Goal: Information Seeking & Learning: Learn about a topic

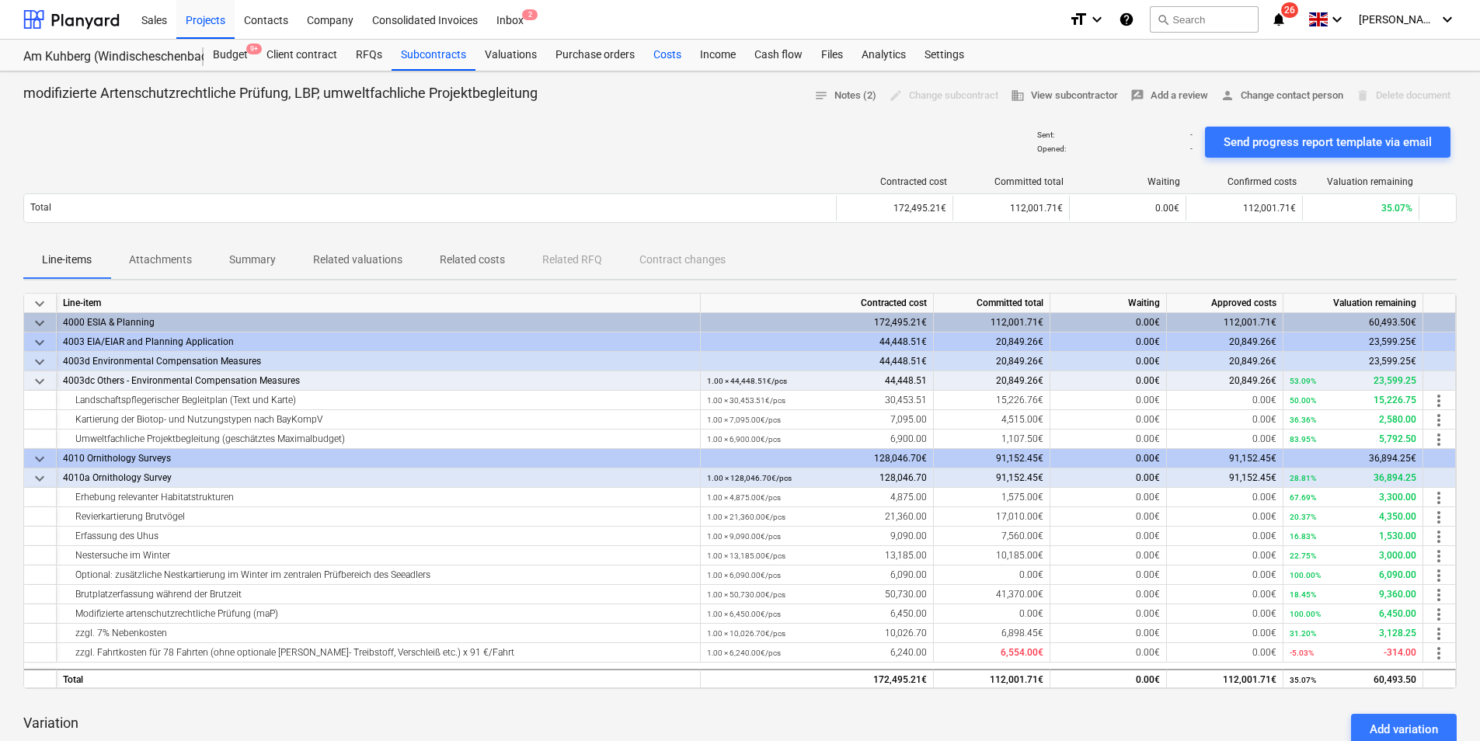
click at [671, 56] on div "Costs" at bounding box center [667, 55] width 47 height 31
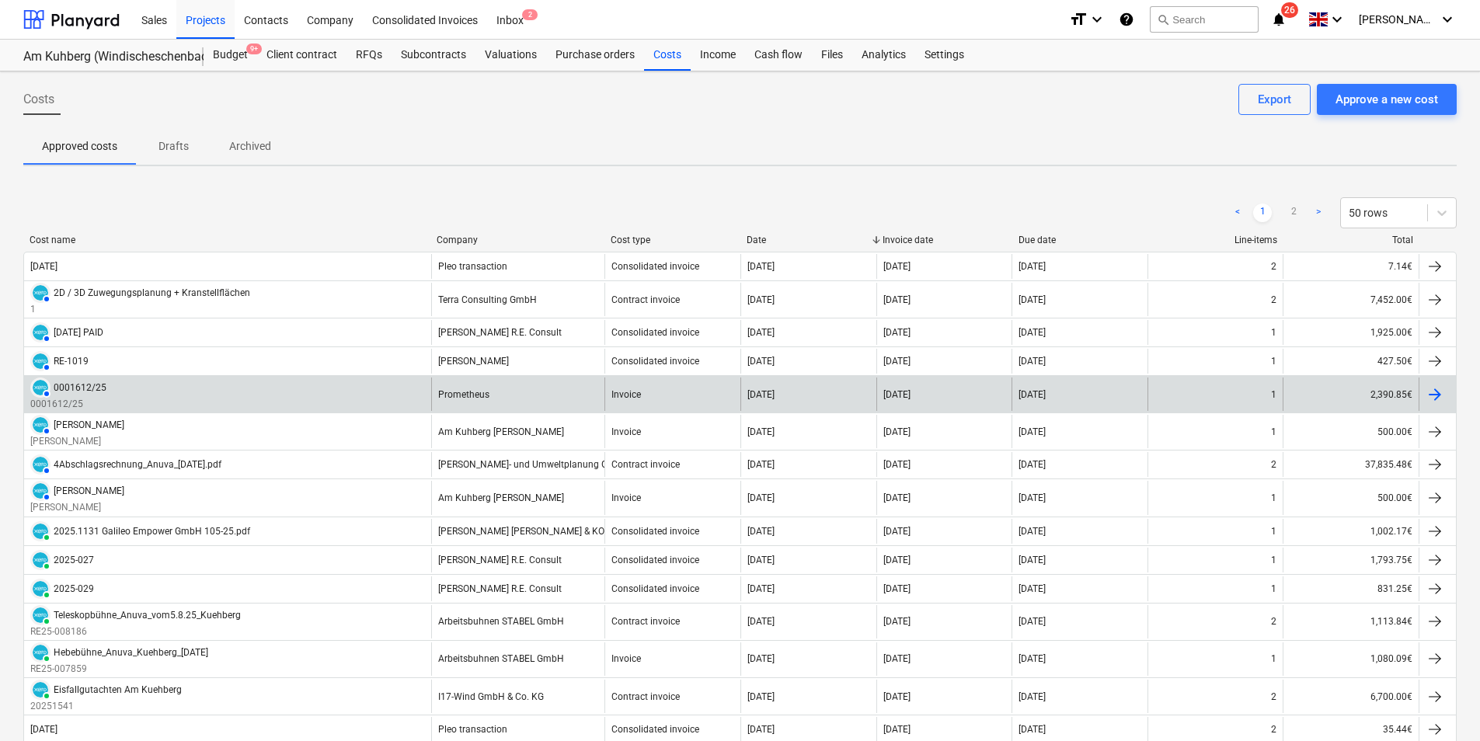
click at [120, 385] on div "AUTHORISED 0001612/25 0001612/25" at bounding box center [227, 394] width 407 height 33
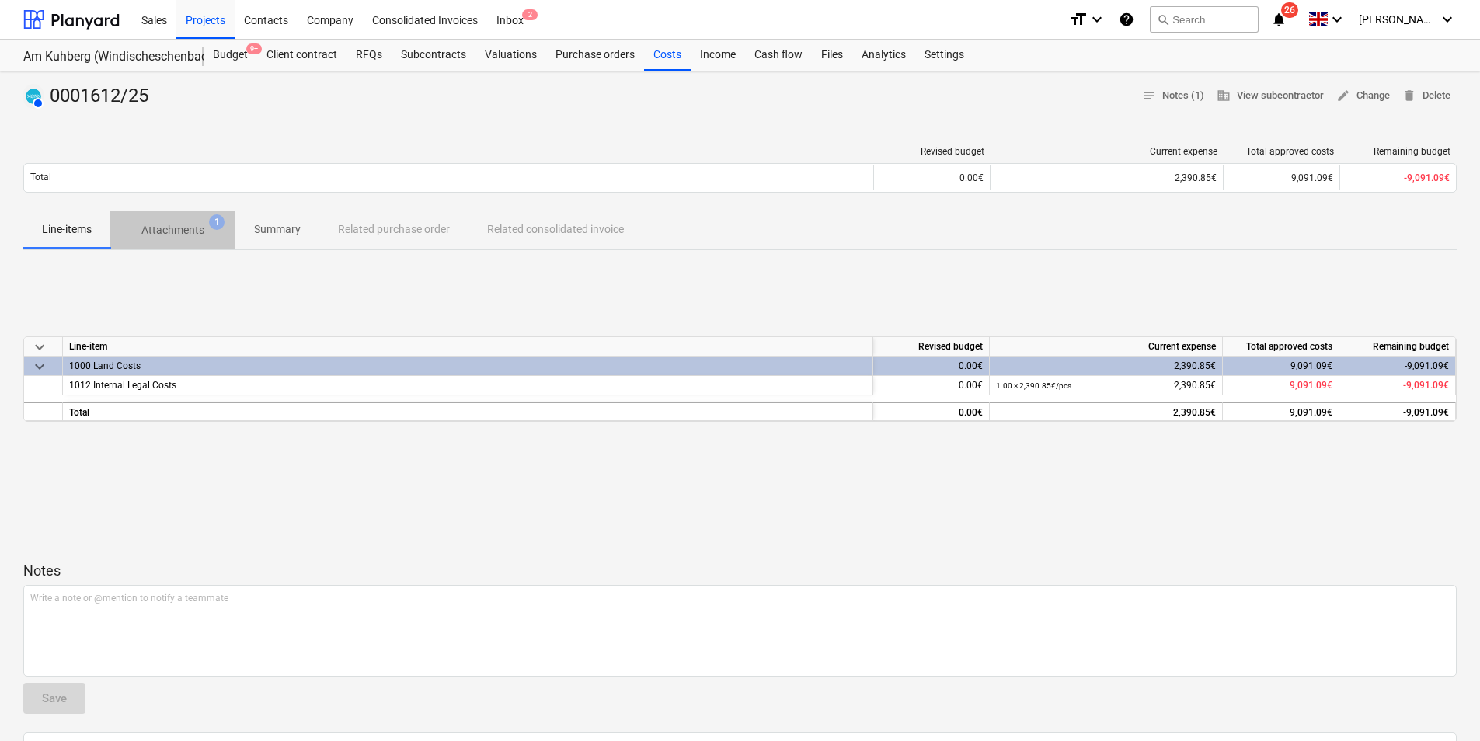
click at [148, 228] on p "Attachments" at bounding box center [172, 230] width 63 height 16
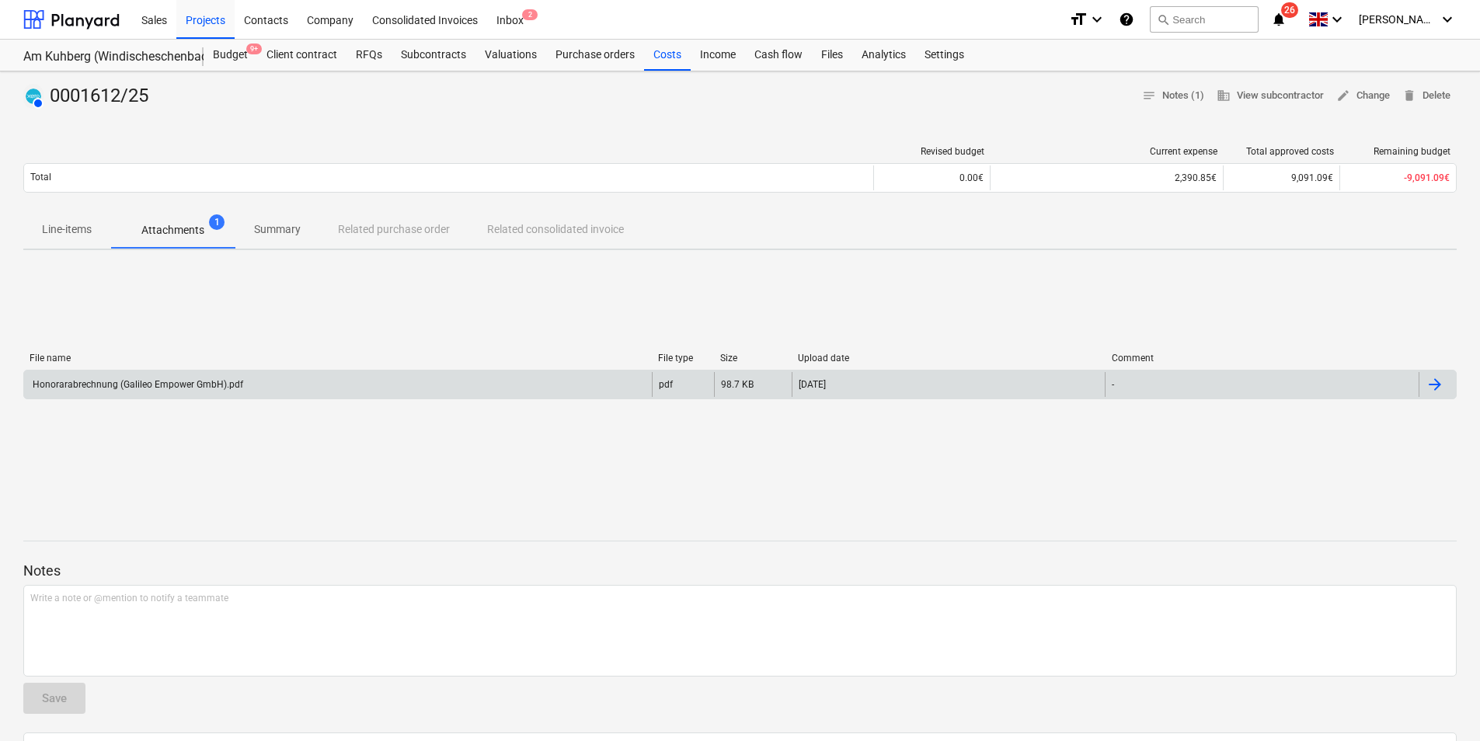
click at [141, 385] on div "Honorarabrechnung (Galileo Empower GmbH).pdf" at bounding box center [136, 384] width 213 height 11
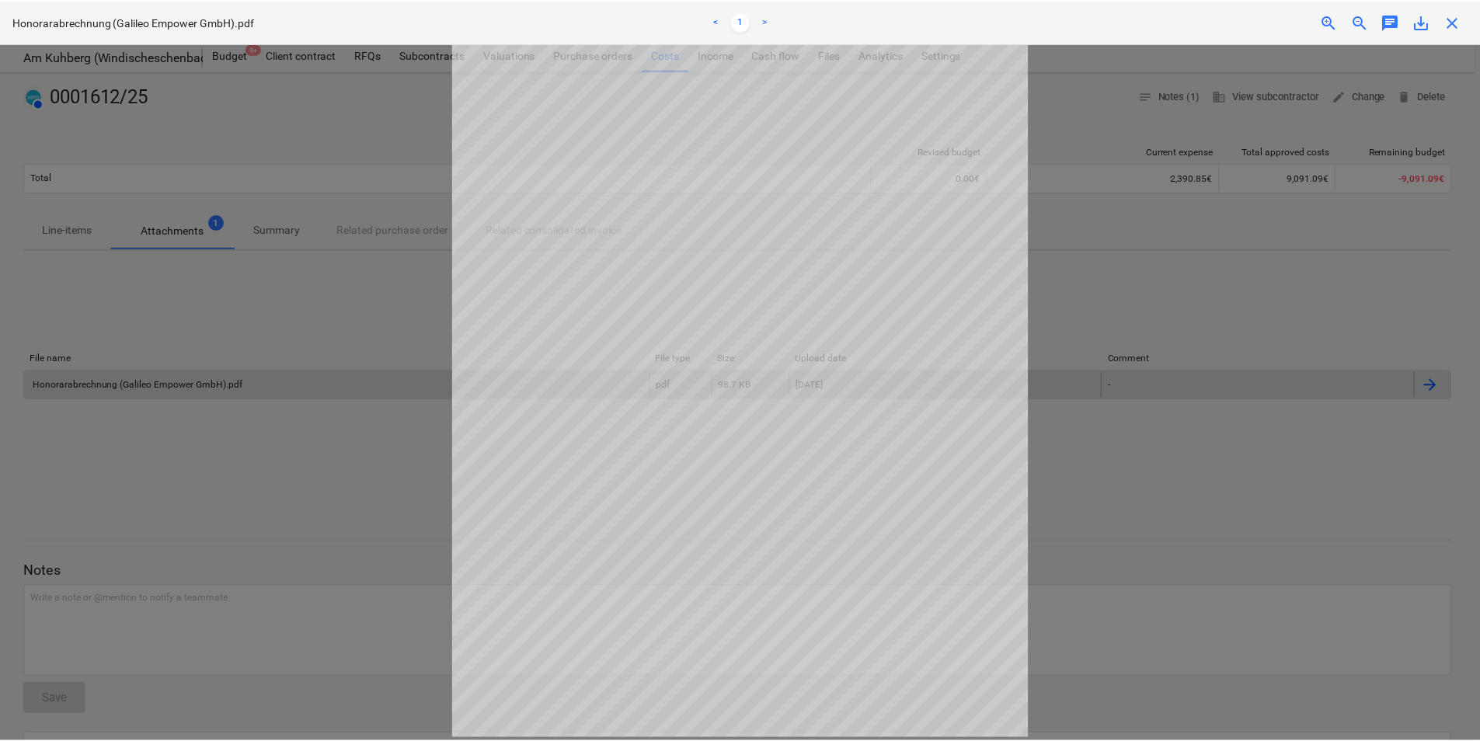
scroll to position [45, 0]
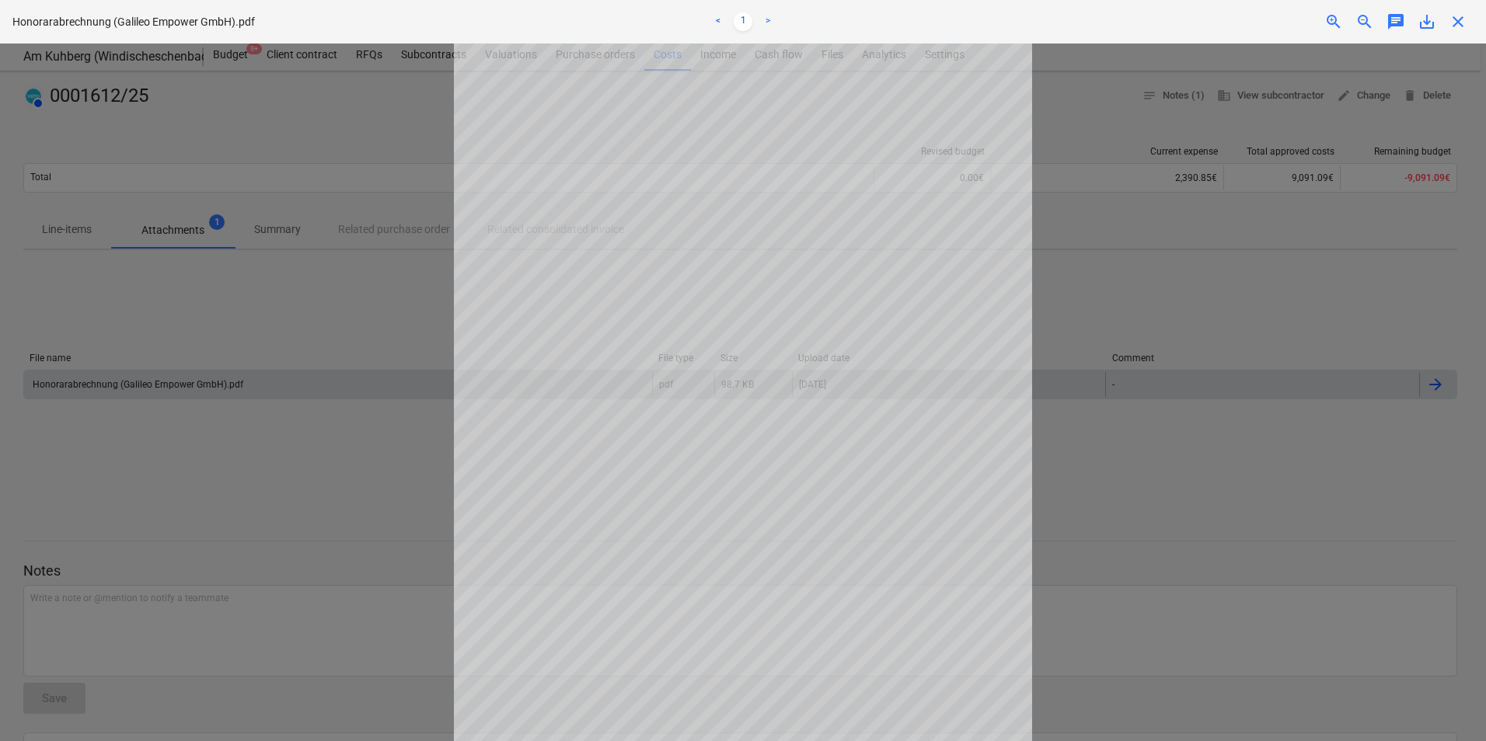
click at [359, 322] on div at bounding box center [743, 393] width 1486 height 698
click at [1467, 22] on span "close" at bounding box center [1457, 21] width 19 height 19
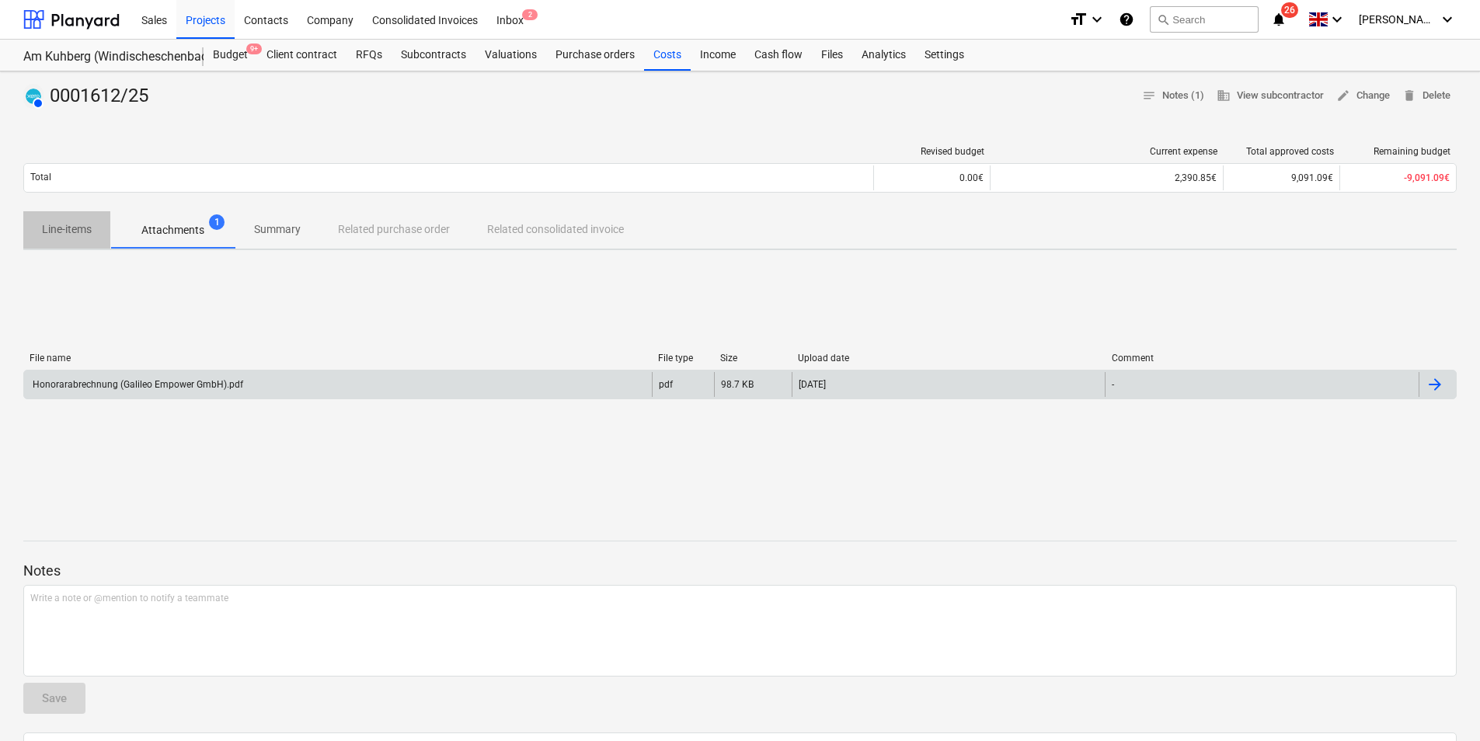
click at [82, 227] on p "Line-items" at bounding box center [67, 229] width 50 height 16
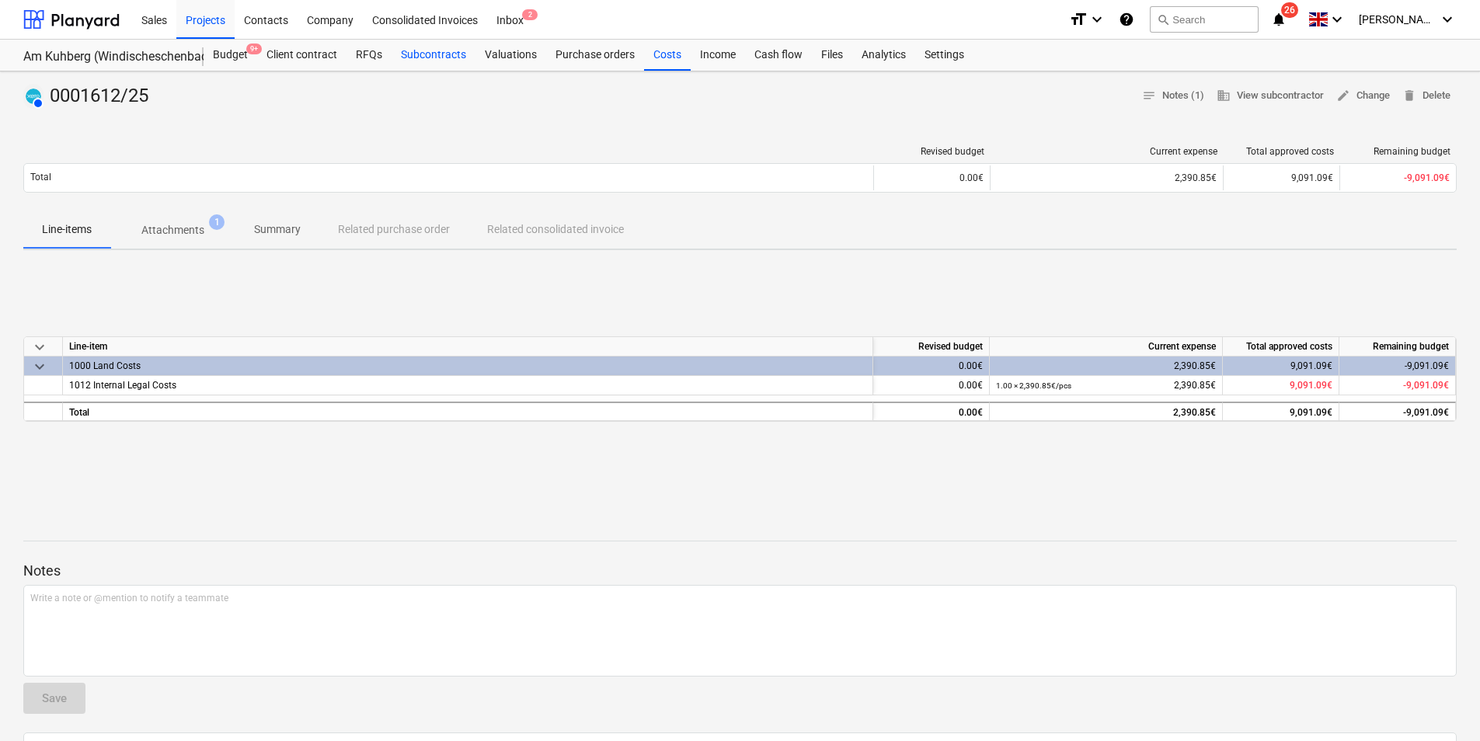
click at [451, 54] on div "Subcontracts" at bounding box center [434, 55] width 84 height 31
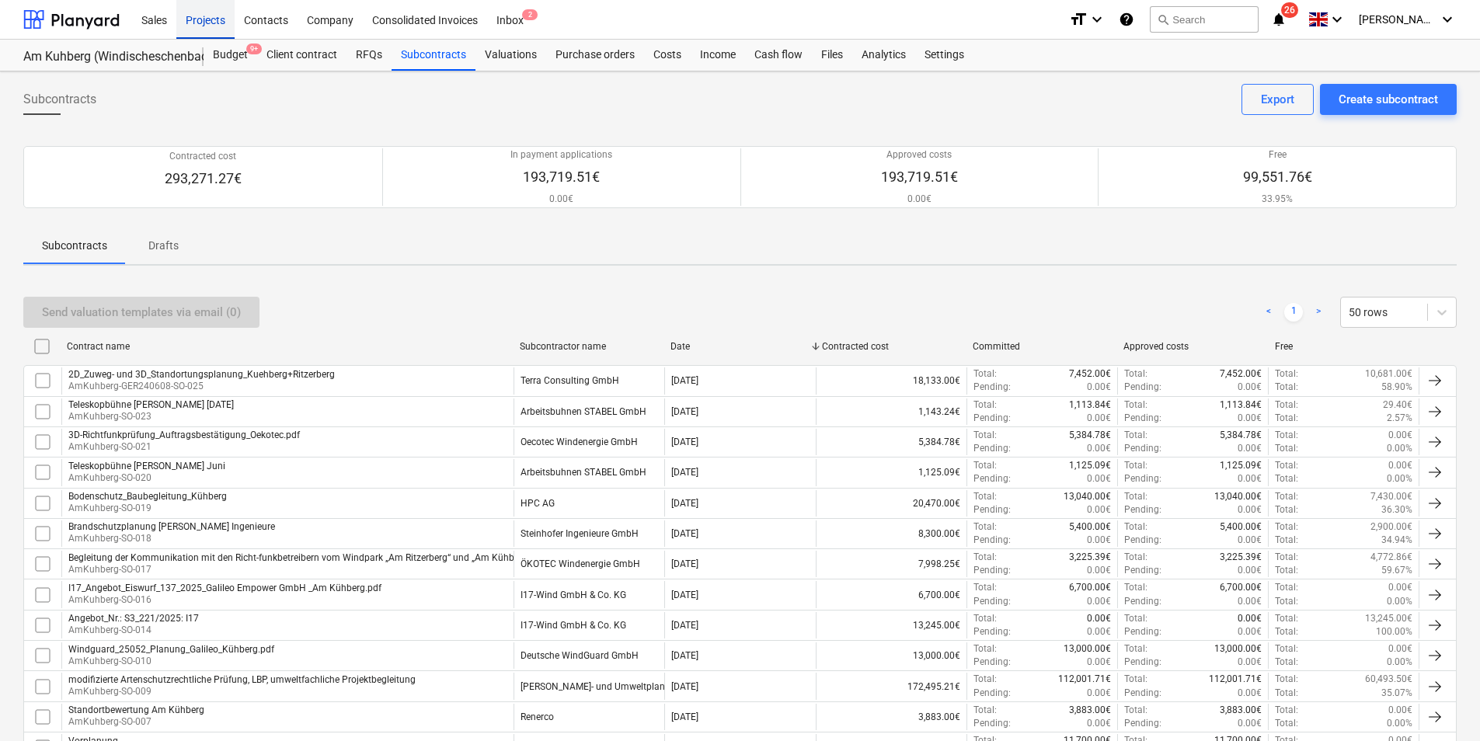
click at [201, 18] on div "Projects" at bounding box center [205, 19] width 58 height 40
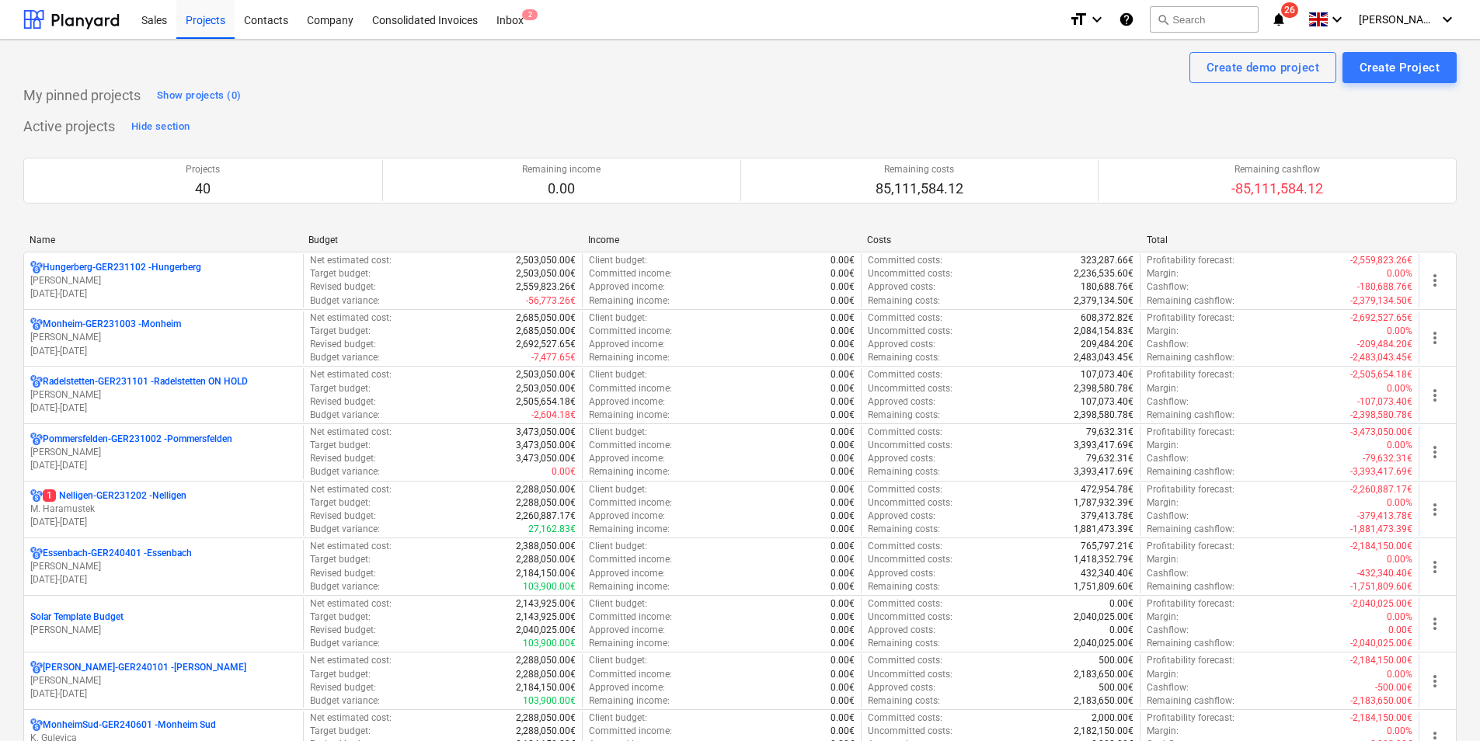
click at [51, 242] on div "Name" at bounding box center [163, 240] width 266 height 11
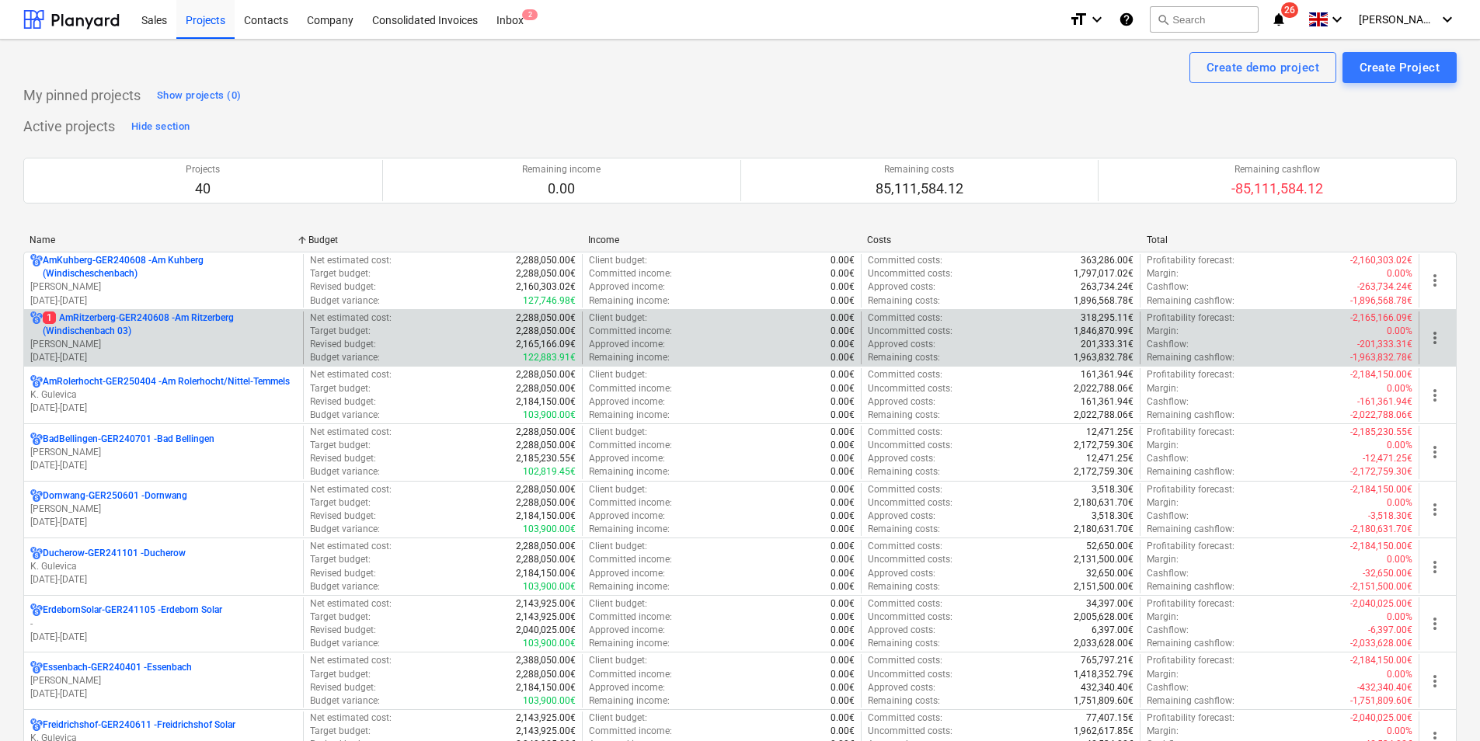
click at [70, 320] on p "1 AmRitzerberg-GER240608 - Am Ritzerberg ([GEOGRAPHIC_DATA] 03)" at bounding box center [170, 325] width 254 height 26
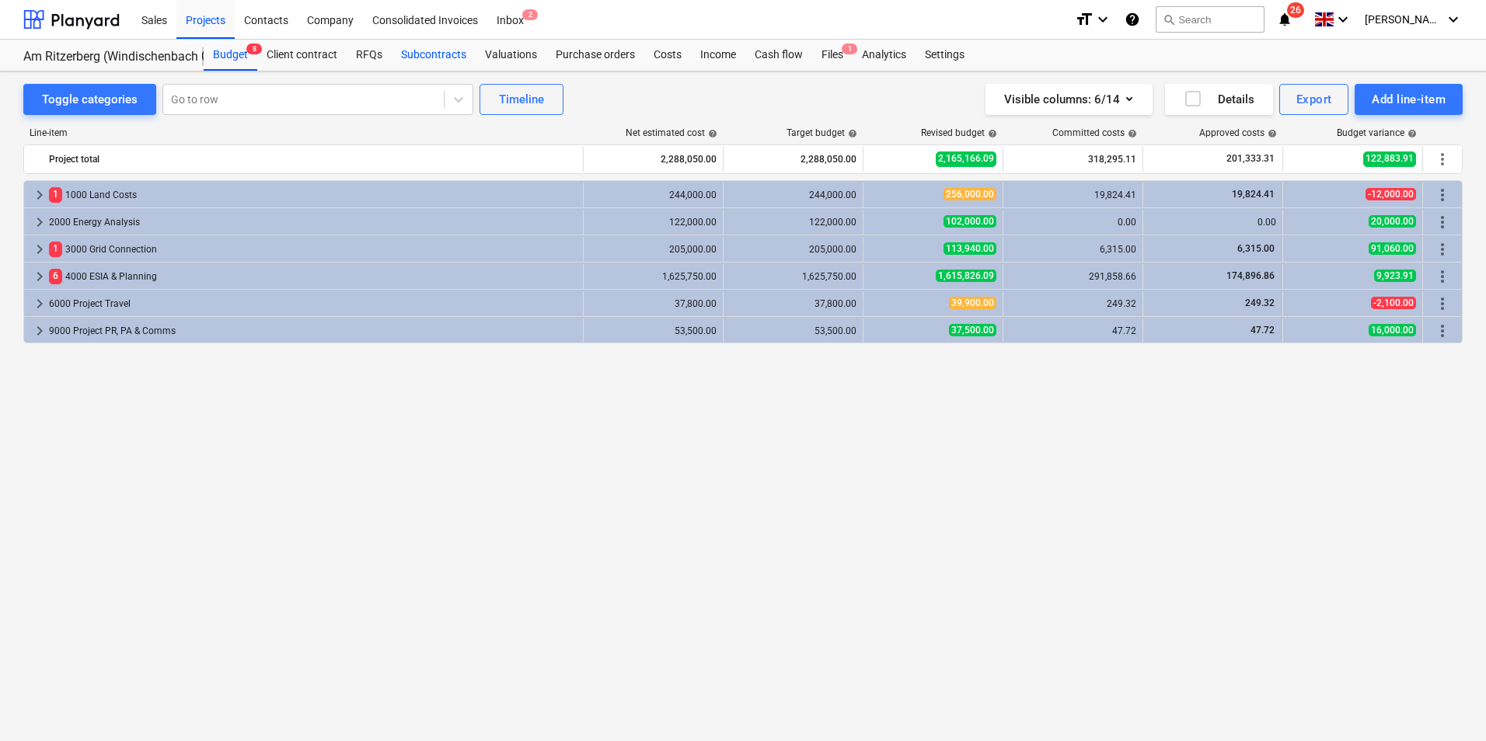
click at [434, 59] on div "Subcontracts" at bounding box center [434, 55] width 84 height 31
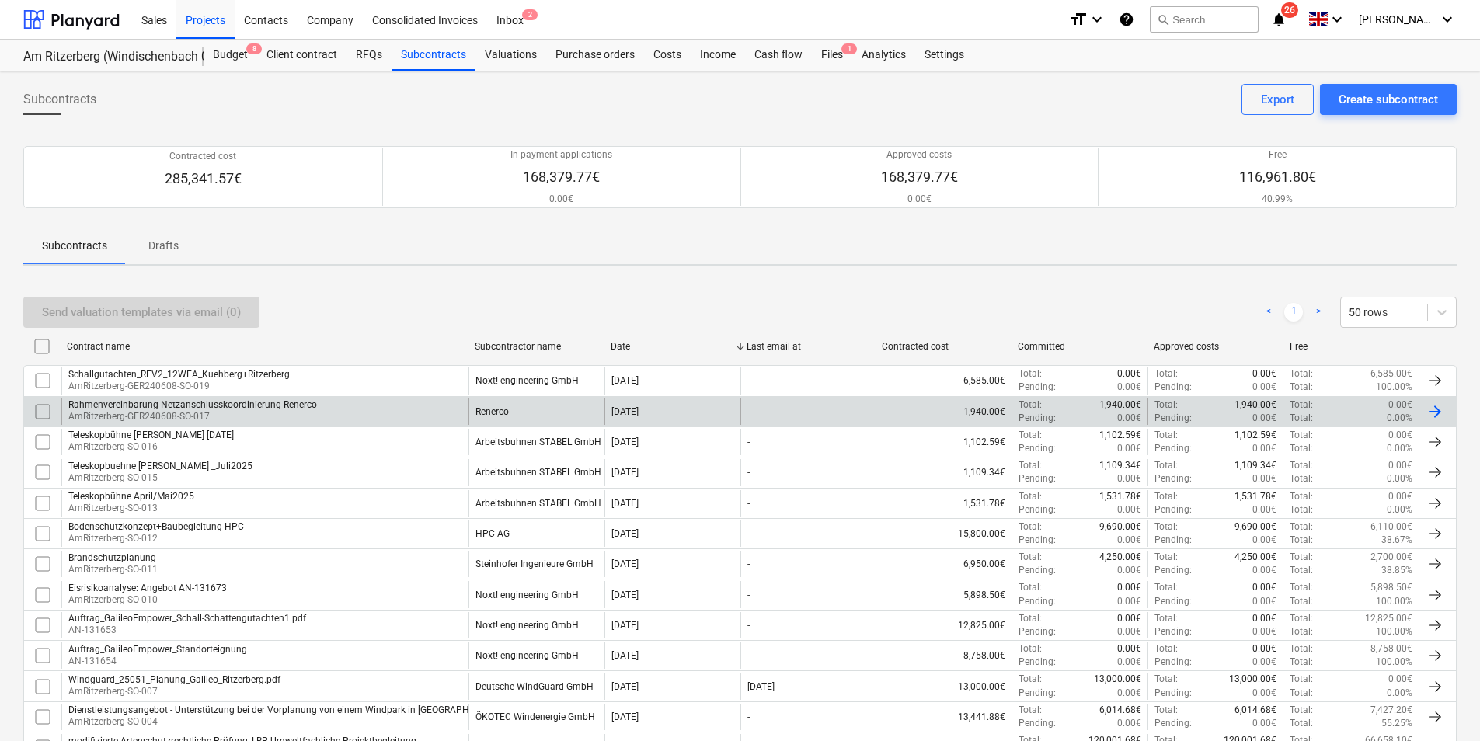
click at [184, 413] on p "AmRitzerberg-GER240608-SO-017" at bounding box center [192, 416] width 249 height 13
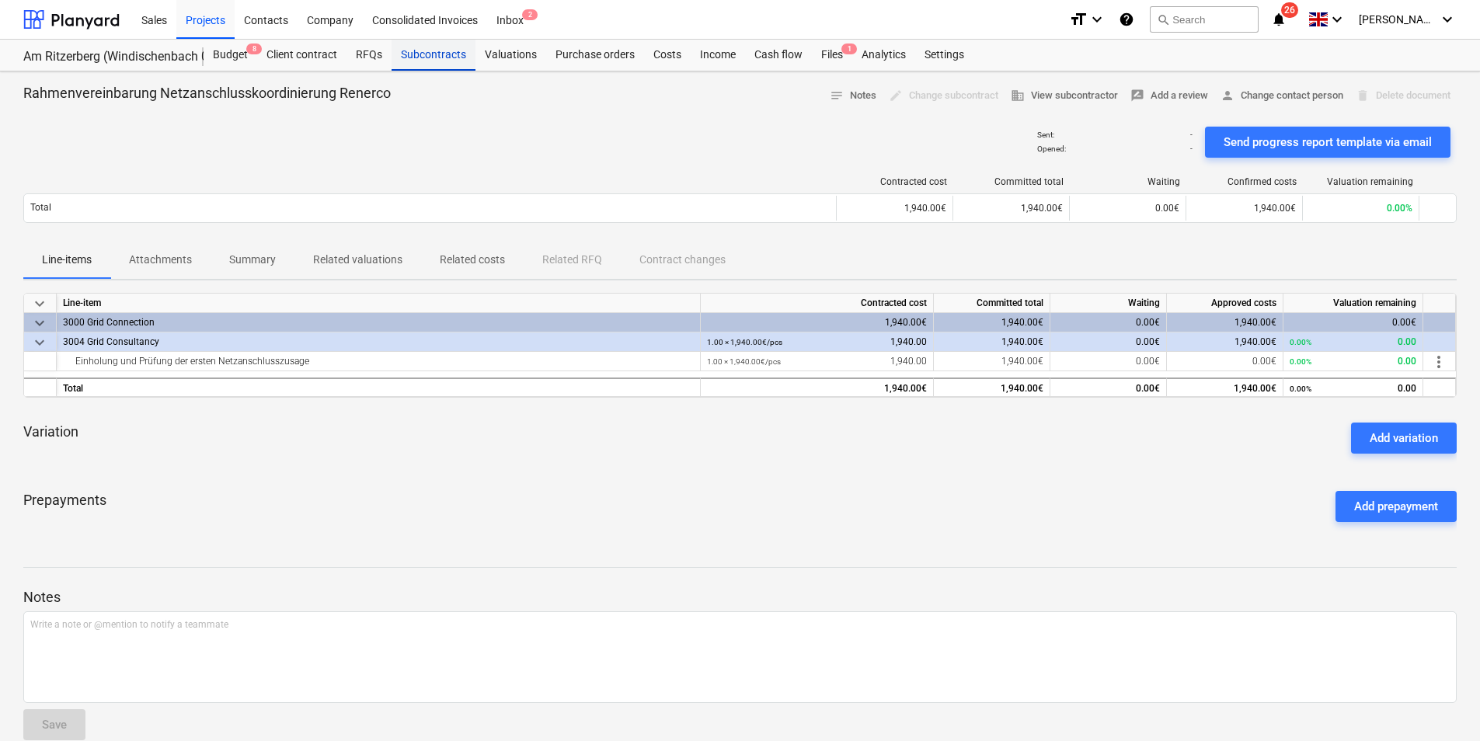
click at [415, 56] on div "Subcontracts" at bounding box center [434, 55] width 84 height 31
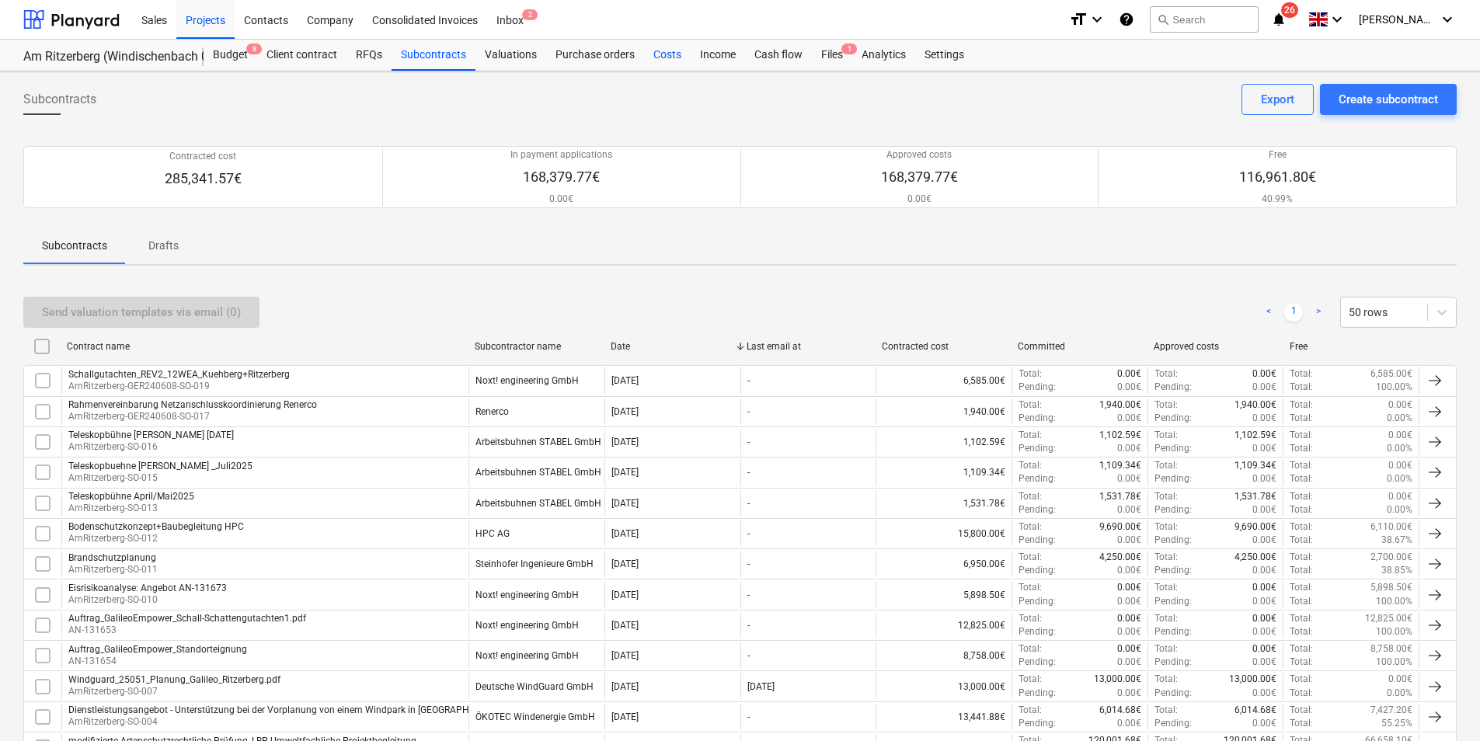
click at [663, 52] on div "Costs" at bounding box center [667, 55] width 47 height 31
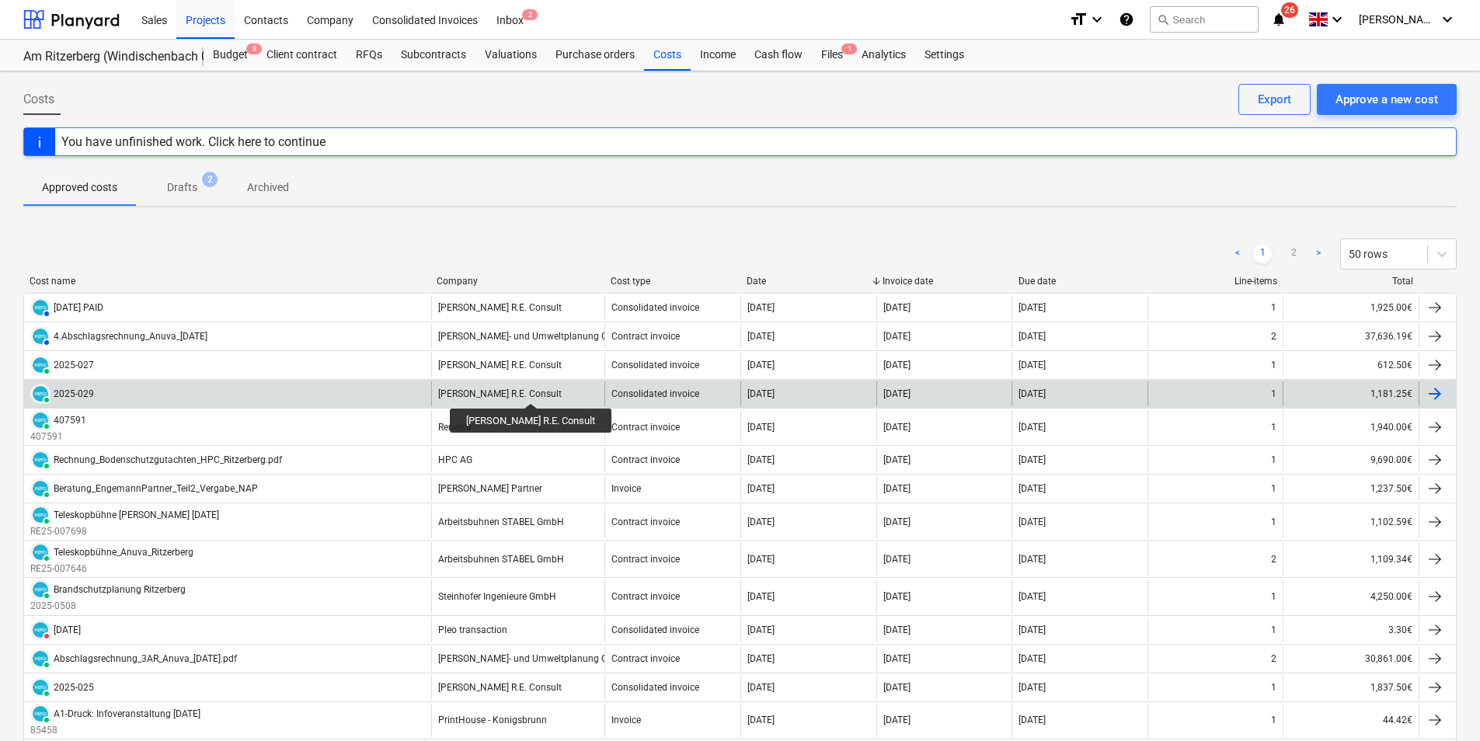
click at [517, 389] on div "[PERSON_NAME] R.E. Consult" at bounding box center [500, 393] width 124 height 11
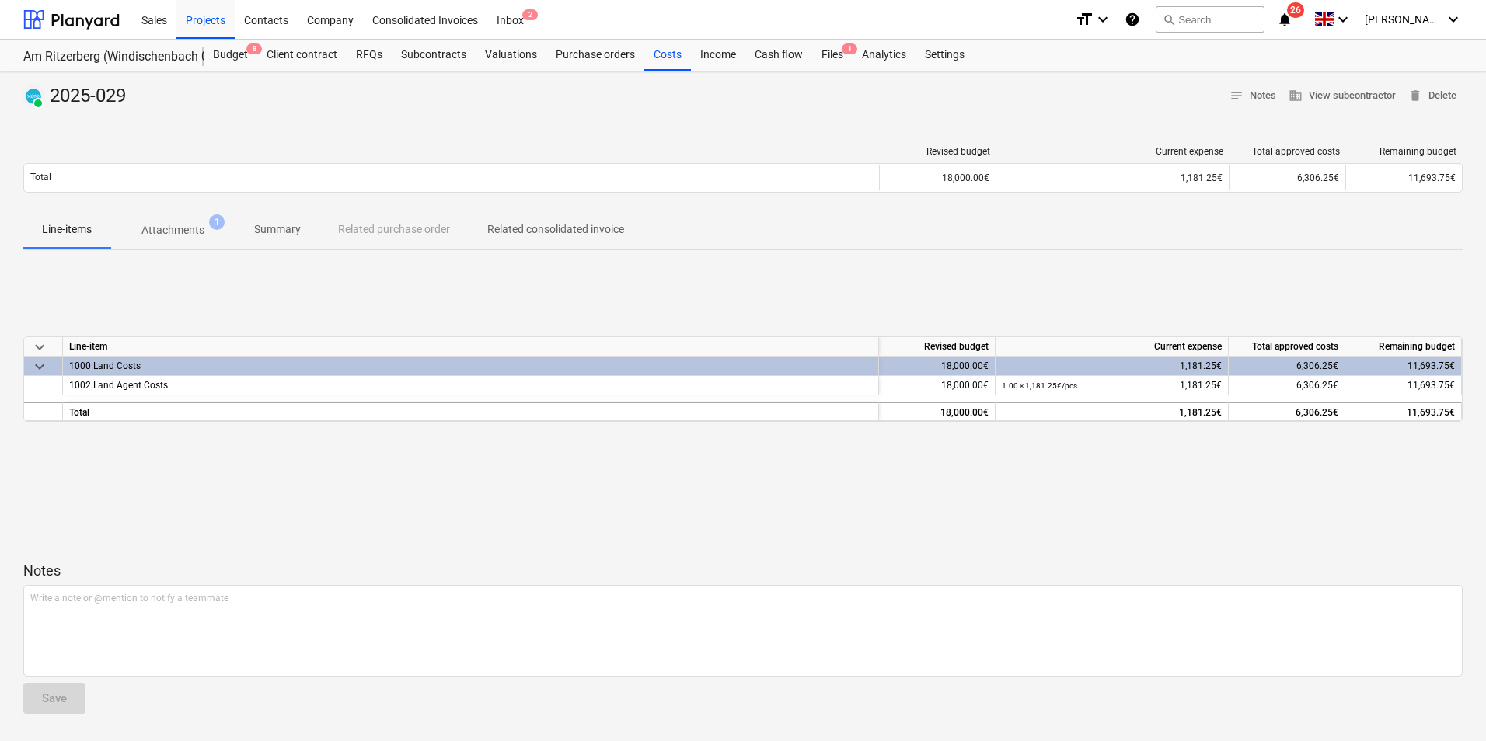
click at [179, 227] on p "Attachments" at bounding box center [172, 230] width 63 height 16
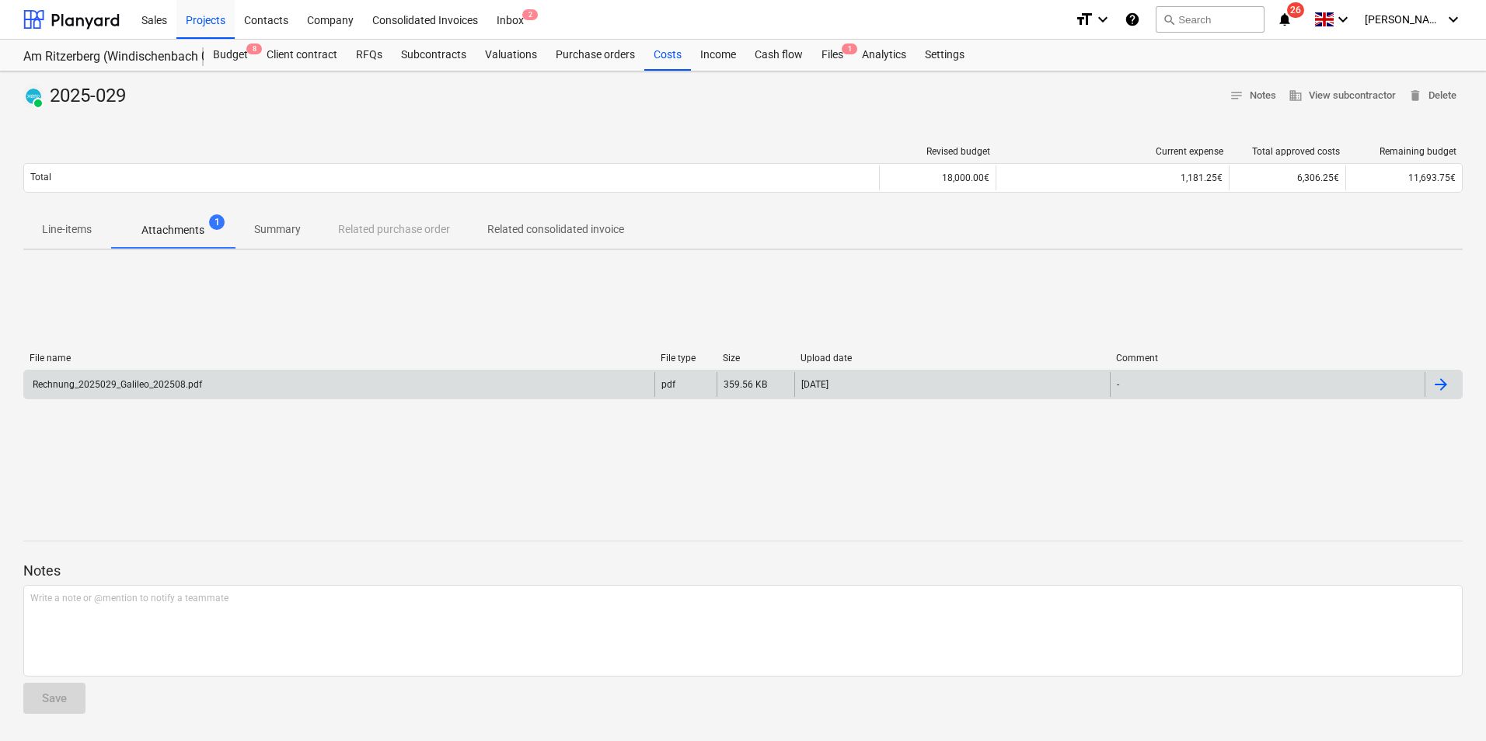
click at [158, 382] on div "Rechnung_2025029_Galileo_202508.pdf" at bounding box center [116, 384] width 172 height 11
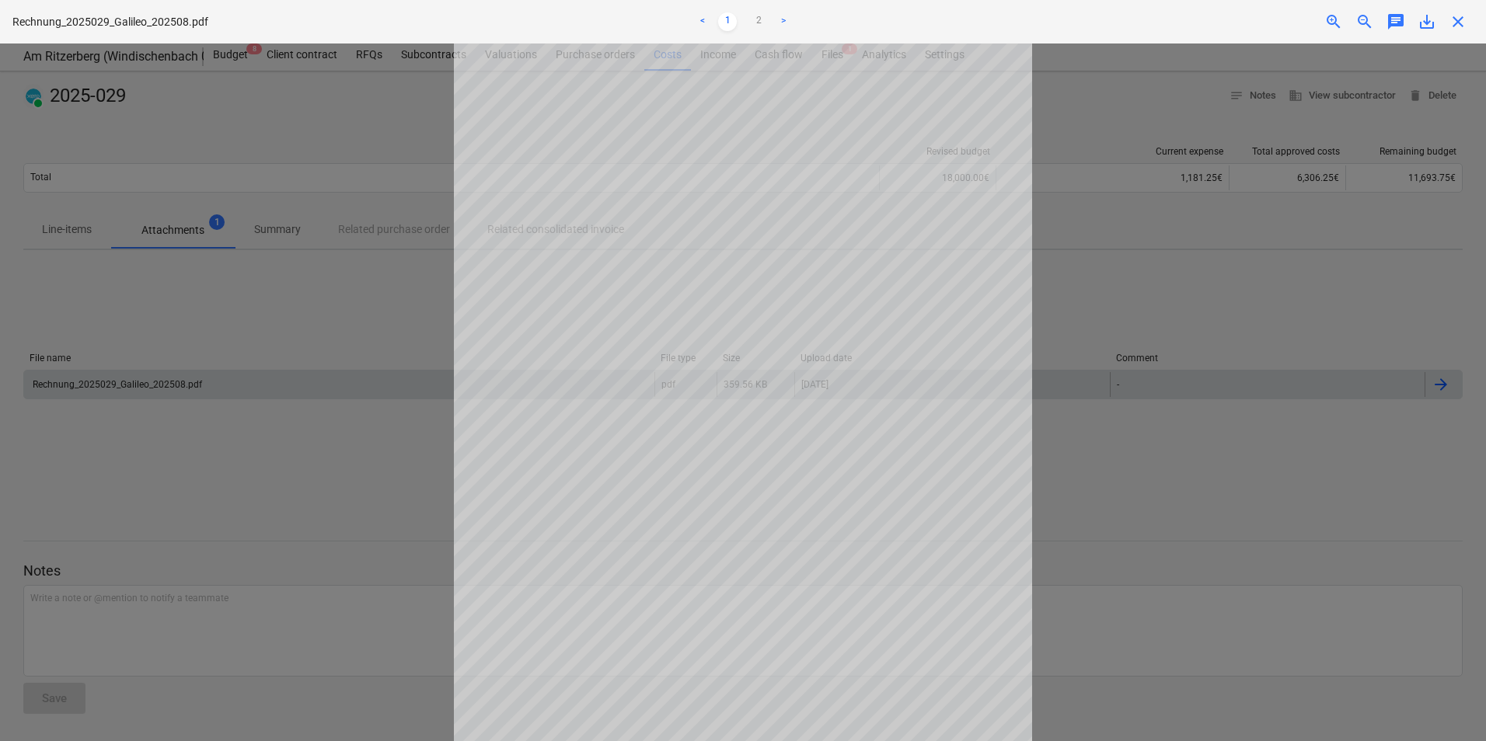
click at [1165, 253] on div at bounding box center [743, 393] width 1486 height 698
click at [763, 19] on link "2" at bounding box center [758, 21] width 19 height 19
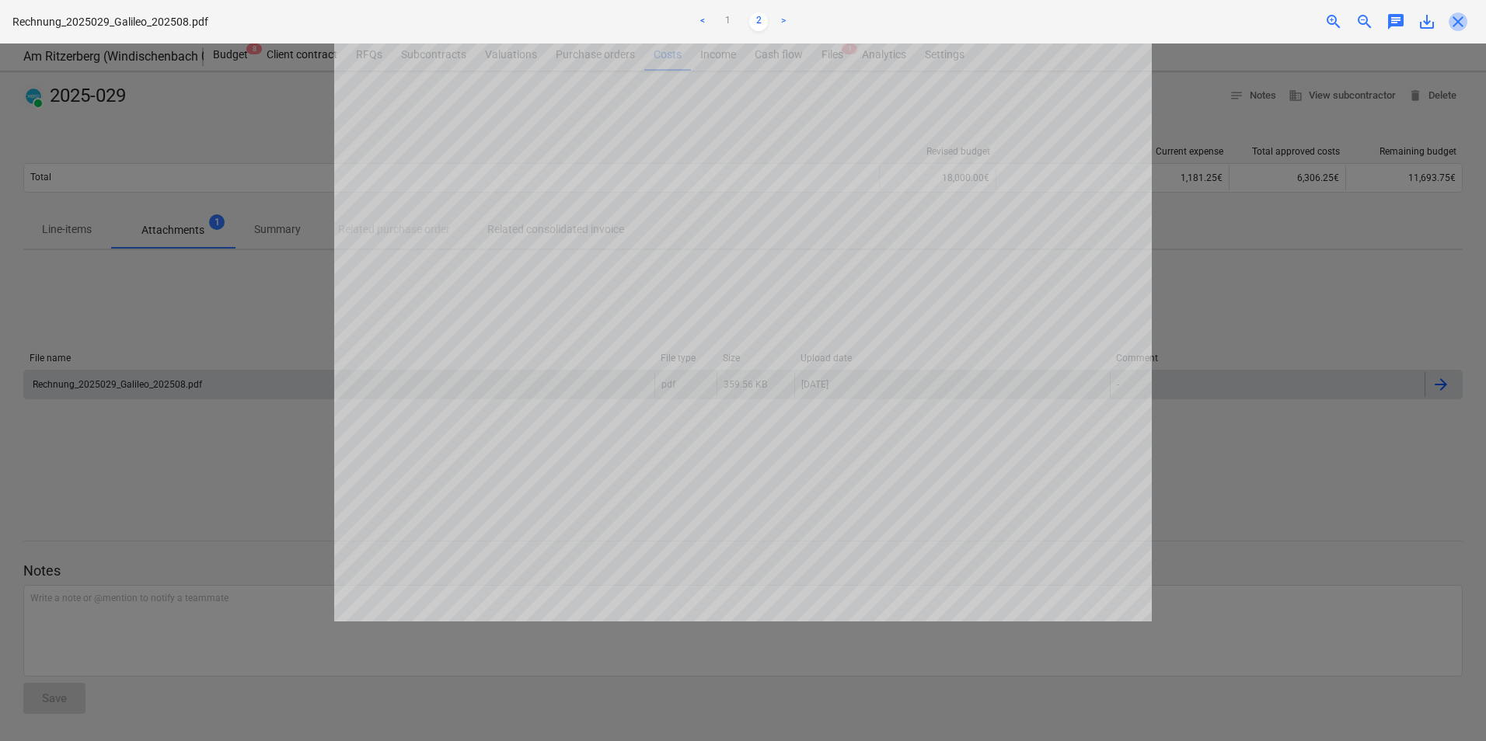
click at [1461, 18] on span "close" at bounding box center [1457, 21] width 19 height 19
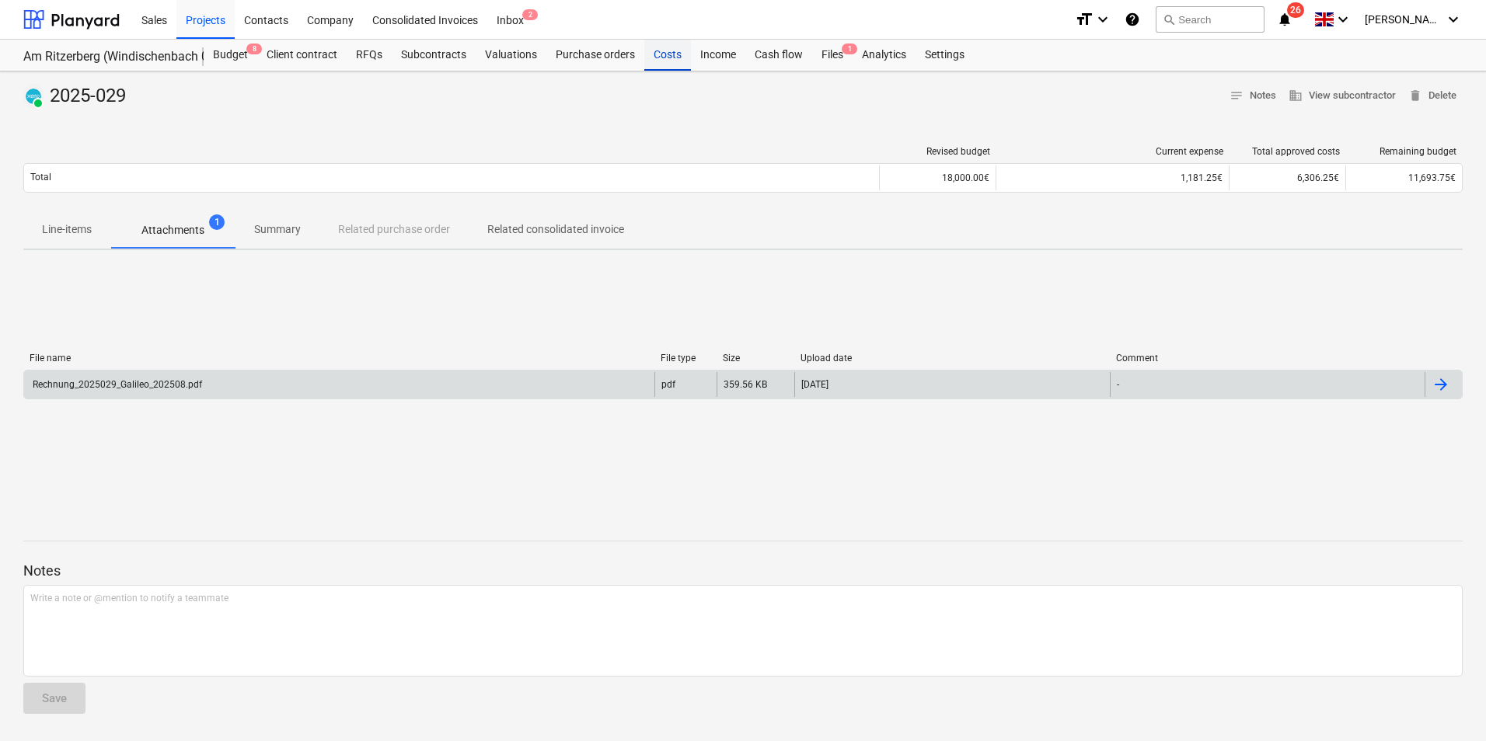
click at [674, 57] on div "Costs" at bounding box center [667, 55] width 47 height 31
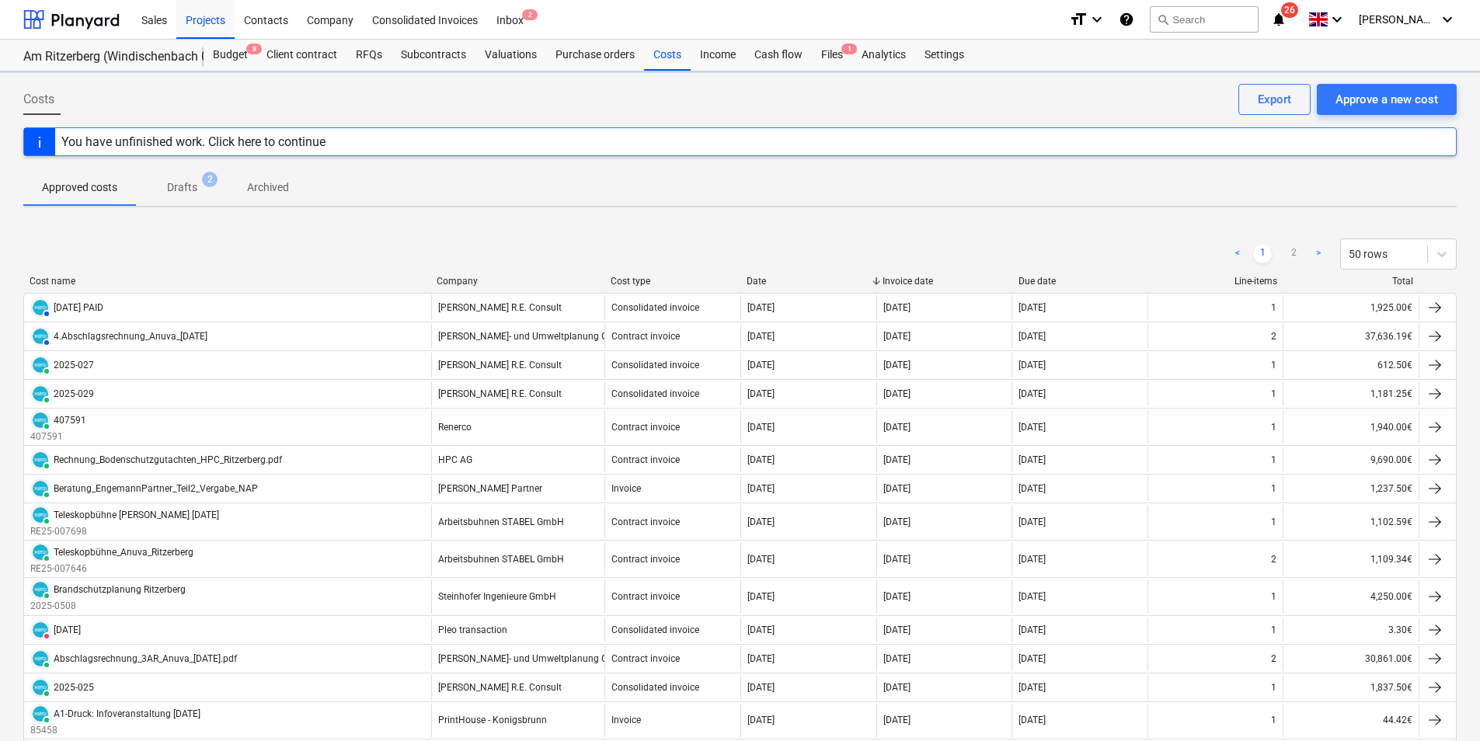
click at [452, 276] on div "Company" at bounding box center [518, 281] width 162 height 11
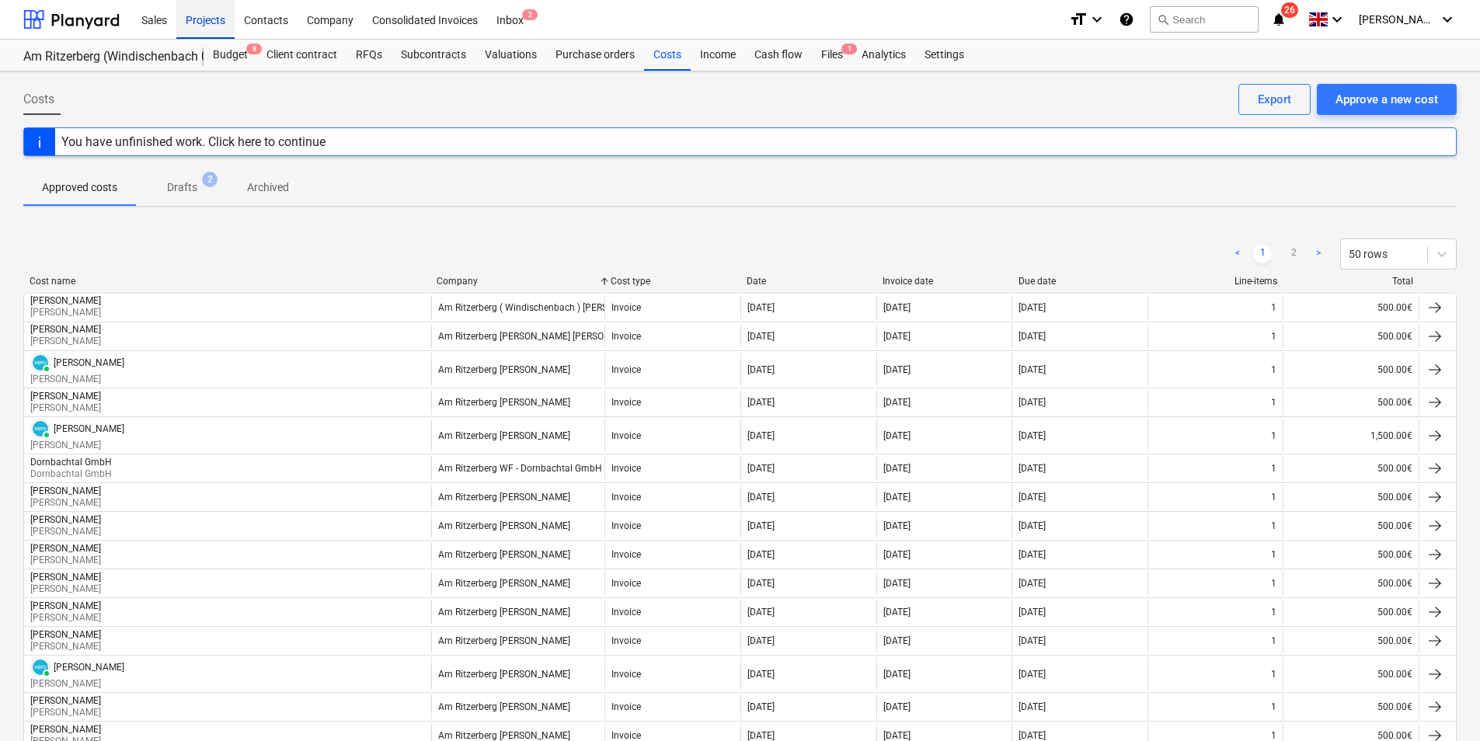
click at [204, 26] on div "Projects" at bounding box center [205, 19] width 58 height 40
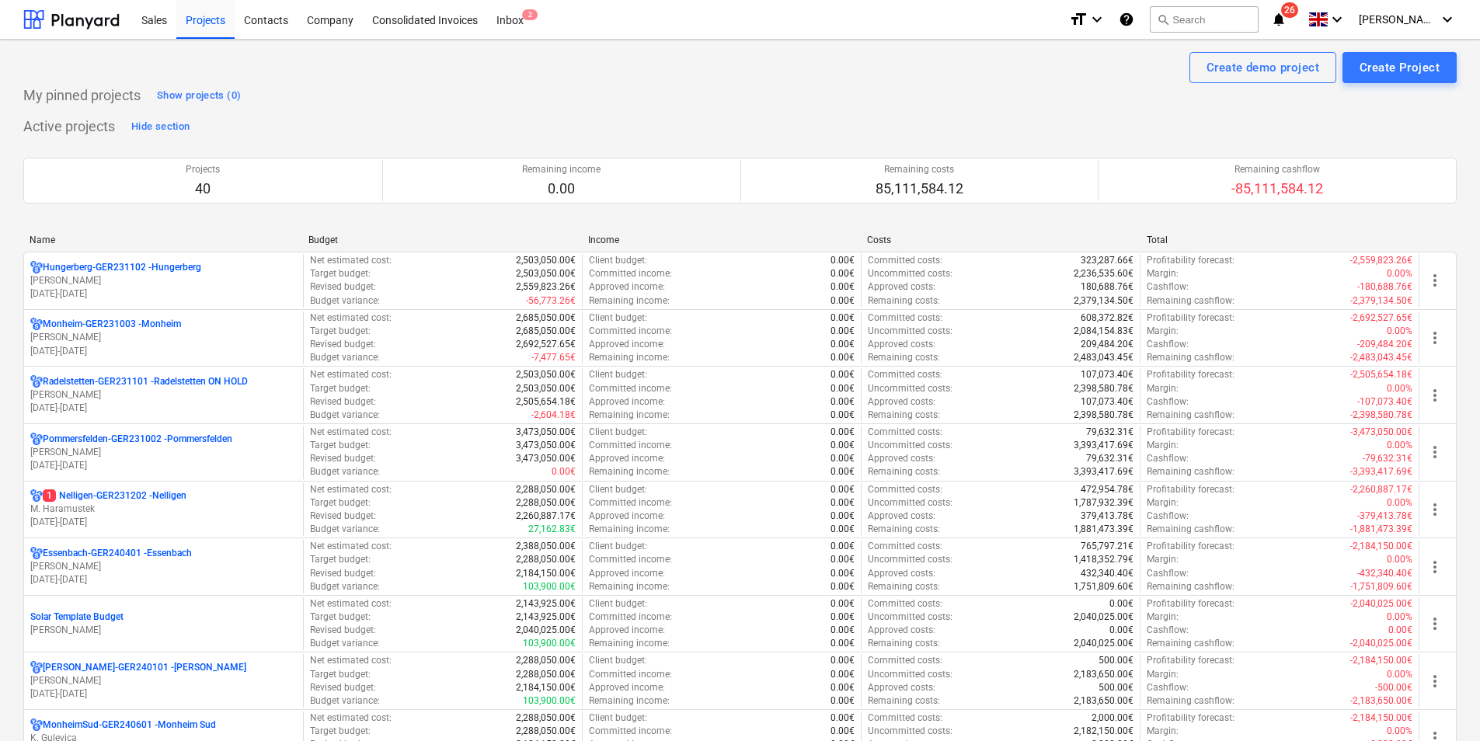
click at [54, 238] on div "Name" at bounding box center [163, 240] width 266 height 11
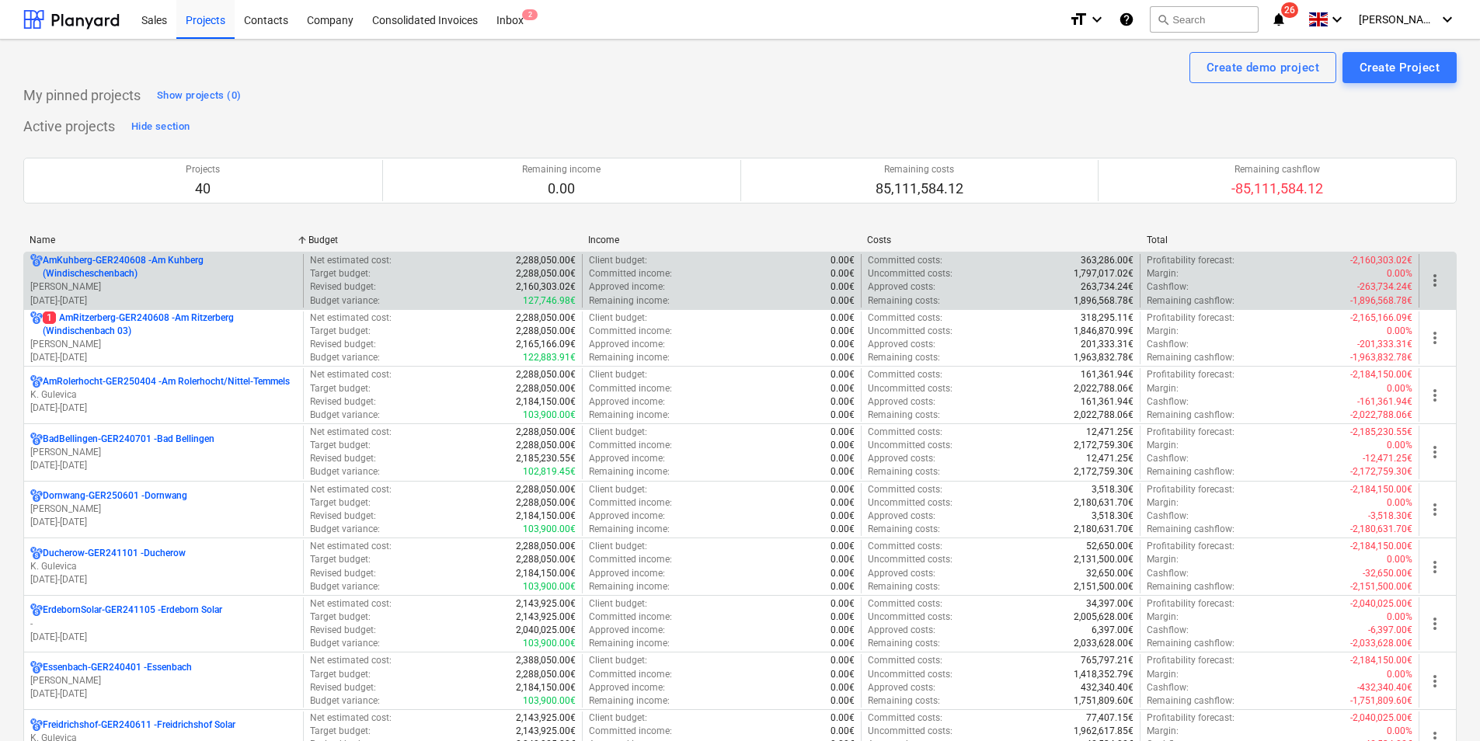
click at [59, 267] on p "AmKuhberg-GER240608 - Am Kuhberg ([GEOGRAPHIC_DATA])" at bounding box center [170, 267] width 254 height 26
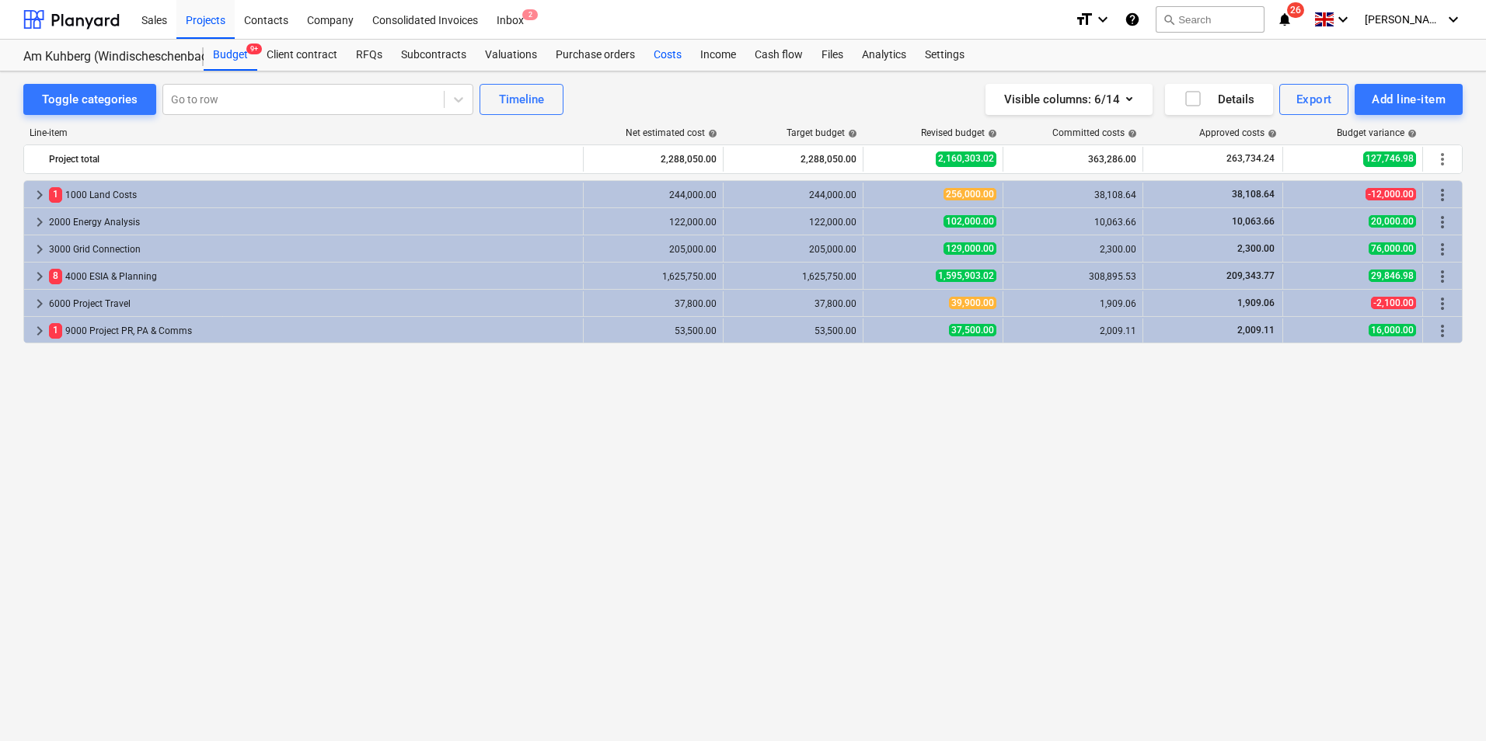
click at [668, 57] on div "Costs" at bounding box center [667, 55] width 47 height 31
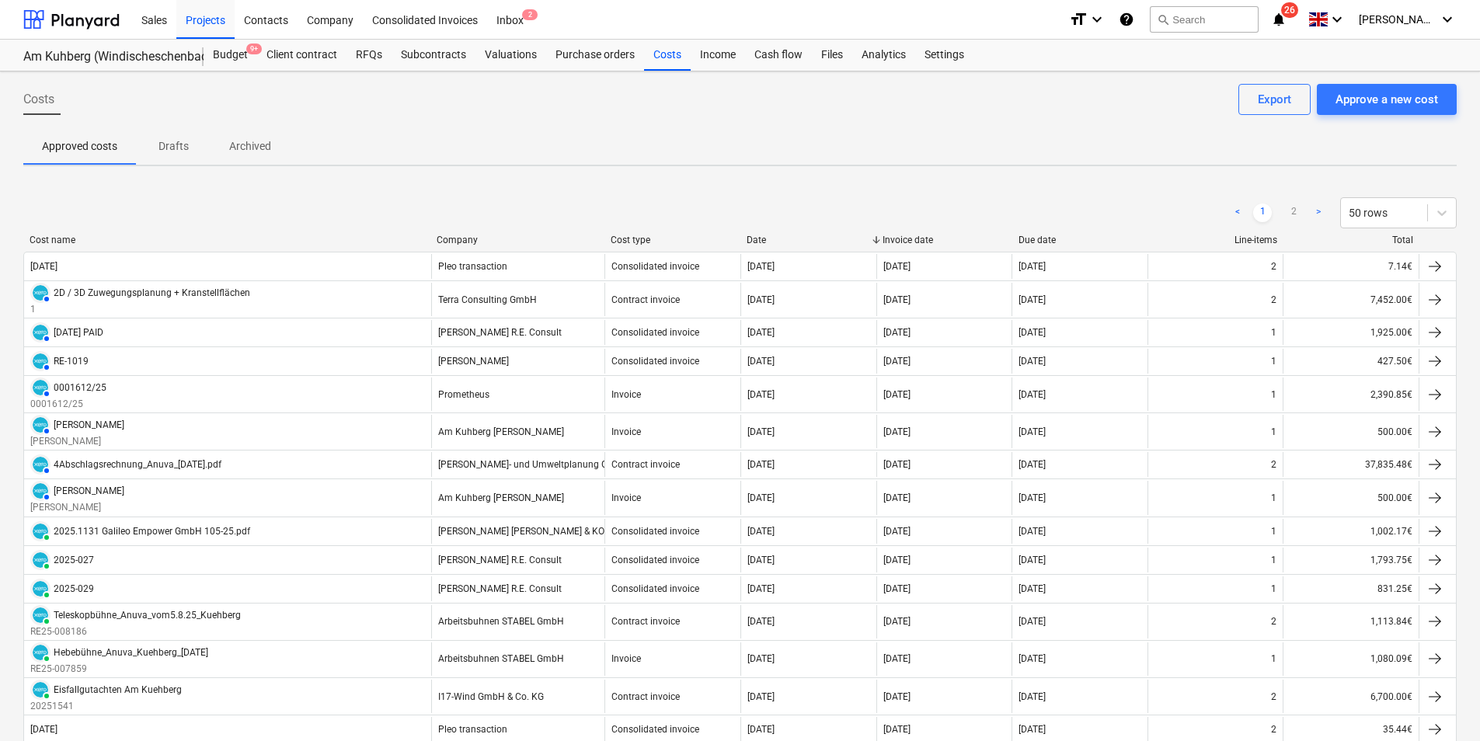
click at [465, 242] on div "Company" at bounding box center [518, 240] width 162 height 11
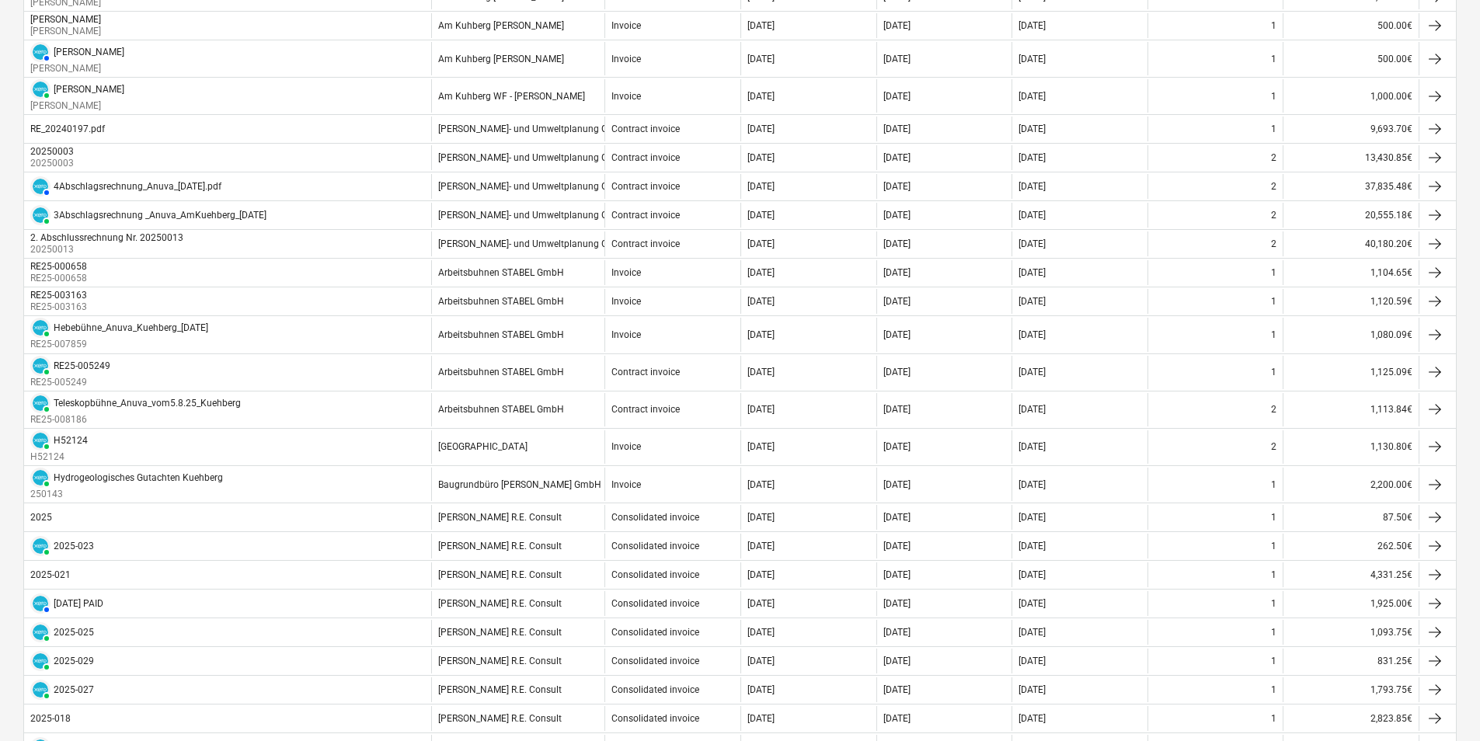
scroll to position [932, 0]
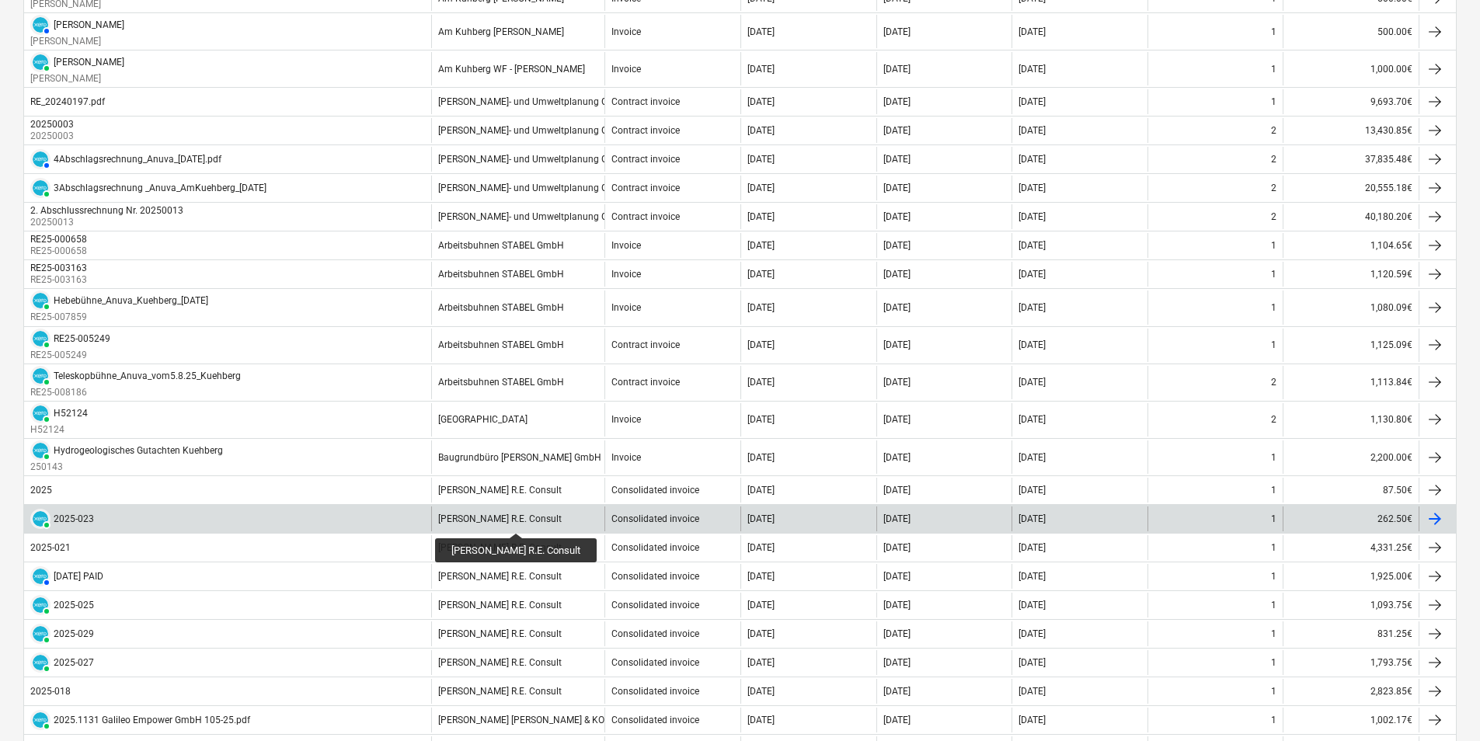
click at [503, 519] on div "[PERSON_NAME] R.E. Consult" at bounding box center [500, 519] width 124 height 11
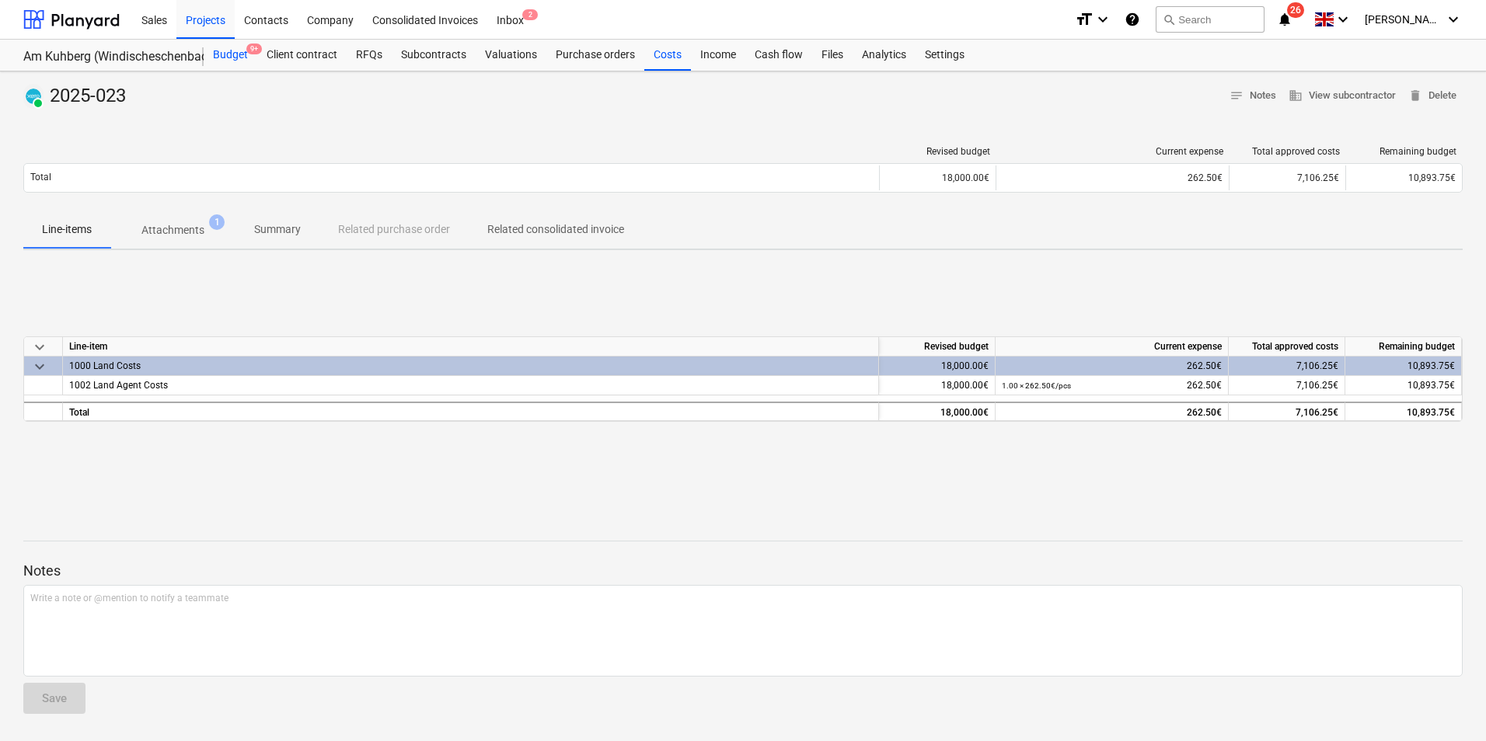
click at [243, 52] on div "Budget 9+" at bounding box center [231, 55] width 54 height 31
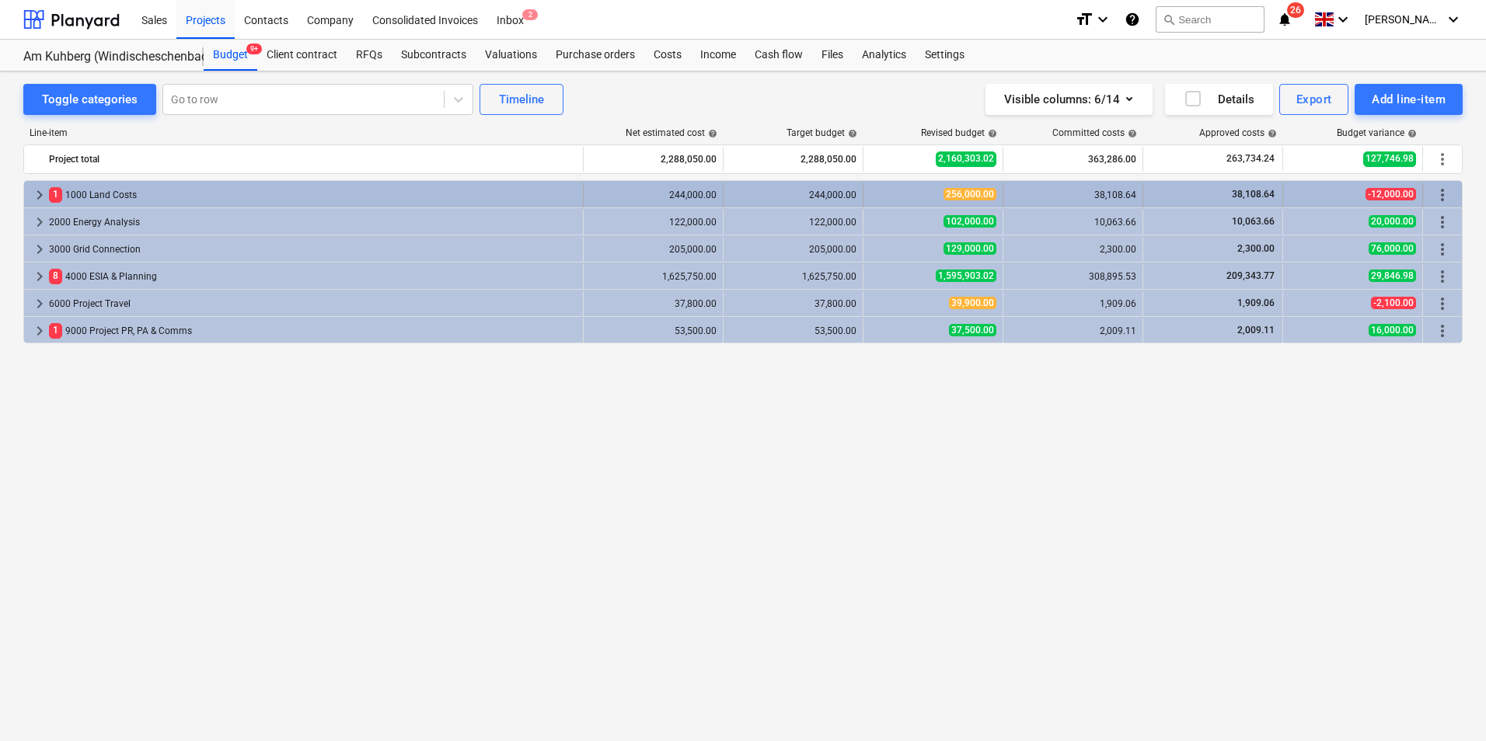
click at [98, 190] on div "1 1000 Land Costs" at bounding box center [313, 195] width 528 height 25
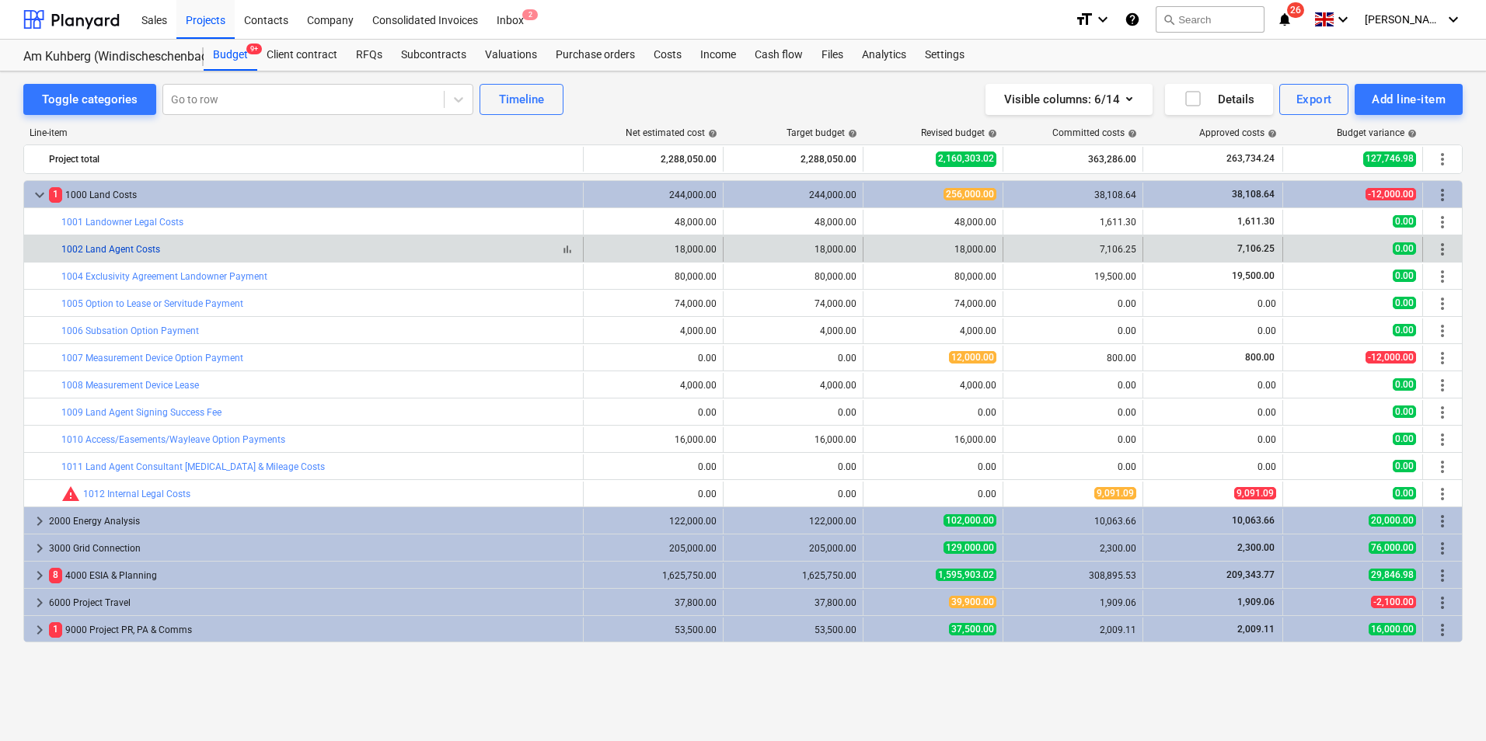
click at [134, 249] on link "1002 Land Agent Costs" at bounding box center [110, 249] width 99 height 11
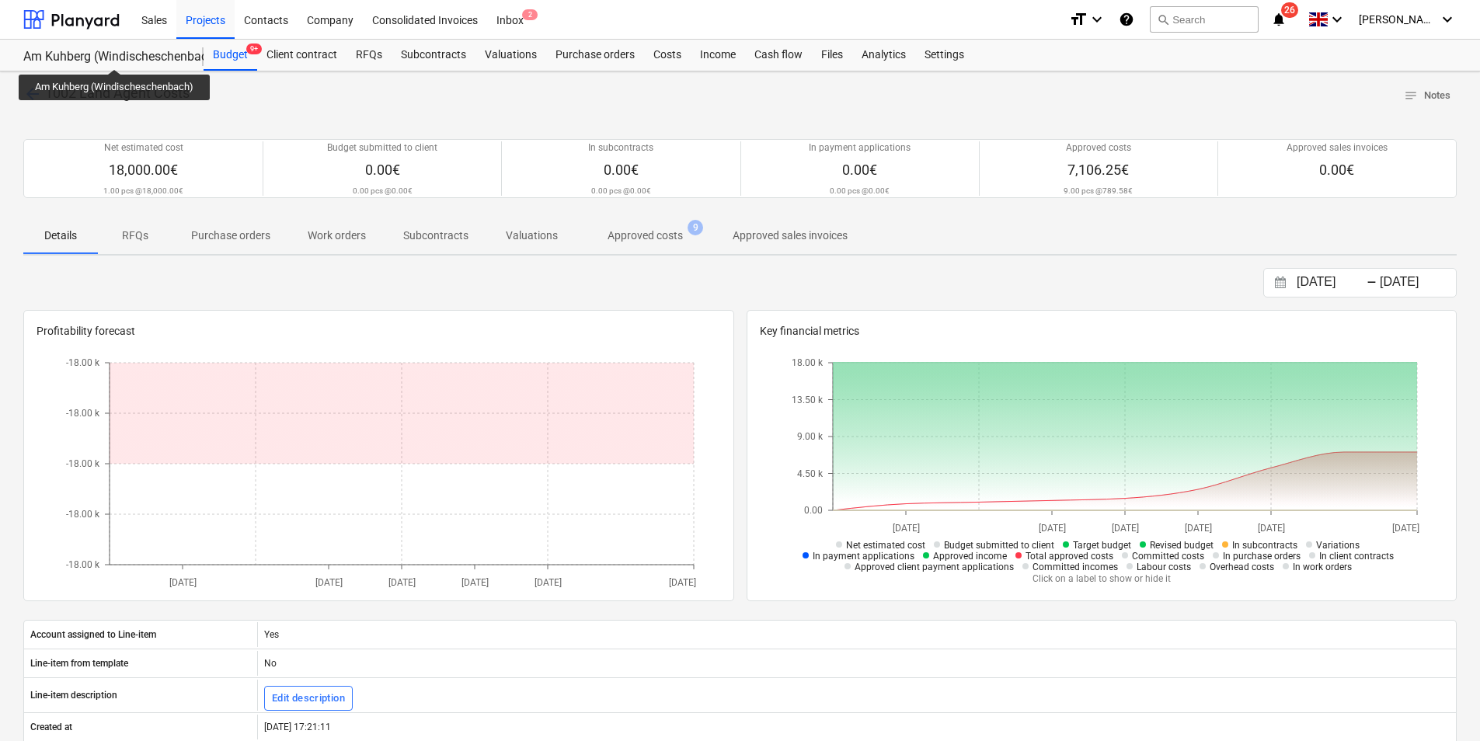
click at [115, 55] on div "Am Kuhberg (Windischeschenbach)" at bounding box center [104, 57] width 162 height 16
click at [218, 12] on div "Projects" at bounding box center [205, 19] width 58 height 40
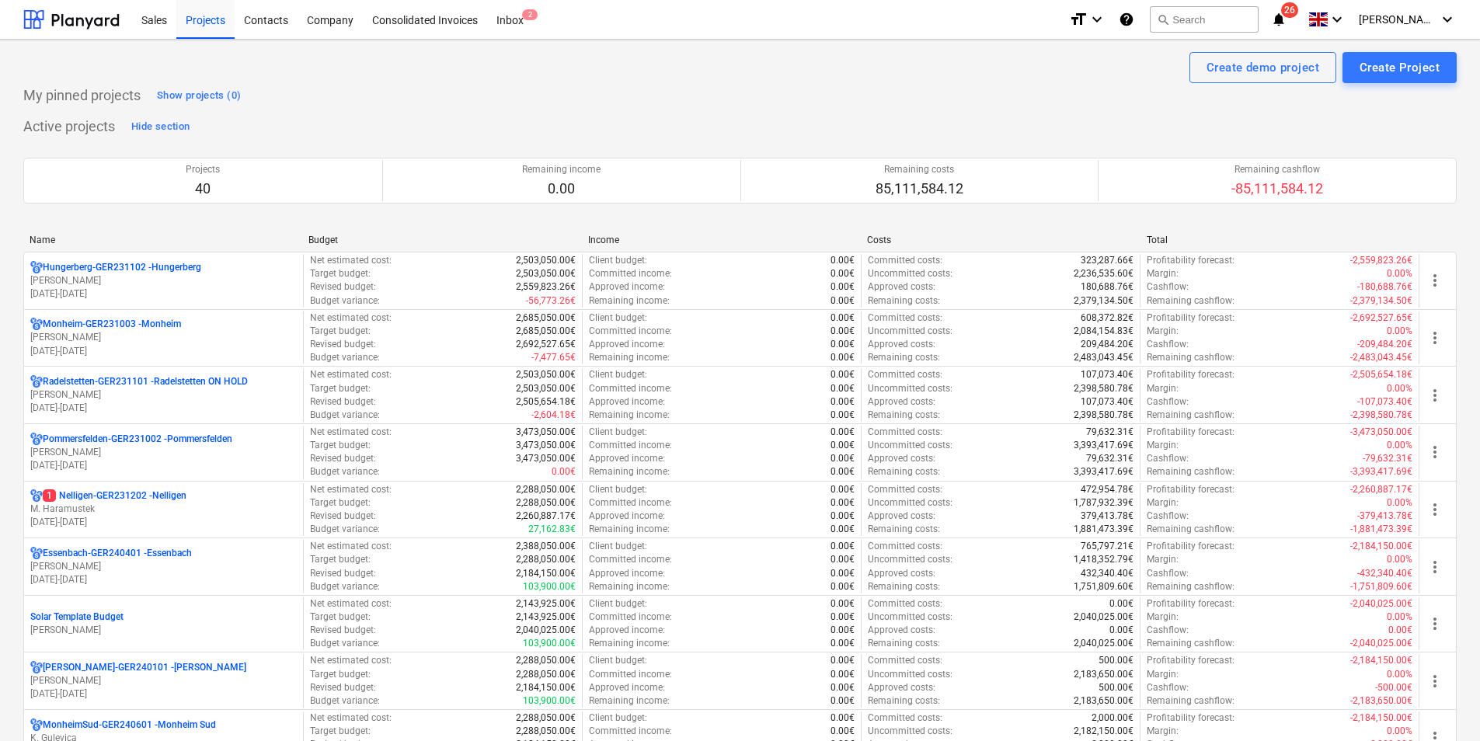
click at [48, 242] on div "Name" at bounding box center [163, 240] width 266 height 11
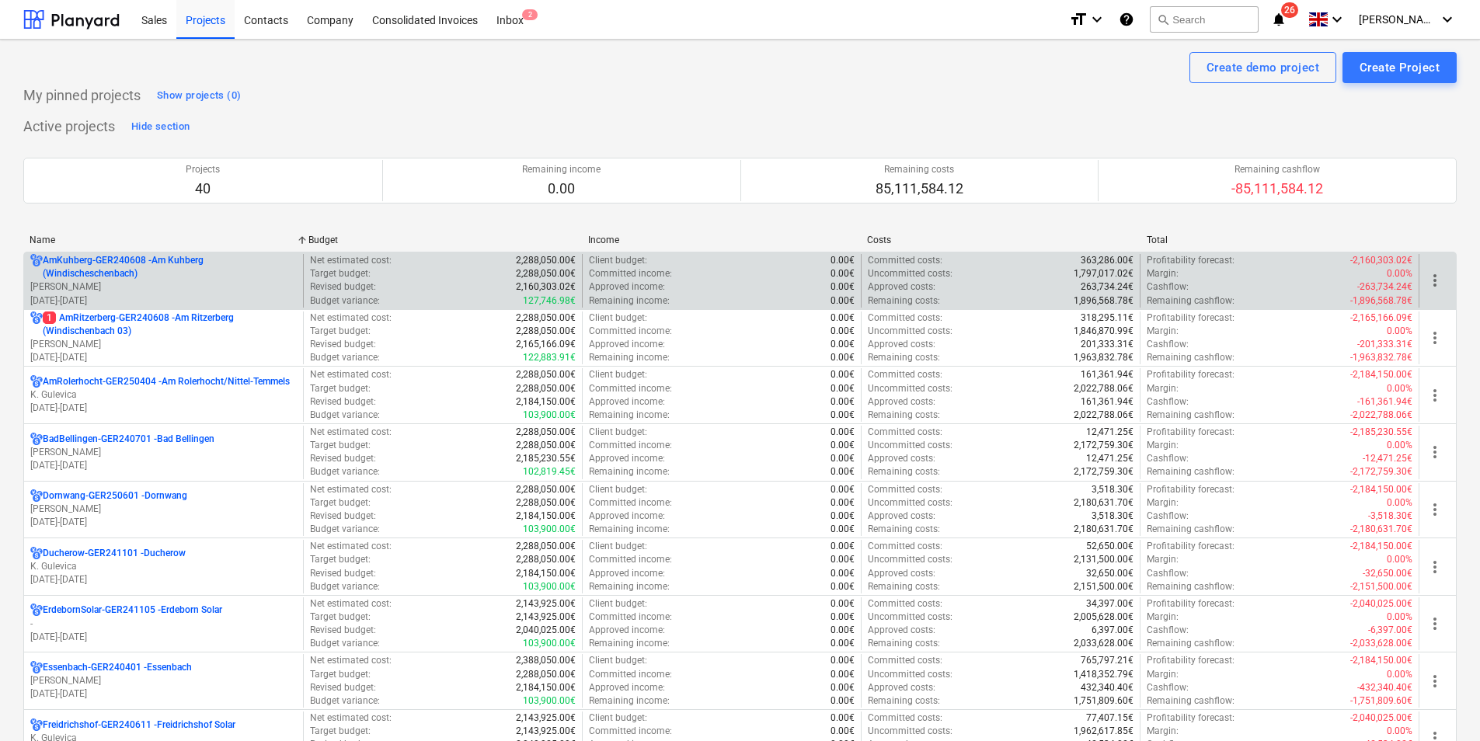
click at [82, 269] on p "AmKuhberg-GER240608 - Am Kuhberg ([GEOGRAPHIC_DATA])" at bounding box center [170, 267] width 254 height 26
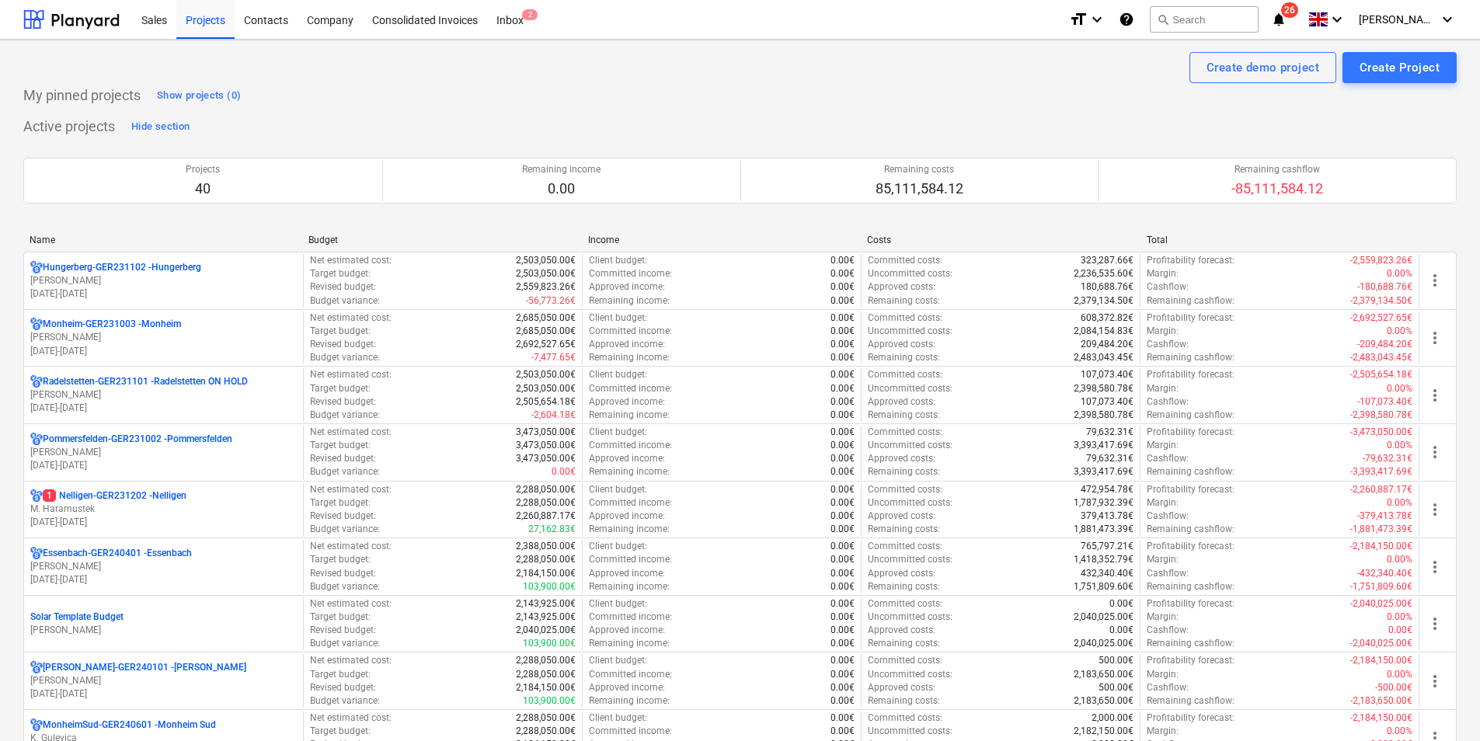
click at [47, 239] on div "Name" at bounding box center [163, 240] width 266 height 11
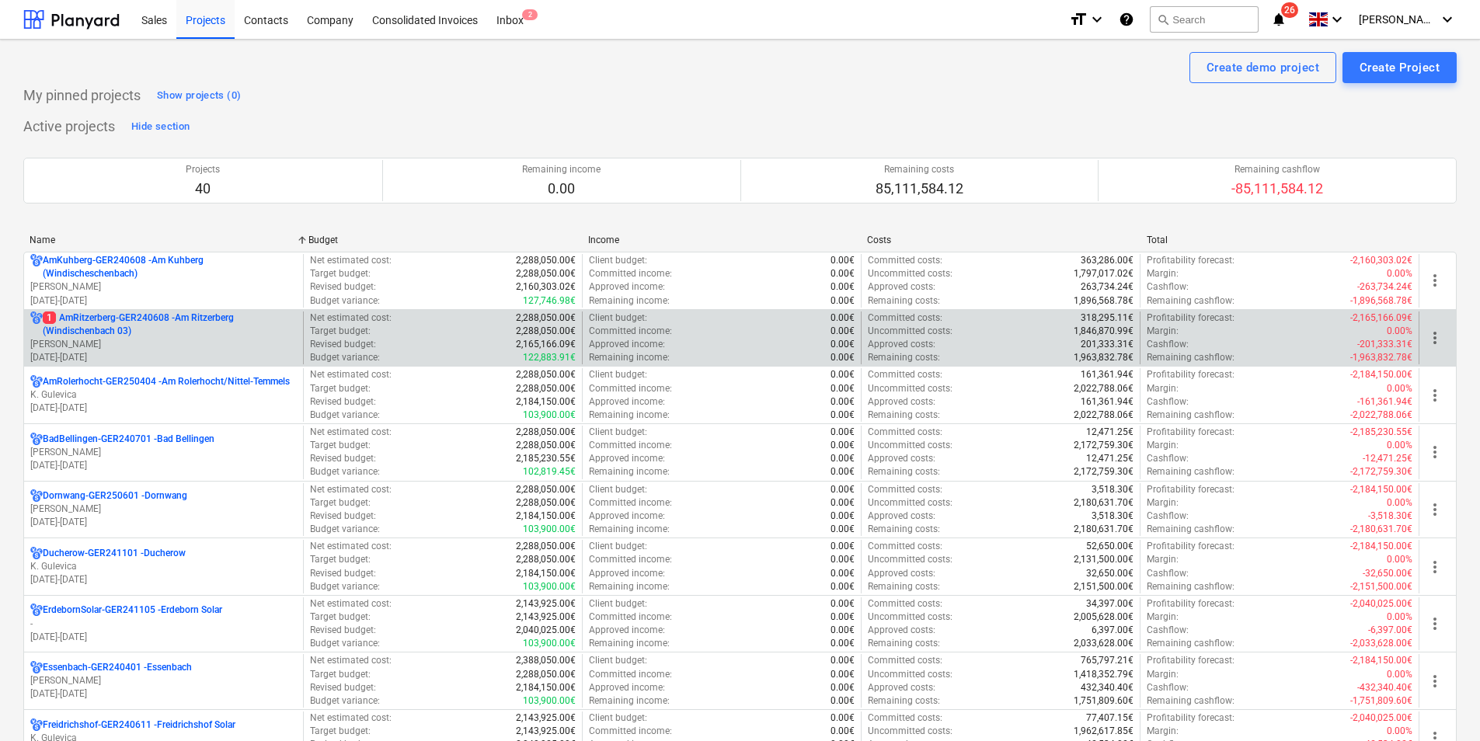
click at [91, 325] on p "1 AmRitzerberg-GER240608 - Am Ritzerberg ([GEOGRAPHIC_DATA] 03)" at bounding box center [170, 325] width 254 height 26
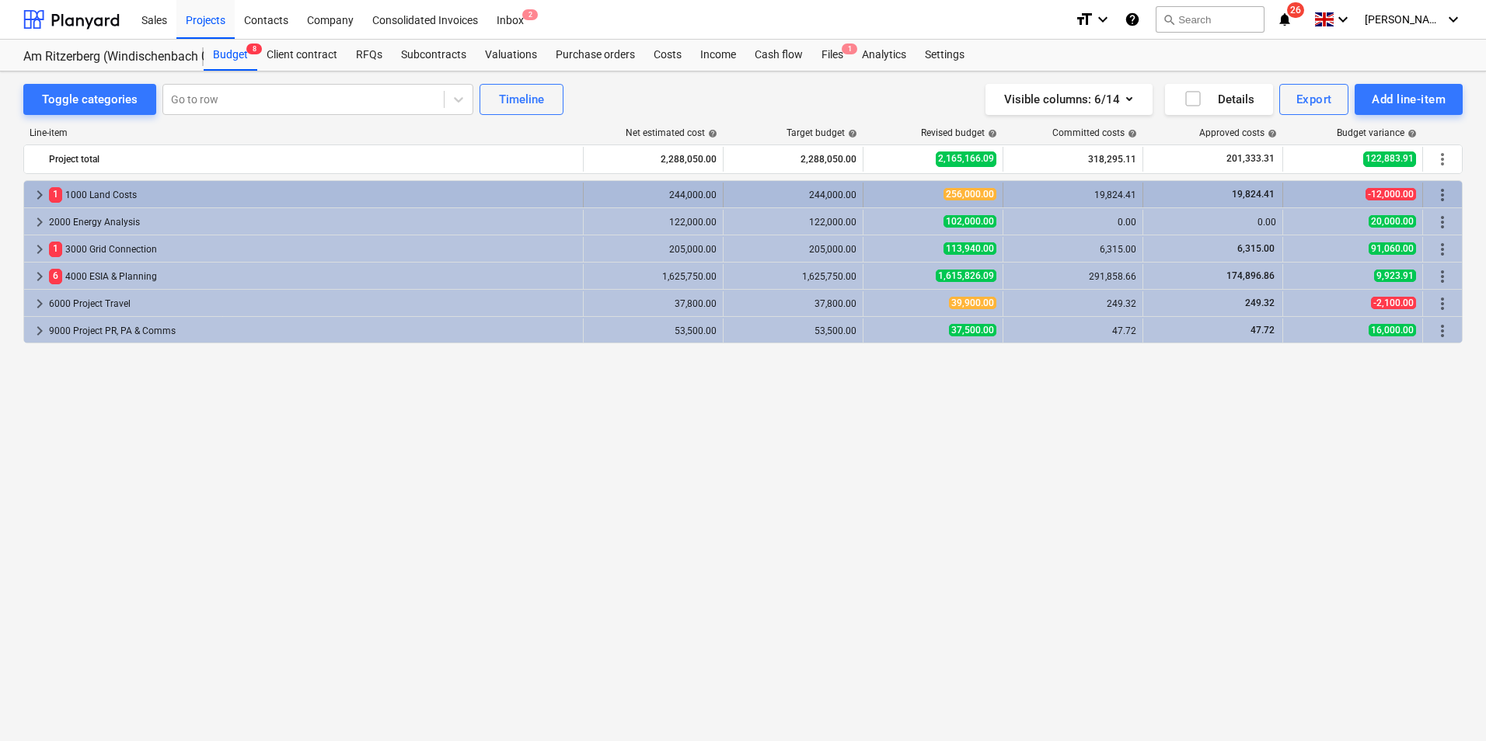
click at [133, 193] on div "1 1000 Land Costs" at bounding box center [313, 195] width 528 height 25
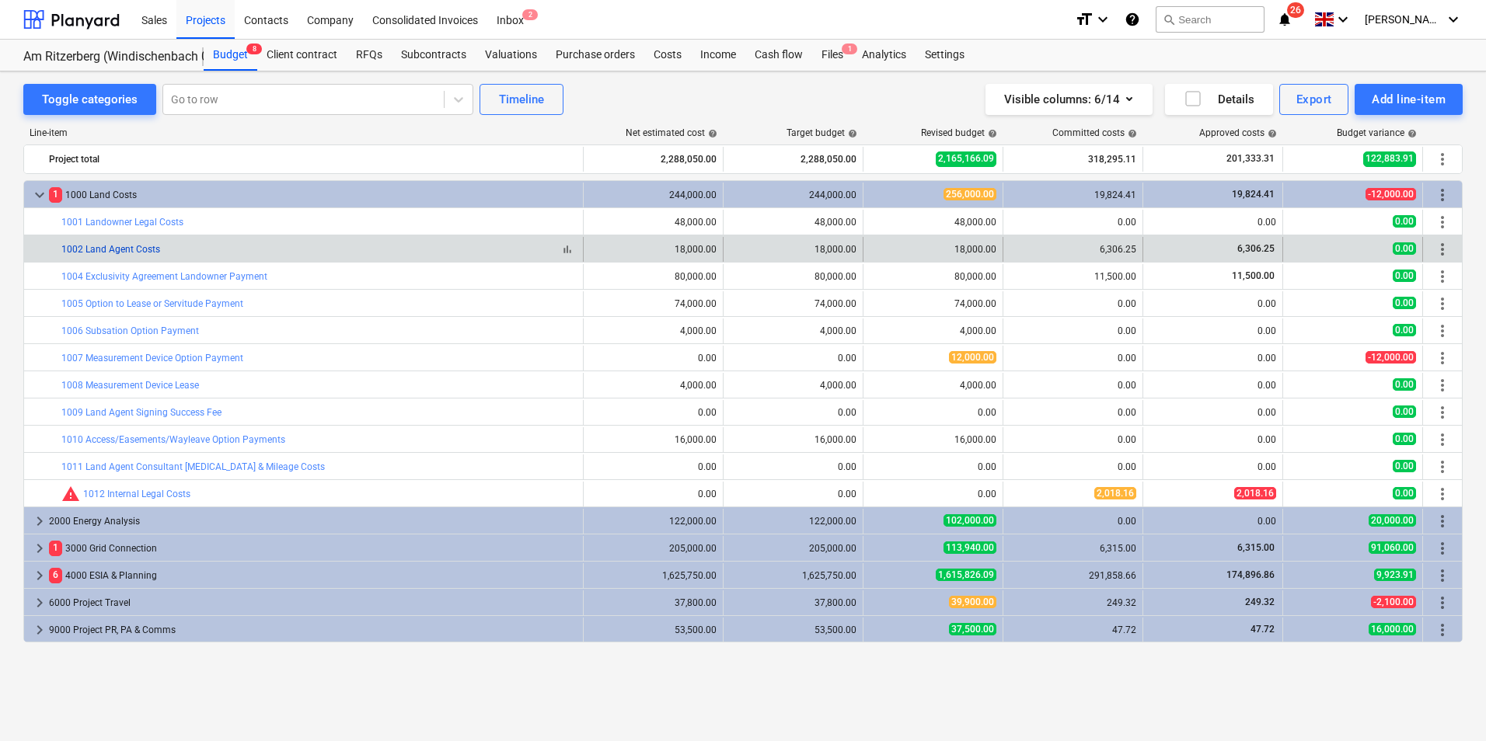
click at [127, 251] on link "1002 Land Agent Costs" at bounding box center [110, 249] width 99 height 11
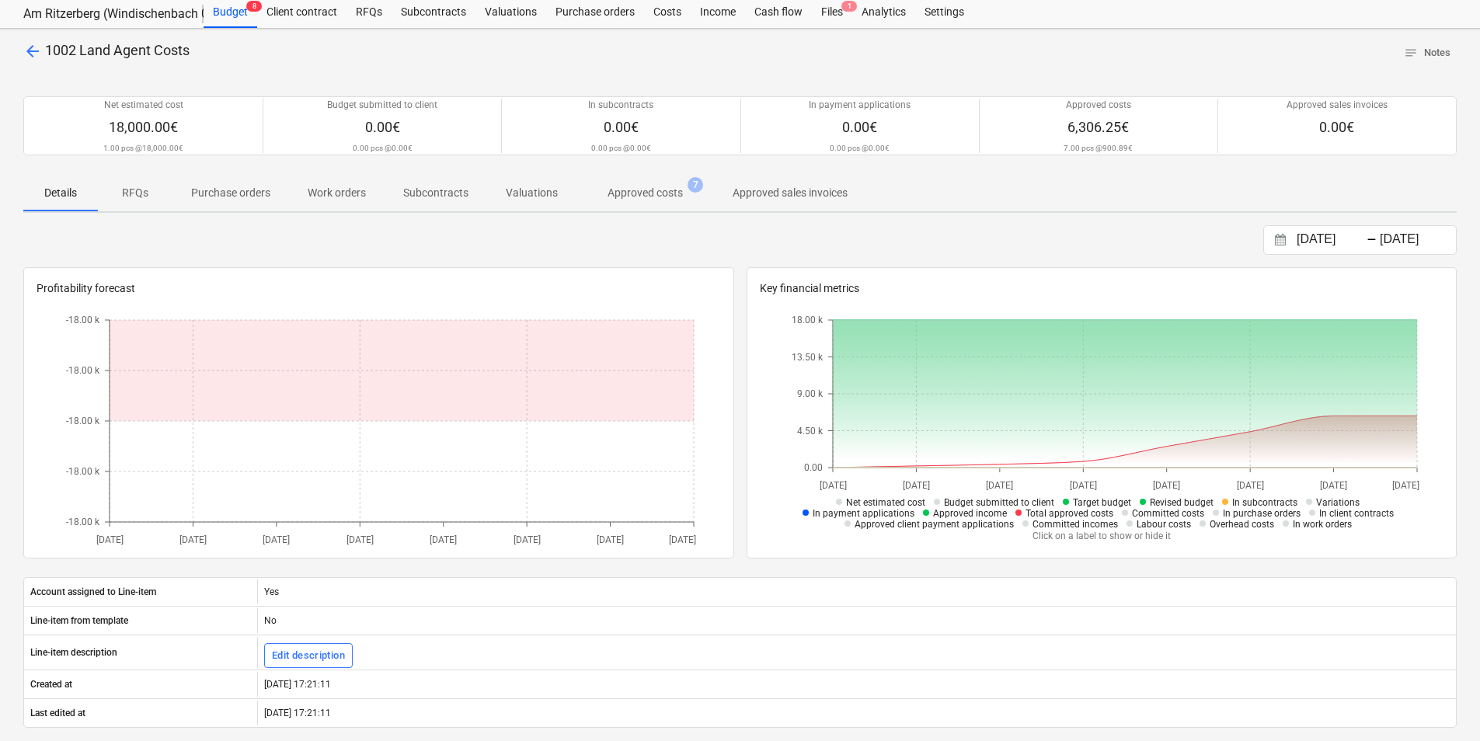
scroll to position [78, 0]
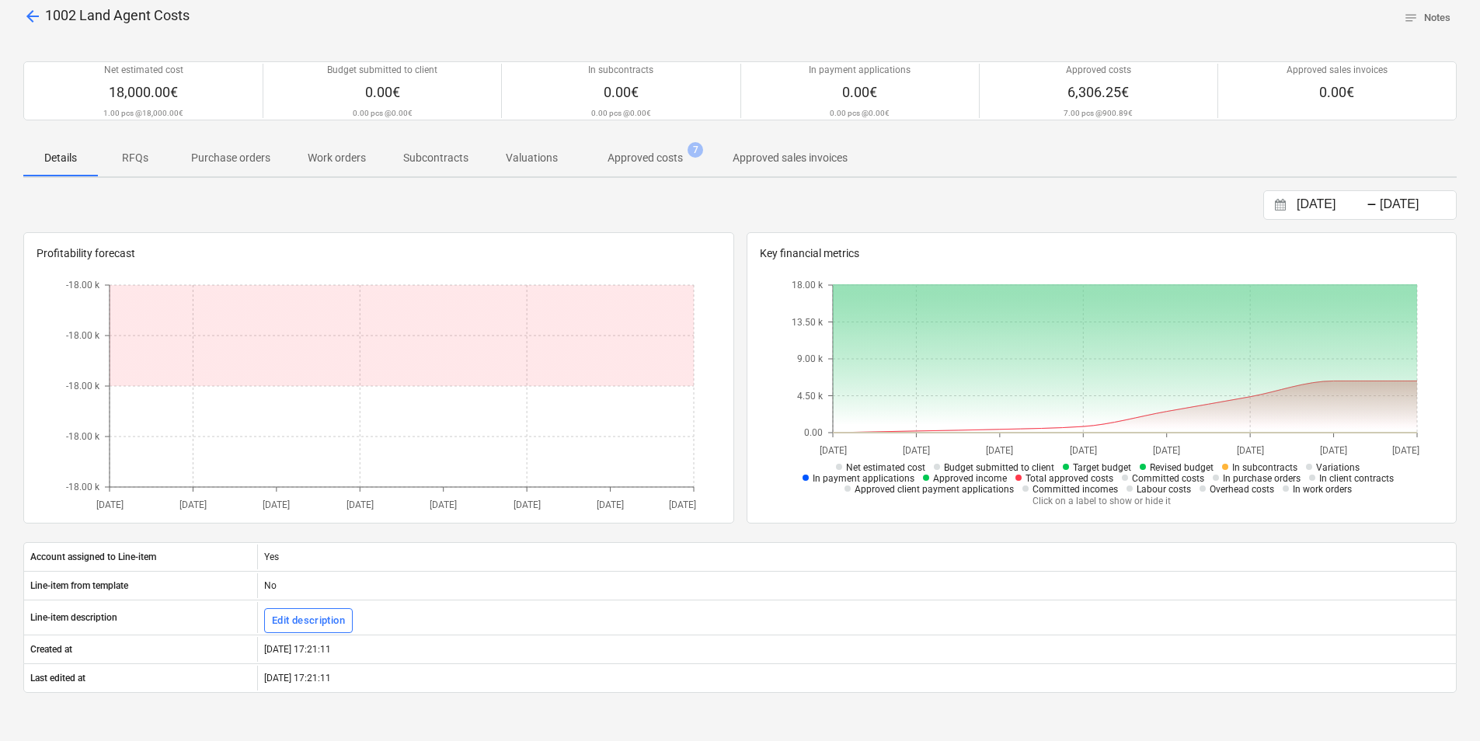
click at [217, 165] on p "Purchase orders" at bounding box center [230, 158] width 79 height 16
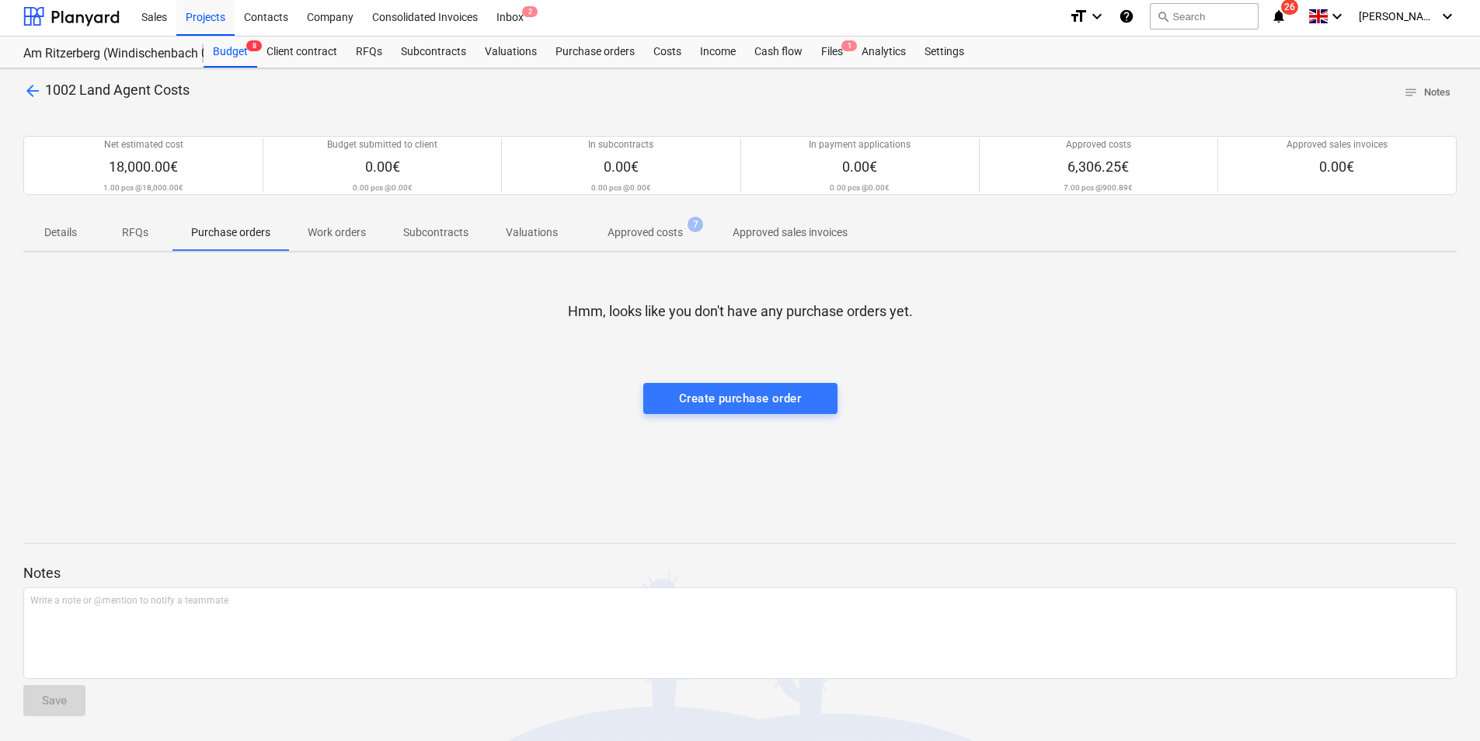
scroll to position [3, 0]
click at [75, 239] on p "Details" at bounding box center [60, 233] width 37 height 16
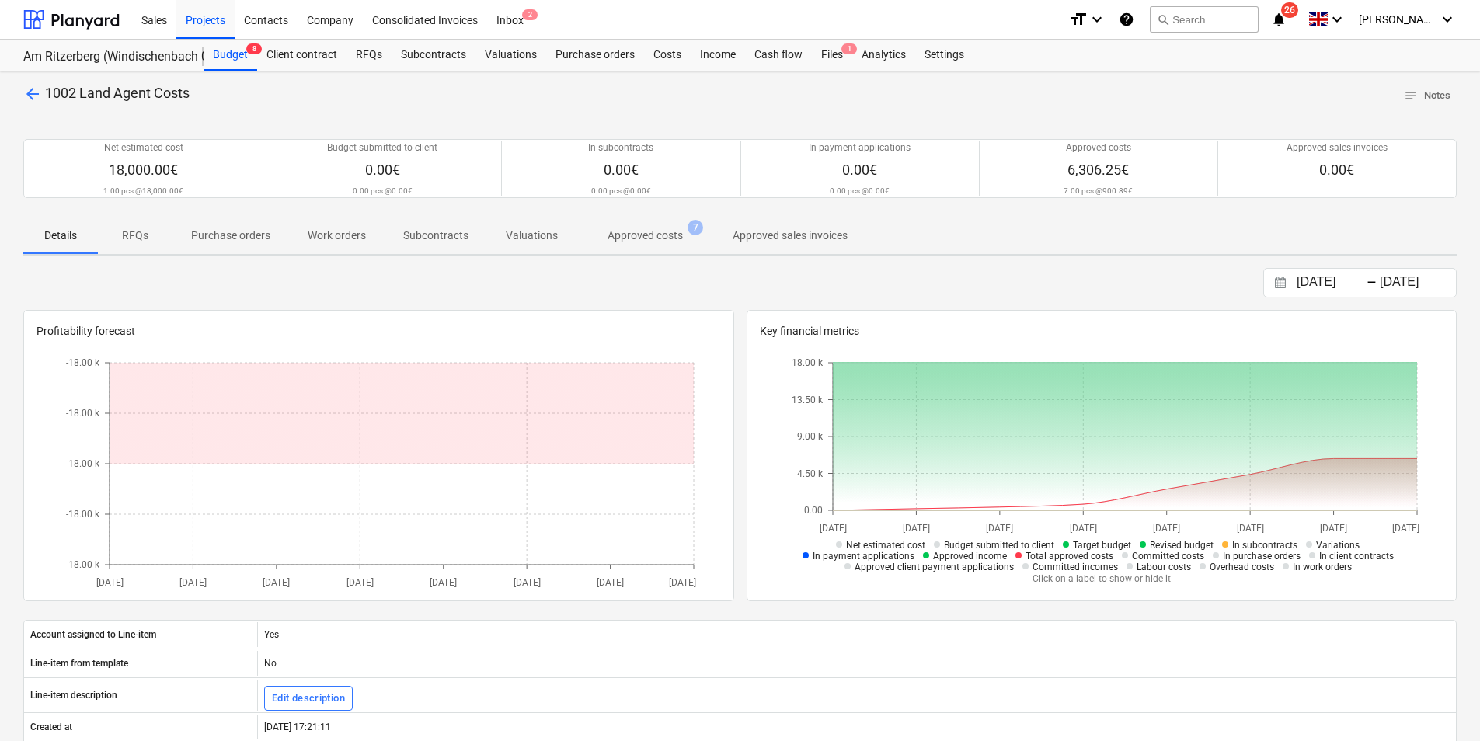
click at [629, 238] on p "Approved costs" at bounding box center [645, 236] width 75 height 16
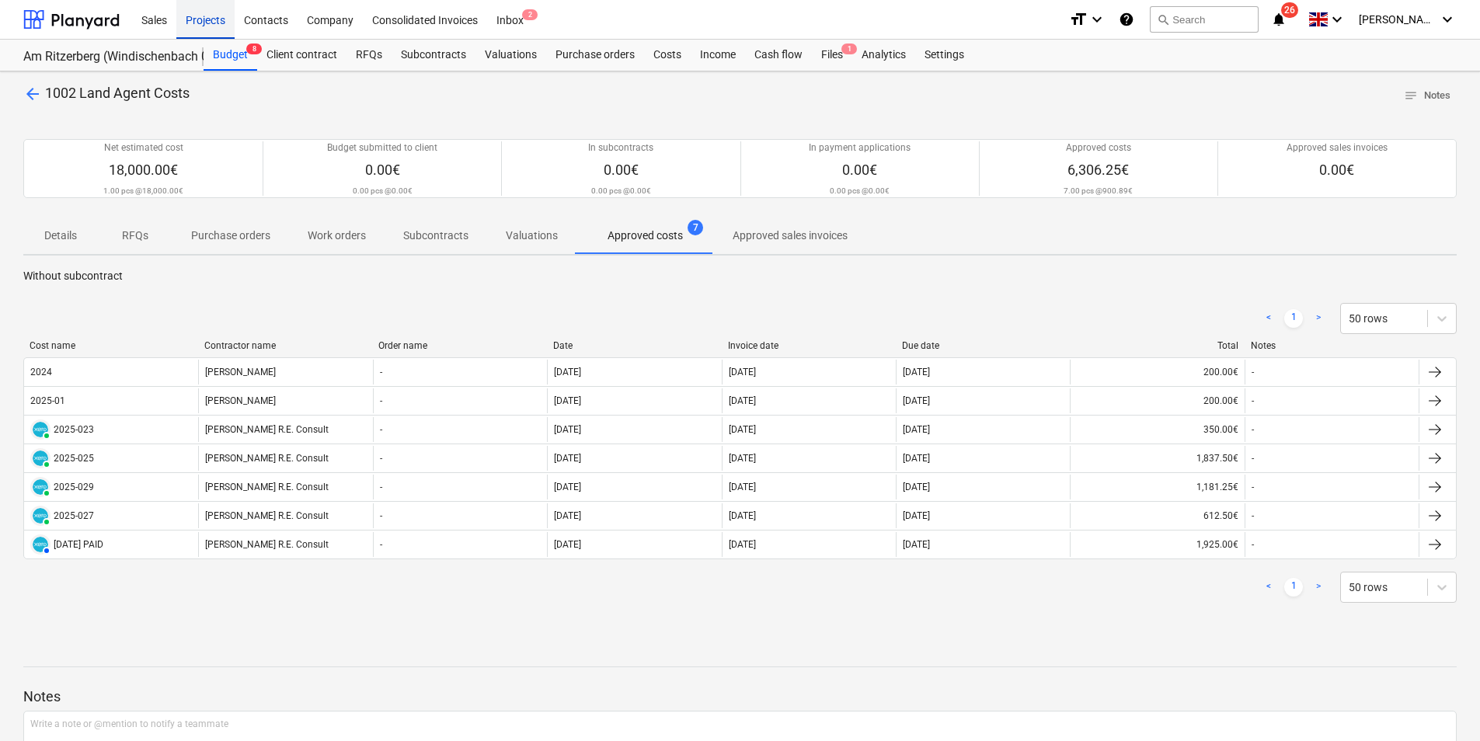
click at [194, 21] on div "Projects" at bounding box center [205, 19] width 58 height 40
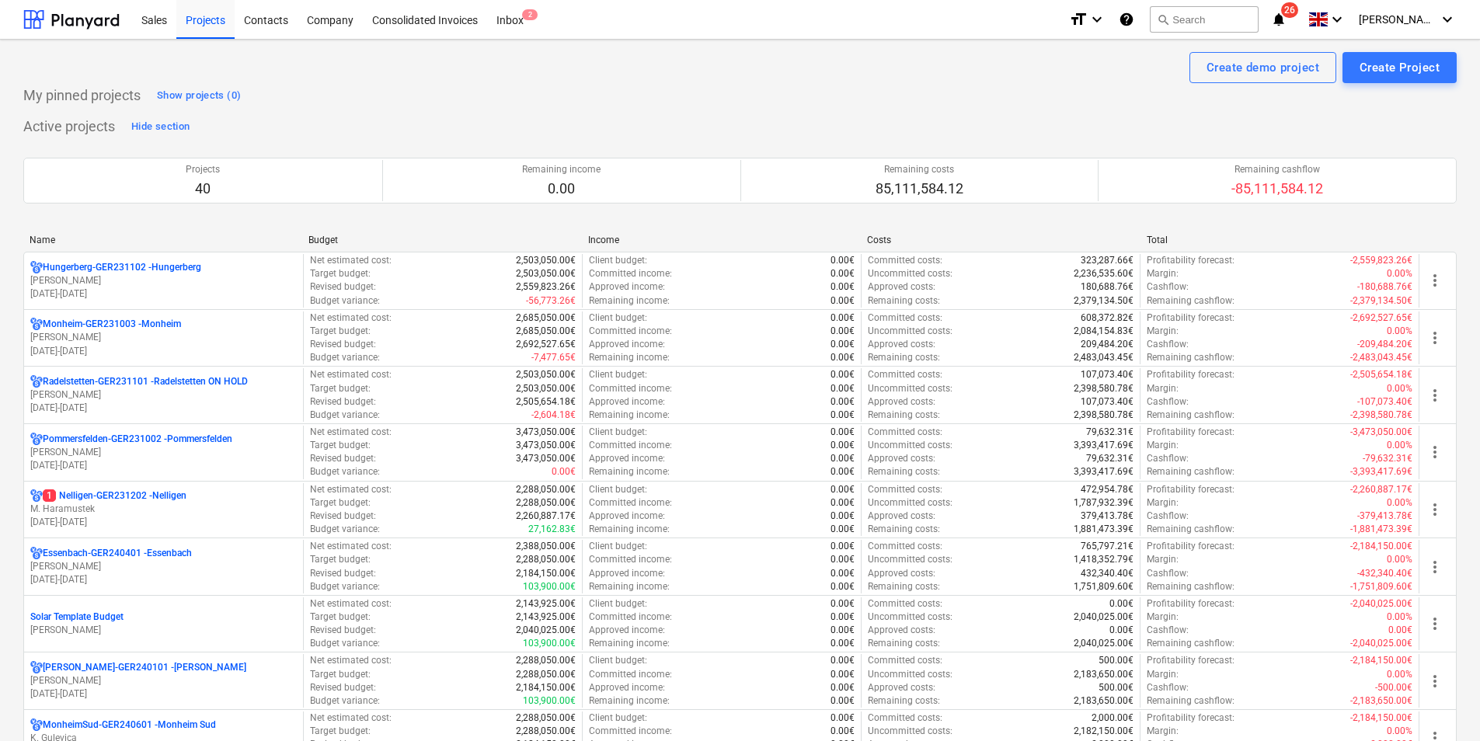
click at [51, 242] on div "Name" at bounding box center [163, 240] width 266 height 11
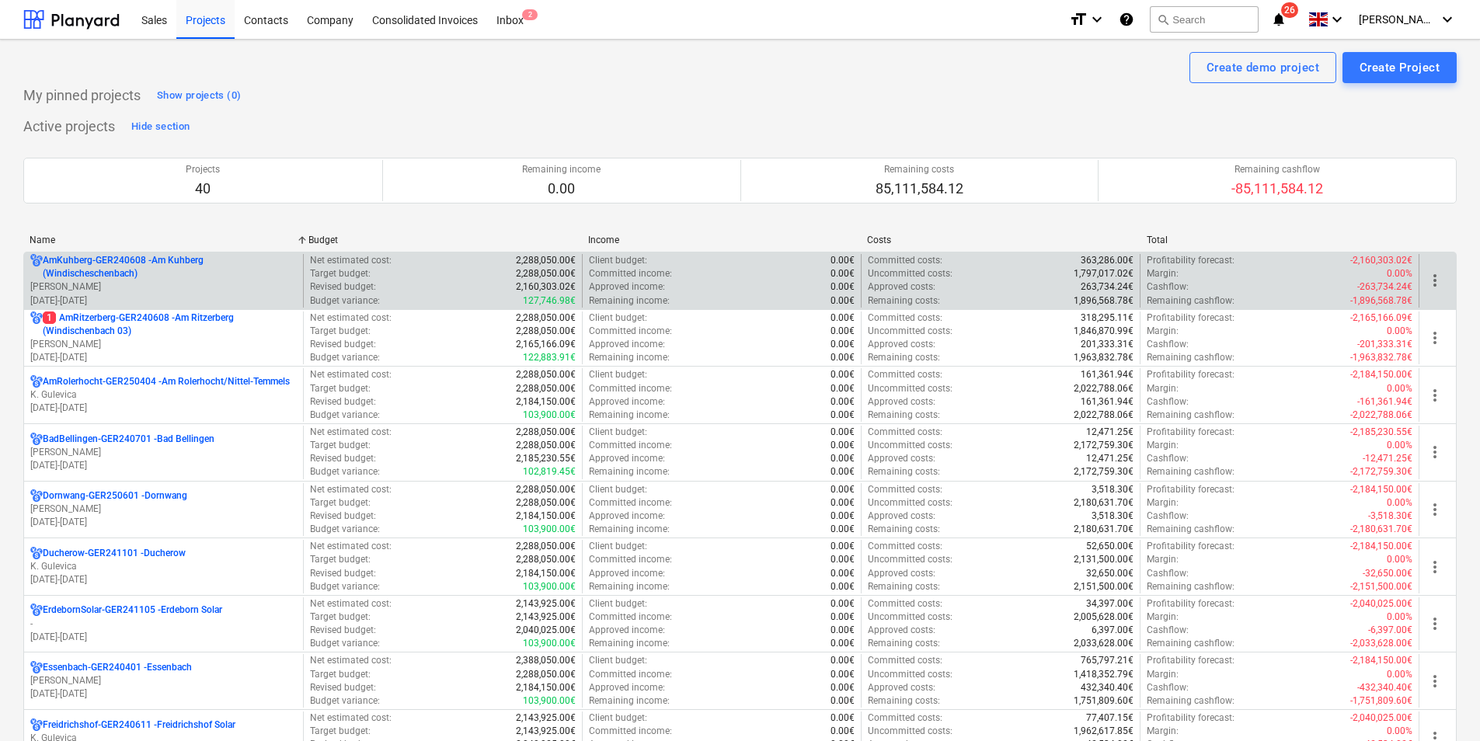
click at [59, 274] on p "AmKuhberg-GER240608 - Am Kuhberg ([GEOGRAPHIC_DATA])" at bounding box center [170, 267] width 254 height 26
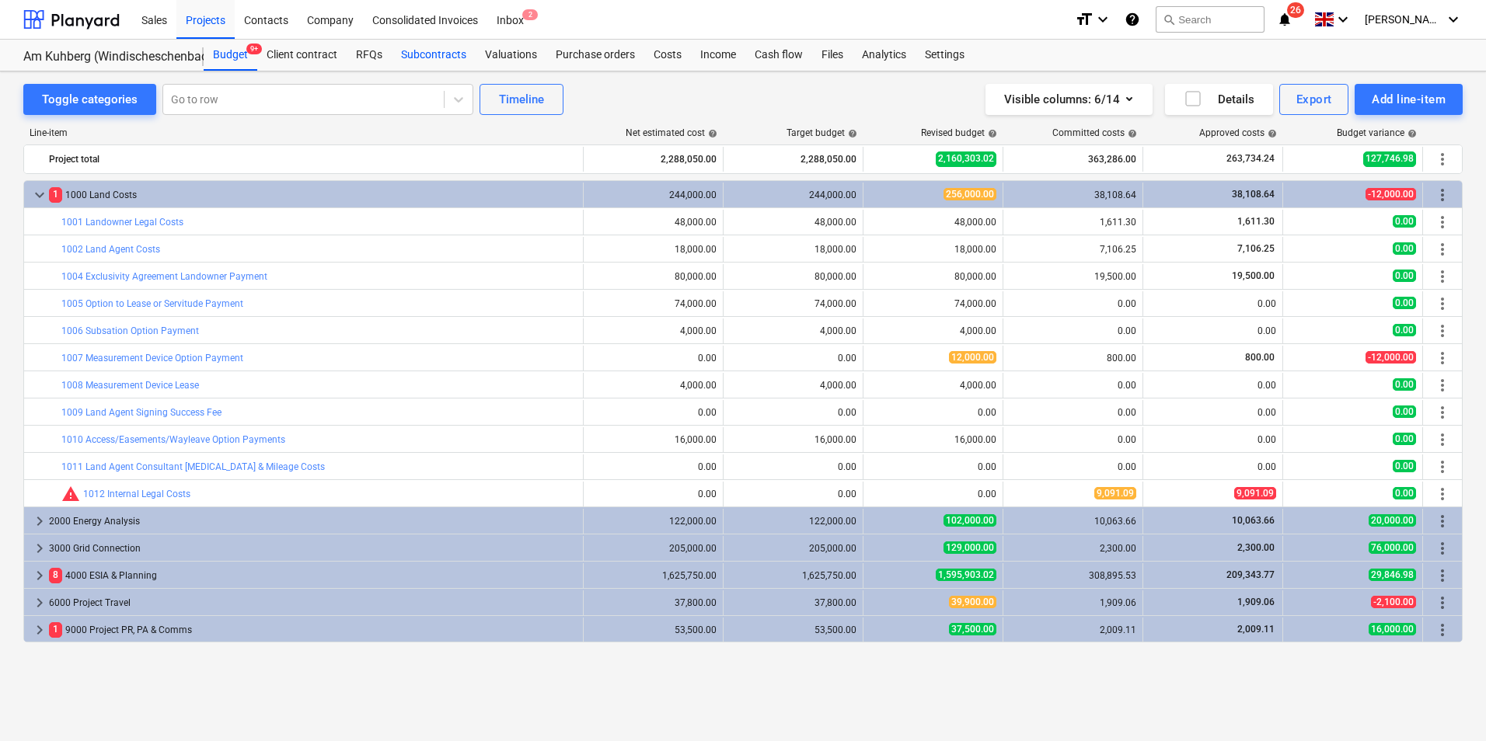
click at [427, 57] on div "Subcontracts" at bounding box center [434, 55] width 84 height 31
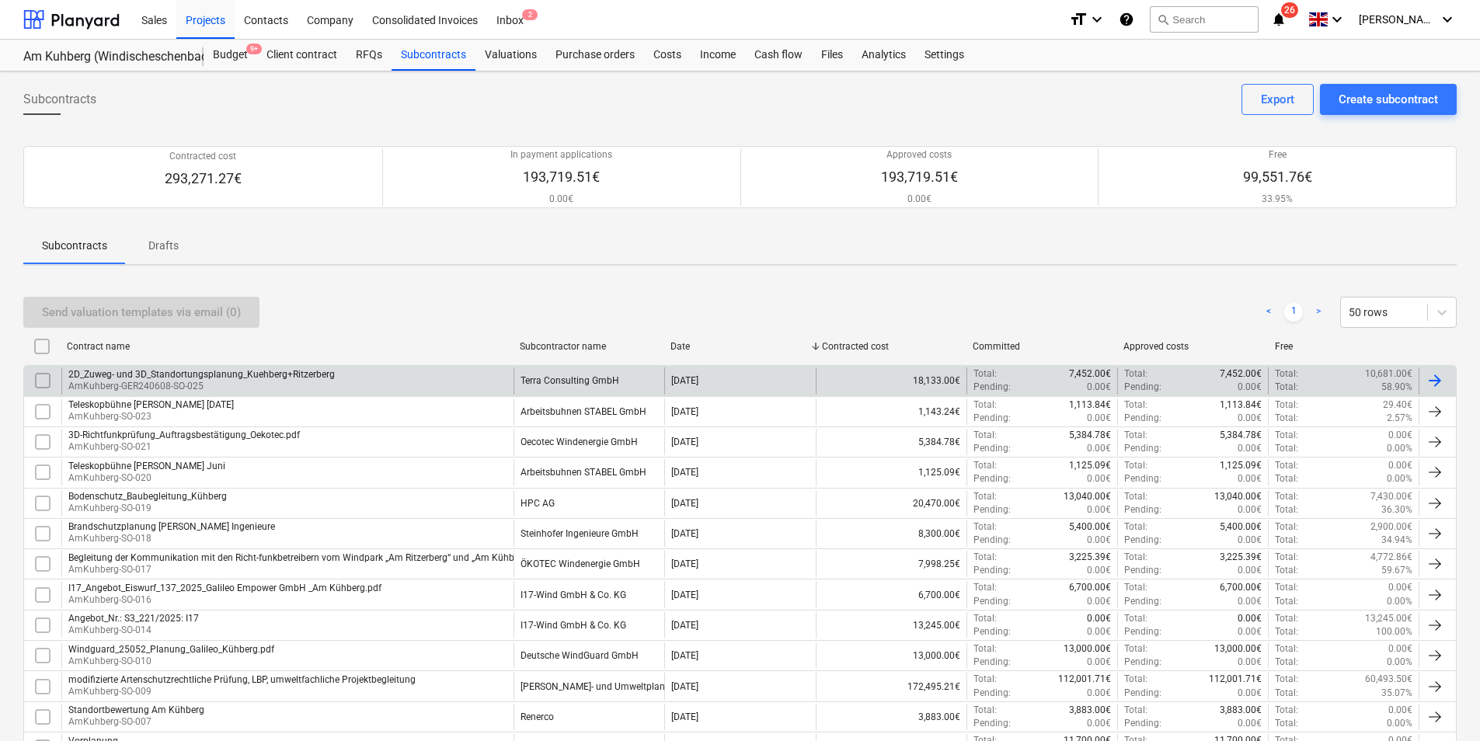
click at [235, 375] on div "2D_Zuweg- und 3D_Standortungsplanung_Kuehberg+Ritzerberg" at bounding box center [201, 374] width 266 height 11
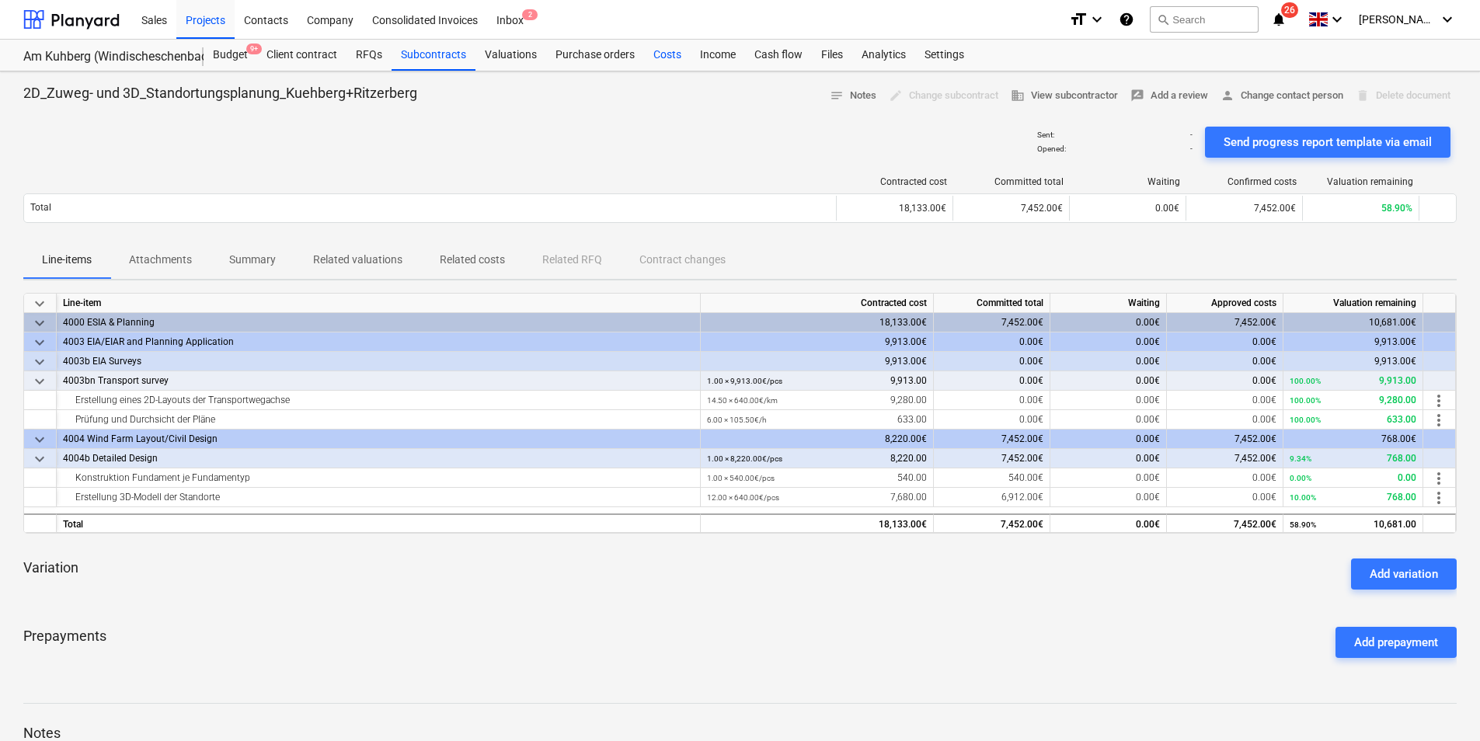
click at [675, 62] on div "Costs" at bounding box center [667, 55] width 47 height 31
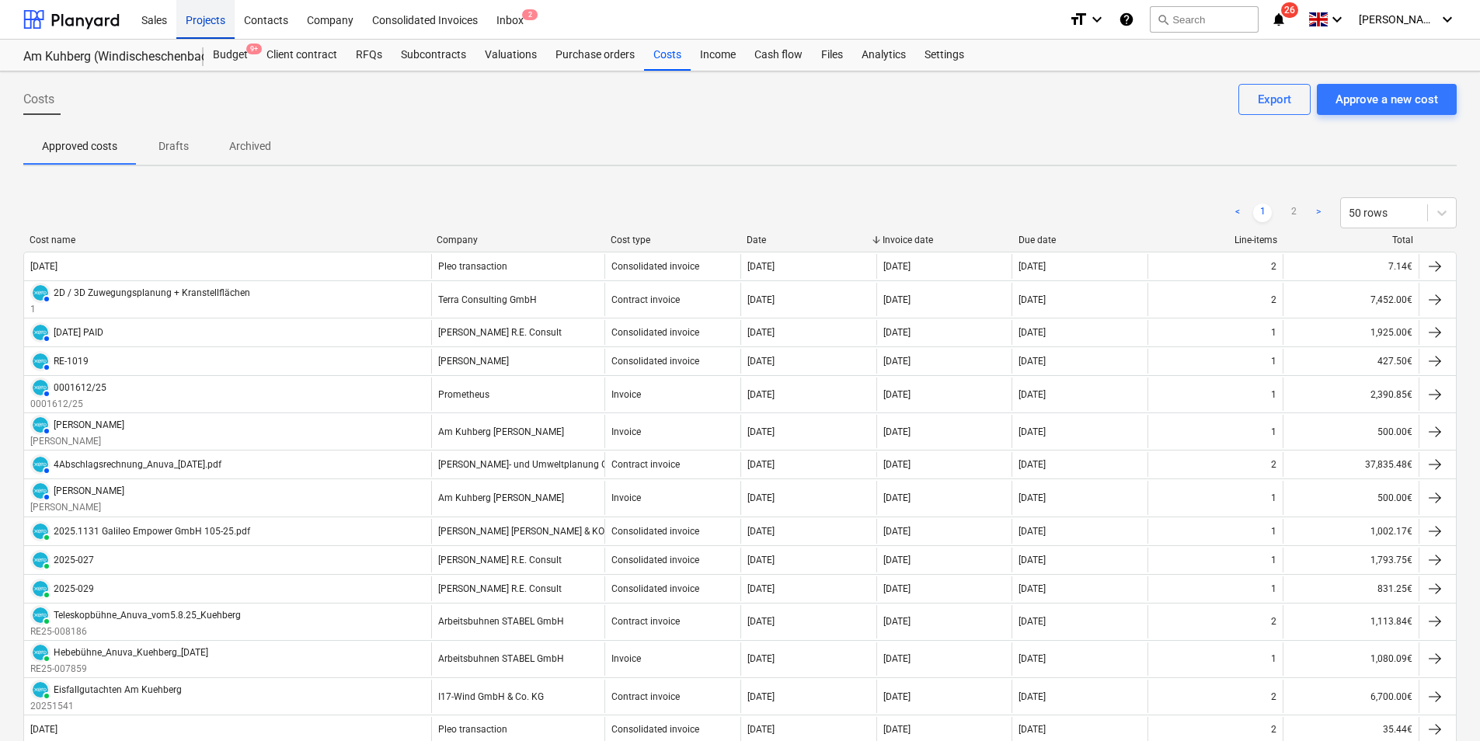
click at [215, 16] on div "Projects" at bounding box center [205, 19] width 58 height 40
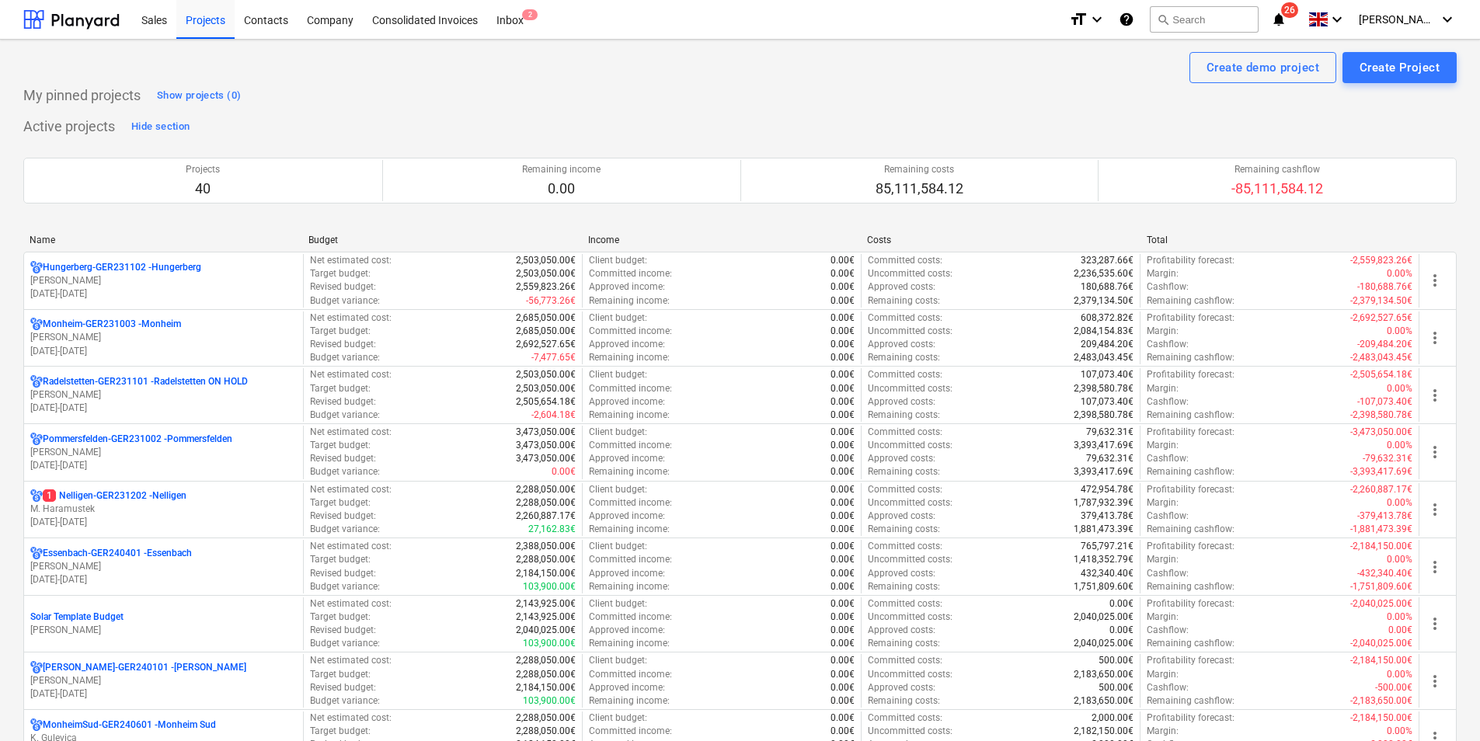
click at [46, 242] on div "Name" at bounding box center [163, 240] width 266 height 11
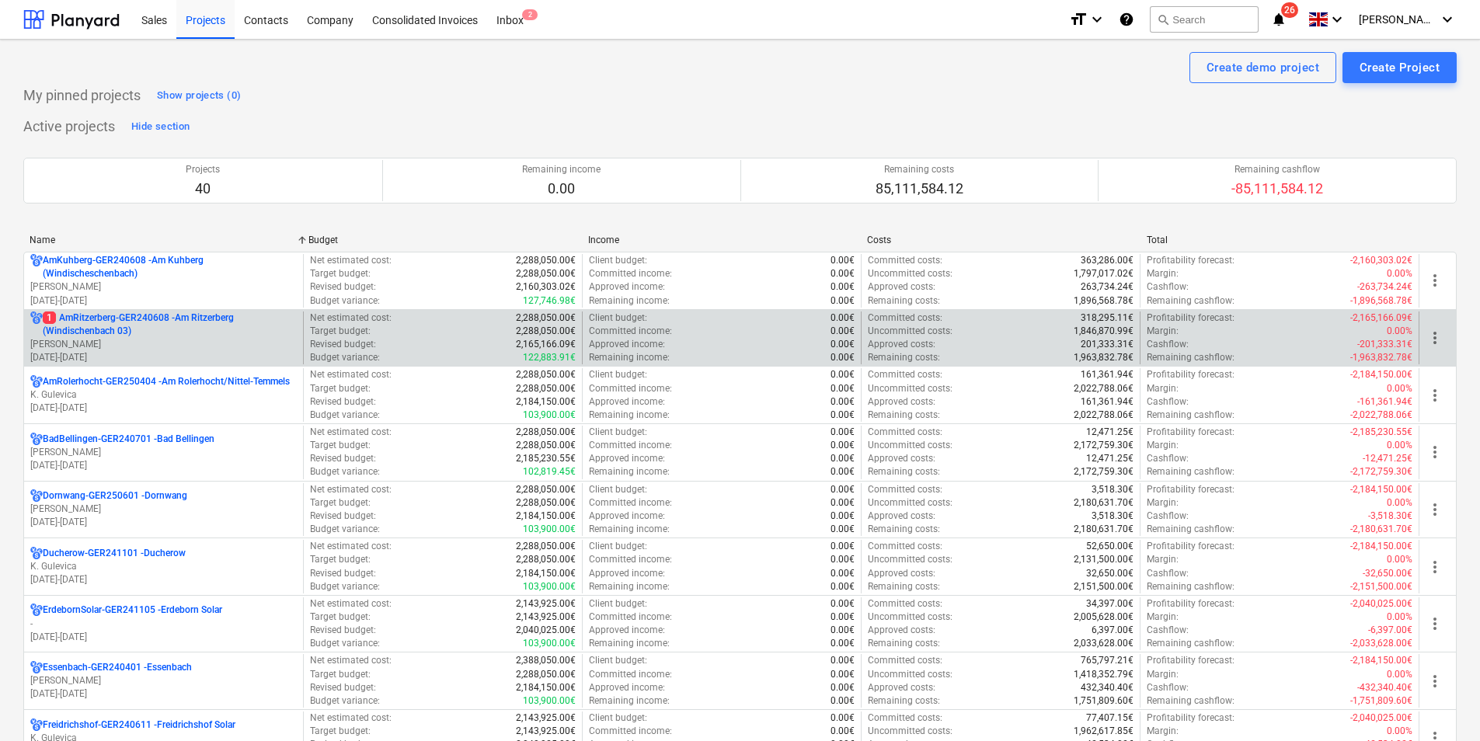
click at [89, 330] on p "1 AmRitzerberg-GER240608 - Am Ritzerberg ([GEOGRAPHIC_DATA] 03)" at bounding box center [170, 325] width 254 height 26
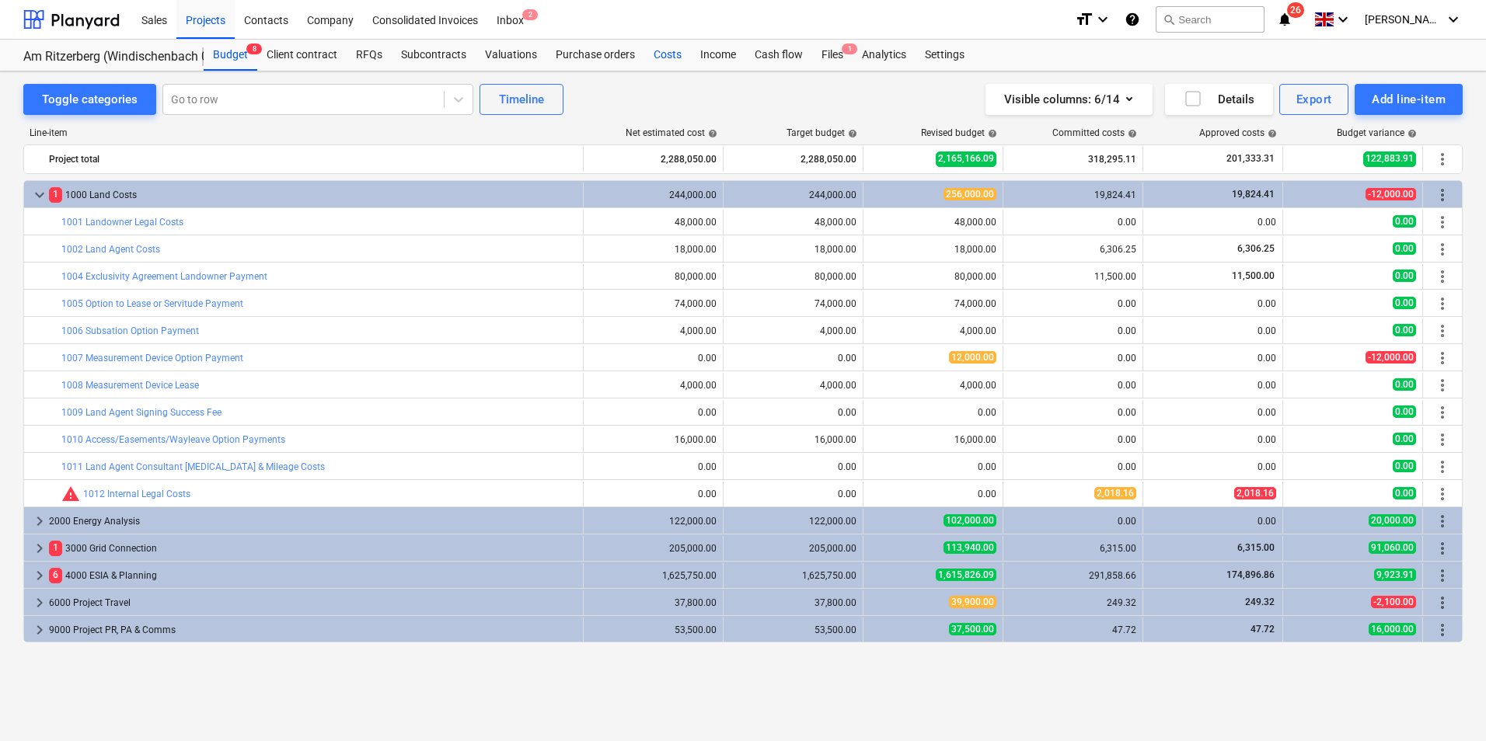
click at [654, 55] on div "Costs" at bounding box center [667, 55] width 47 height 31
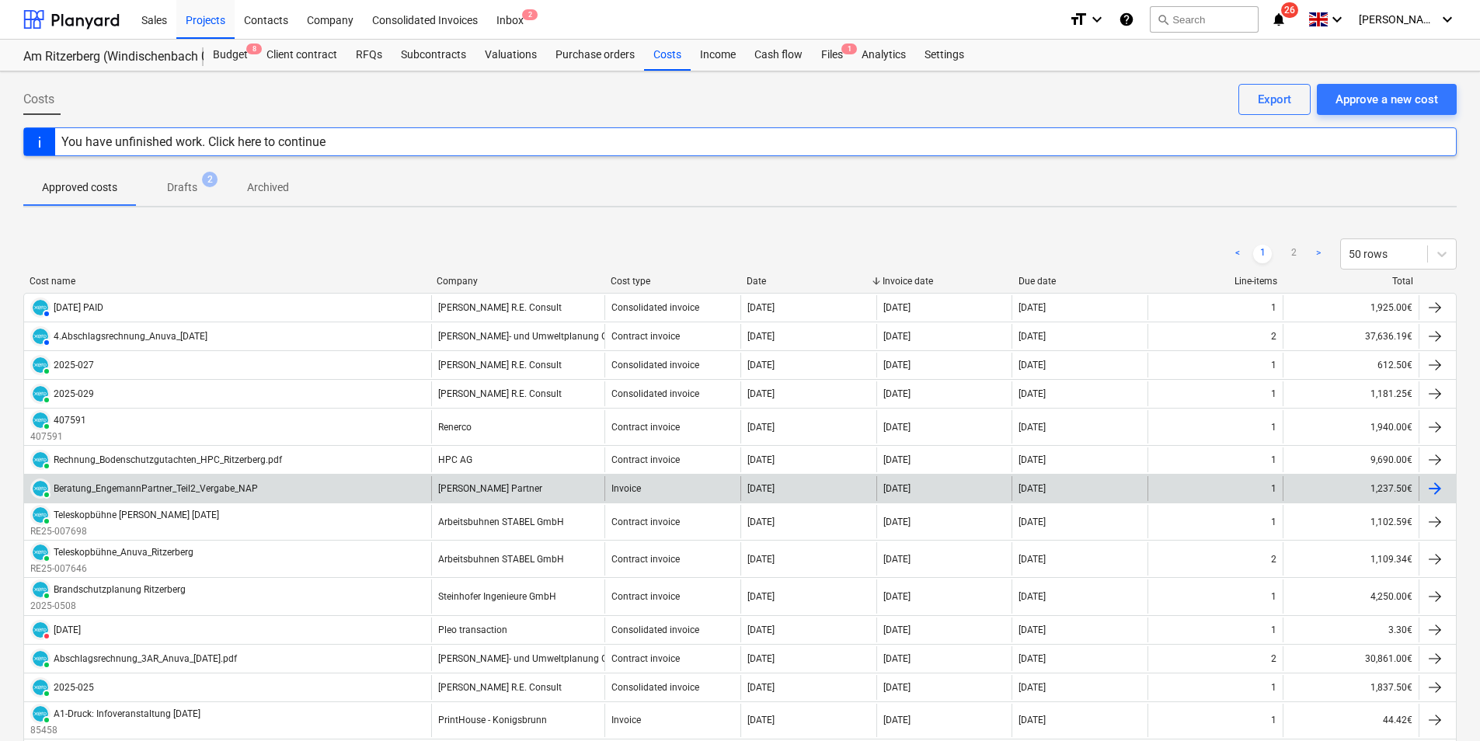
click at [186, 491] on div "Beratung_EngemannPartner_Teil2_Vergabe_NAP" at bounding box center [156, 488] width 204 height 11
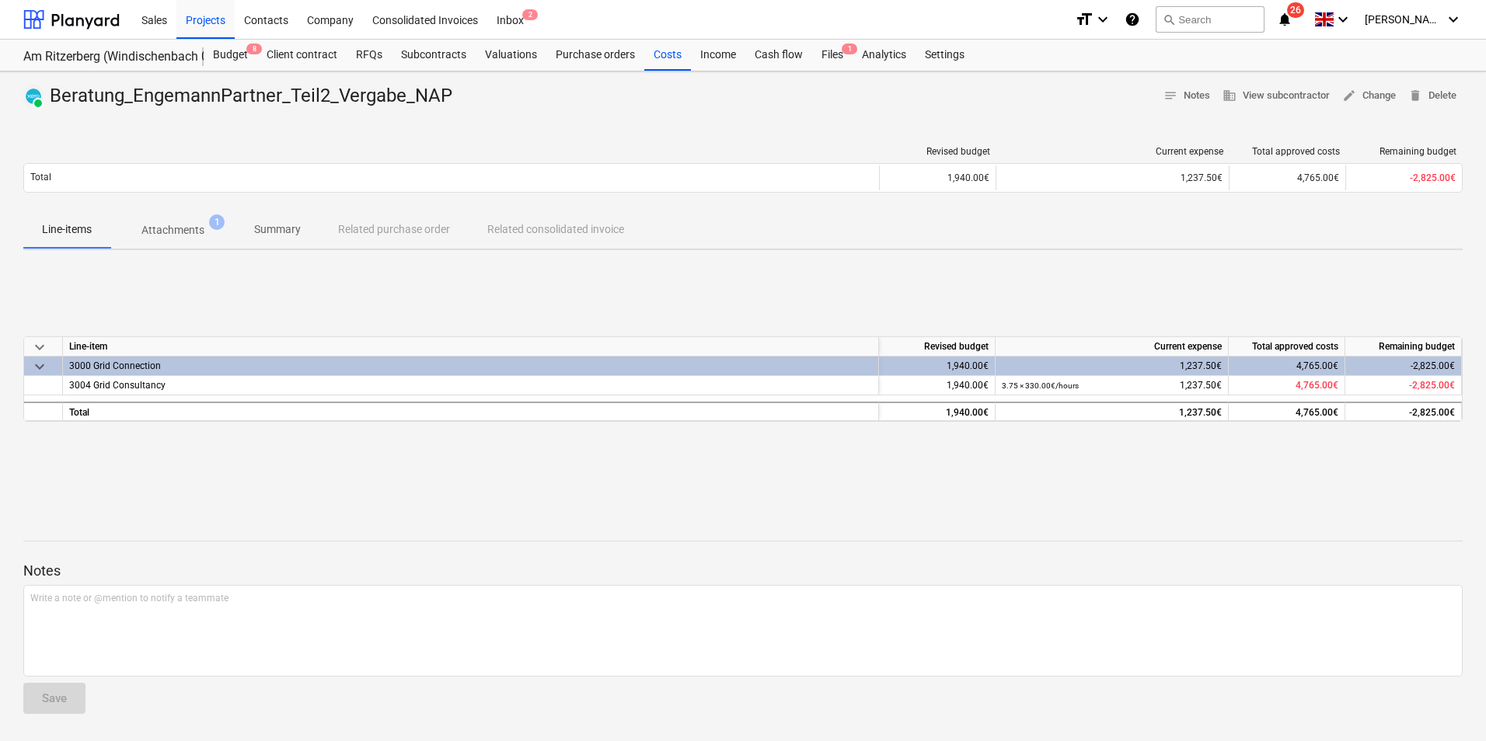
click at [161, 231] on p "Attachments" at bounding box center [172, 230] width 63 height 16
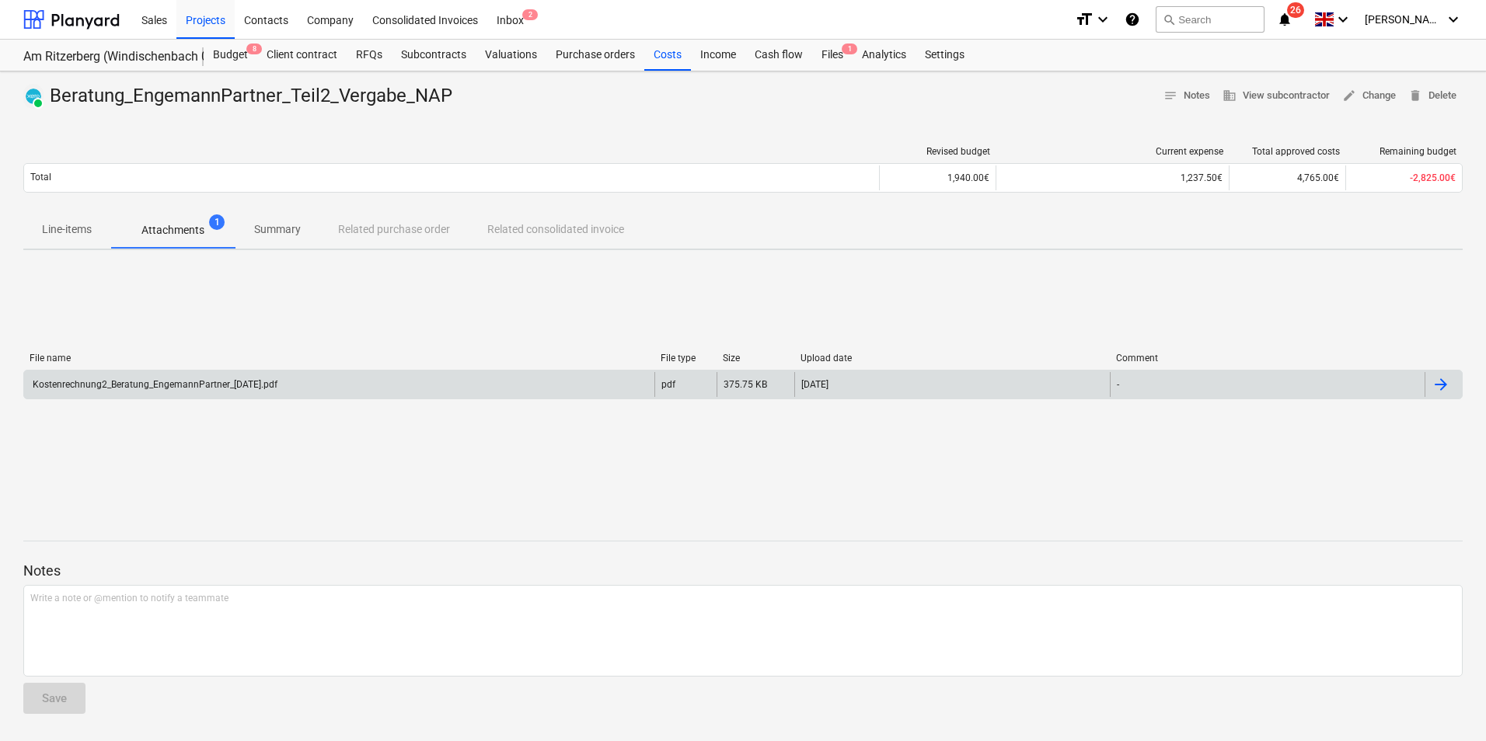
click at [179, 380] on div "Kostenrechnung2_Beratung_EngemannPartner_[DATE].pdf" at bounding box center [153, 384] width 247 height 11
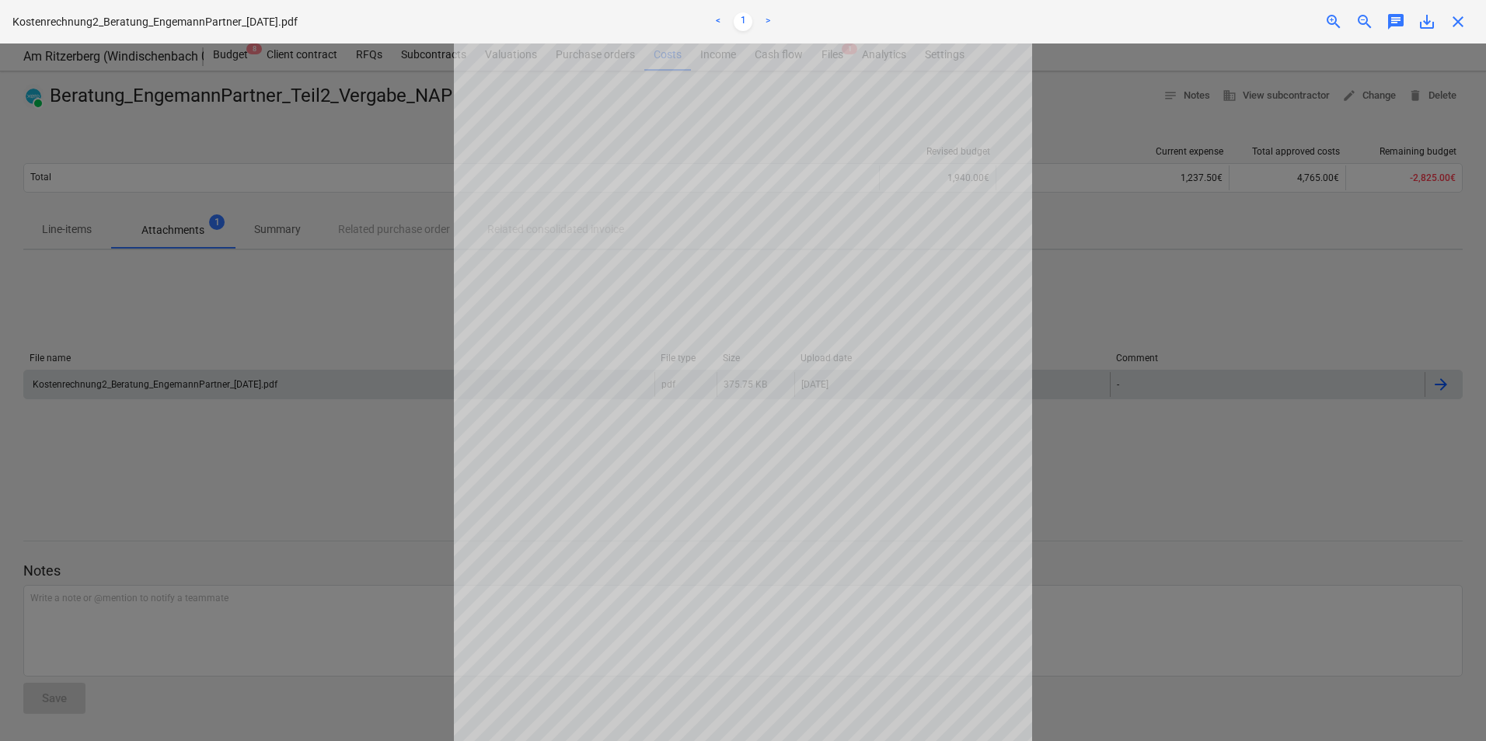
click at [1466, 22] on span "close" at bounding box center [1457, 21] width 19 height 19
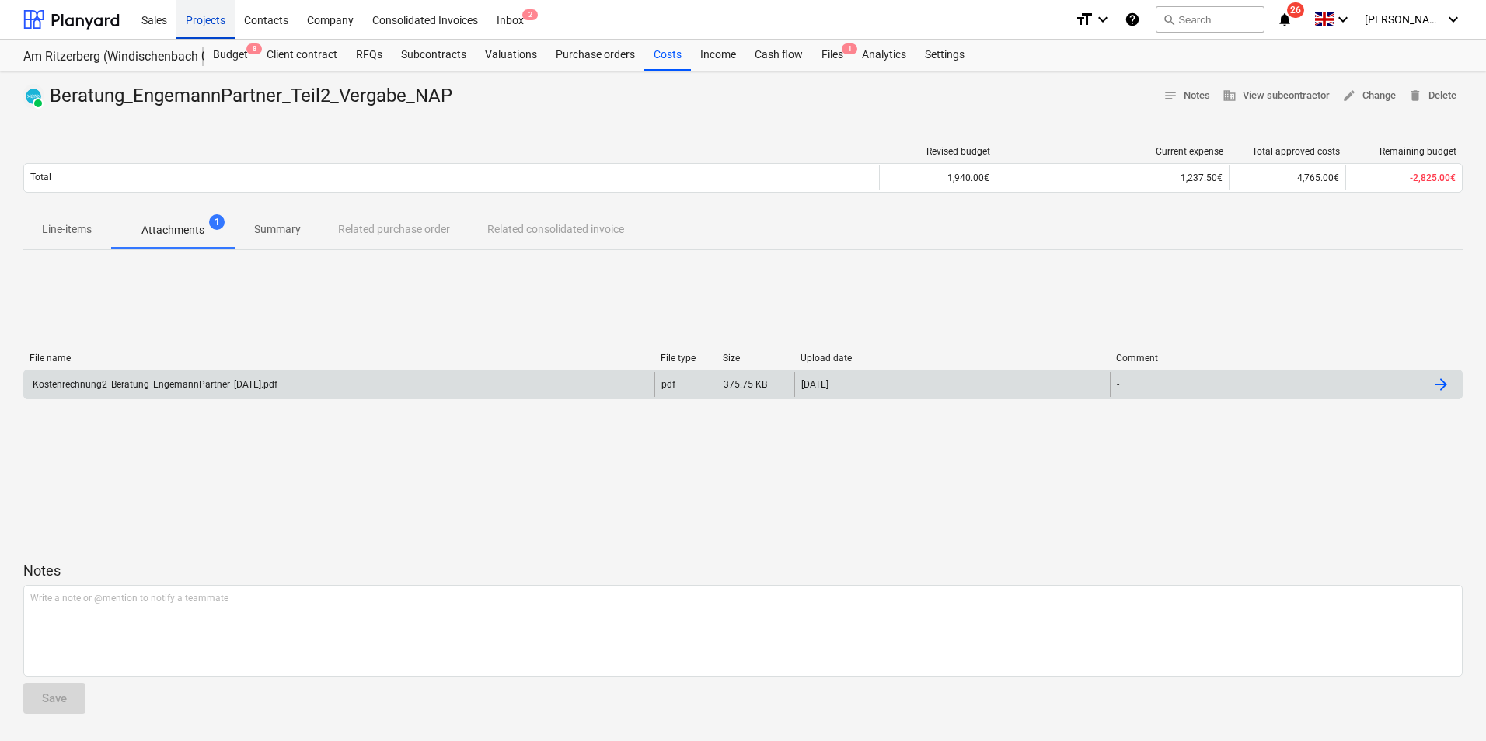
click at [228, 15] on div "Projects" at bounding box center [205, 19] width 58 height 40
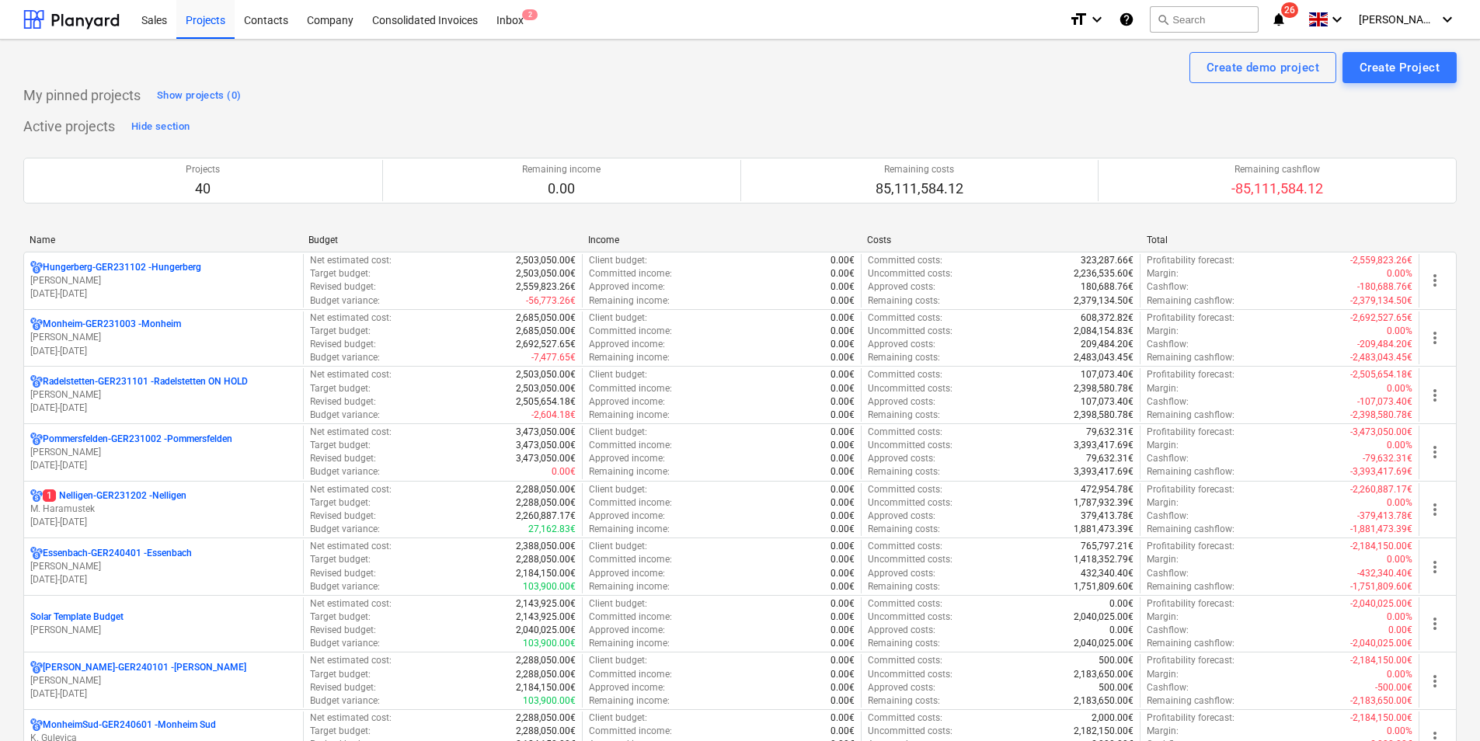
click at [49, 239] on div "Name" at bounding box center [163, 240] width 266 height 11
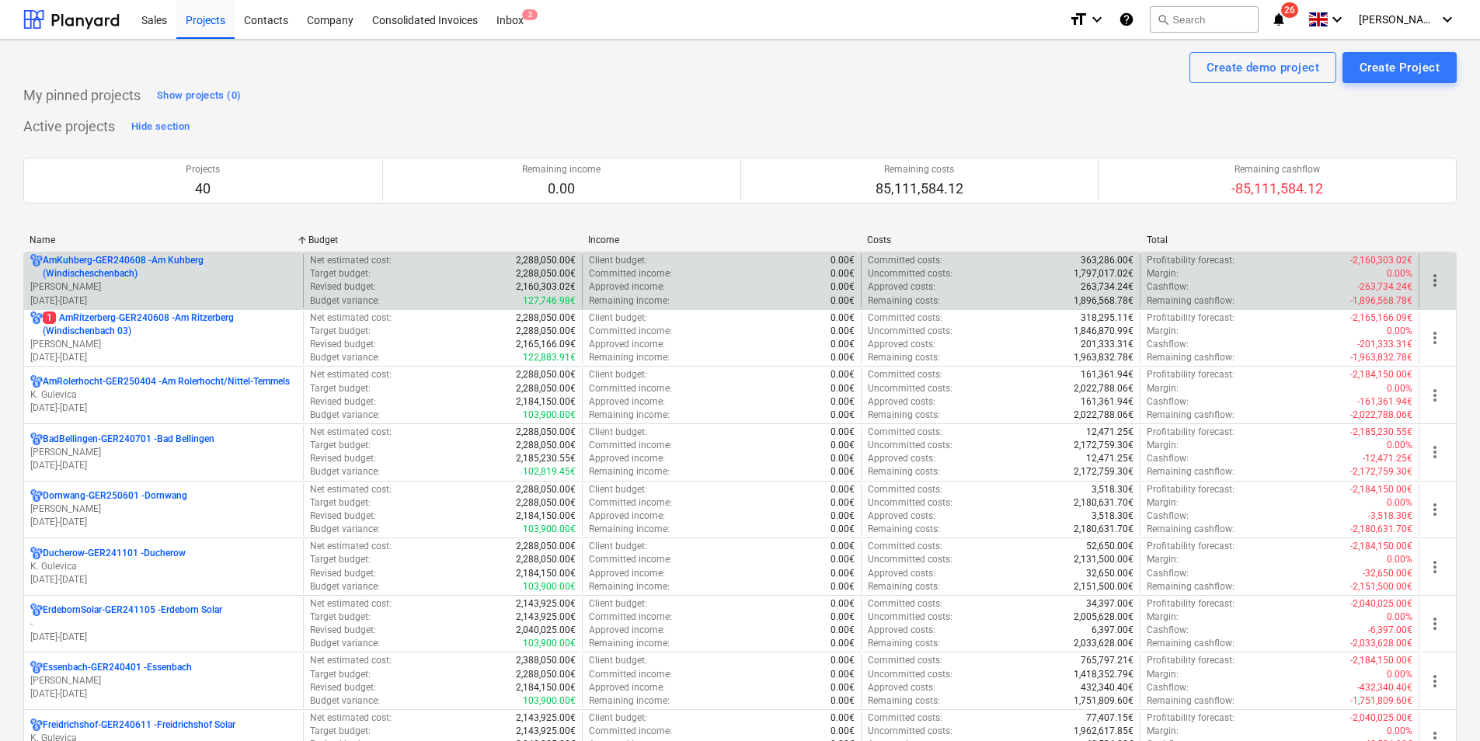
click at [58, 257] on p "AmKuhberg-GER240608 - Am Kuhberg ([GEOGRAPHIC_DATA])" at bounding box center [170, 267] width 254 height 26
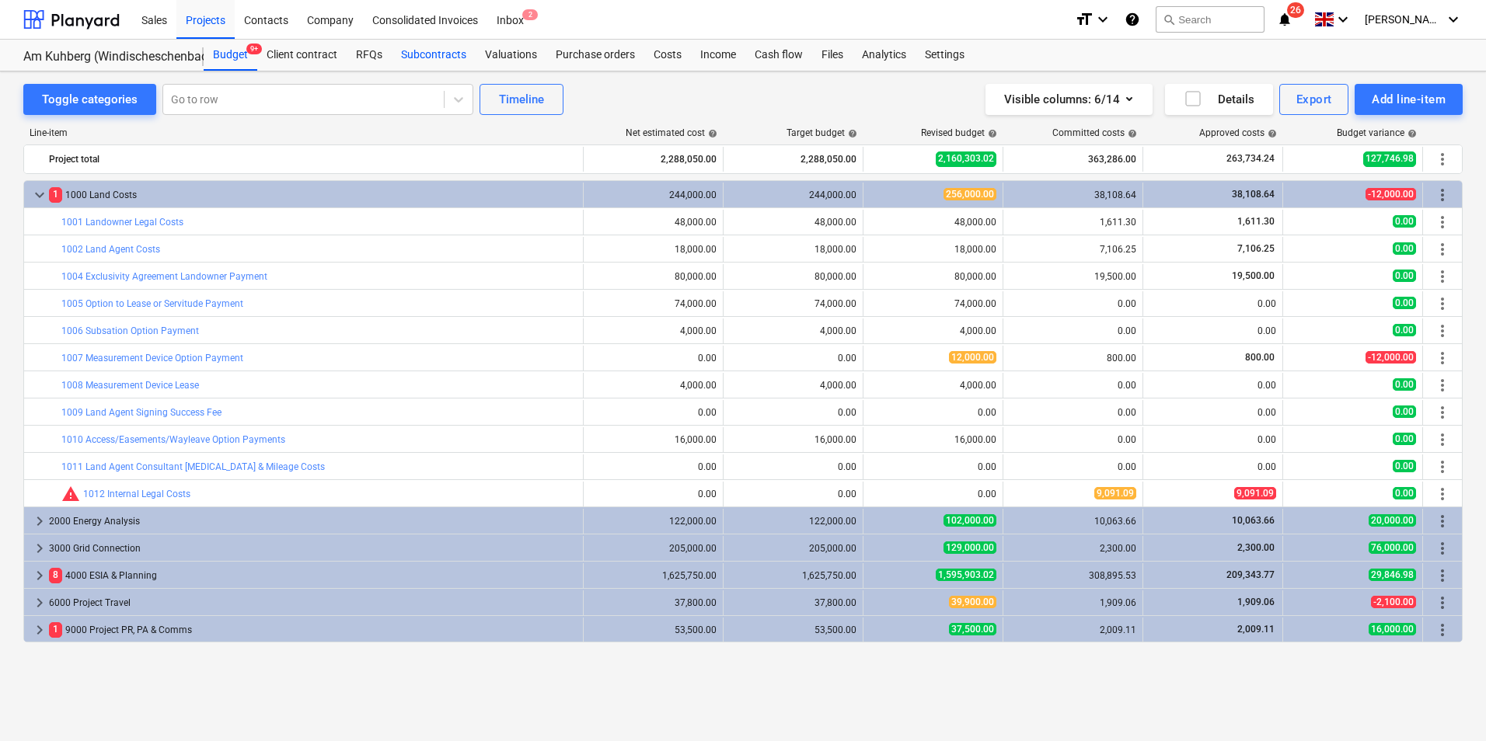
click at [429, 55] on div "Subcontracts" at bounding box center [434, 55] width 84 height 31
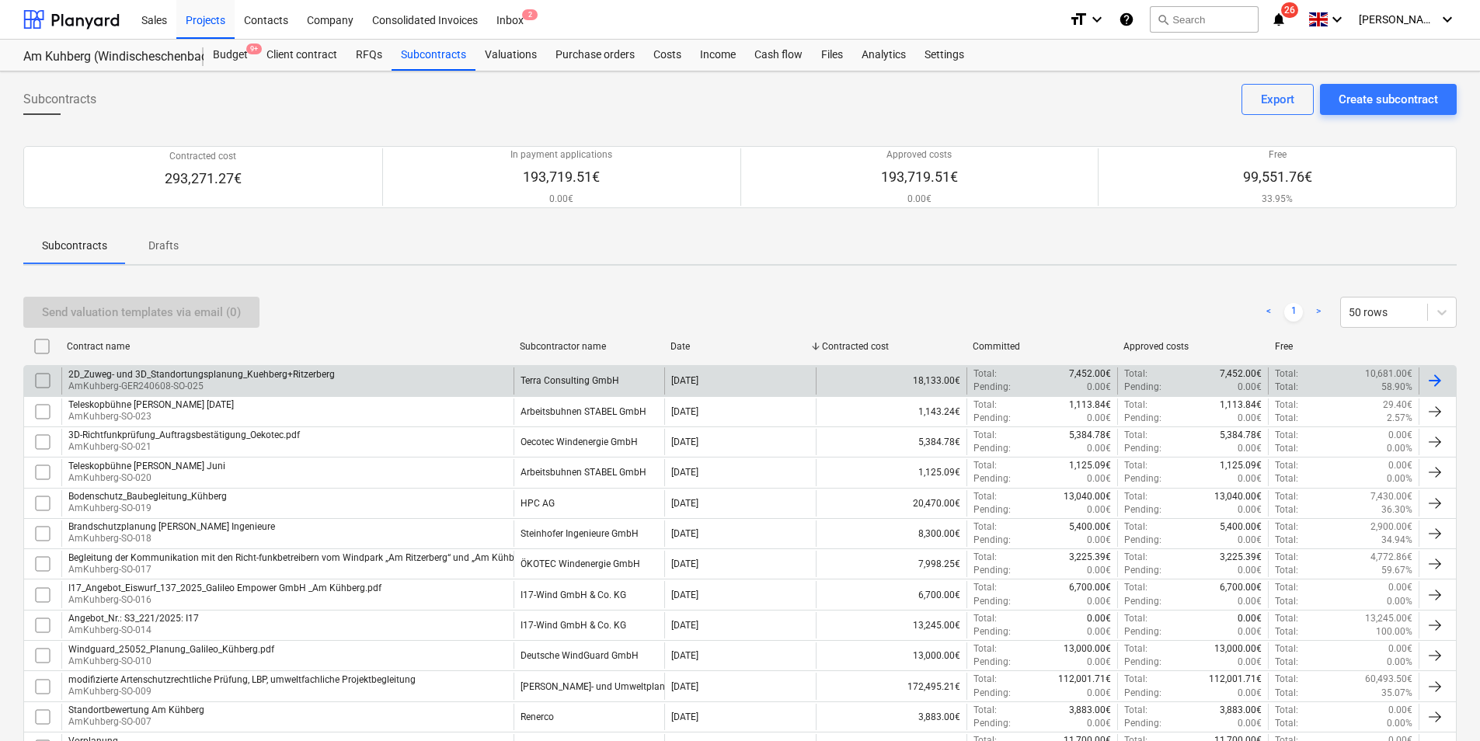
click at [161, 380] on p "AmKuhberg-GER240608-SO-025" at bounding box center [201, 386] width 266 height 13
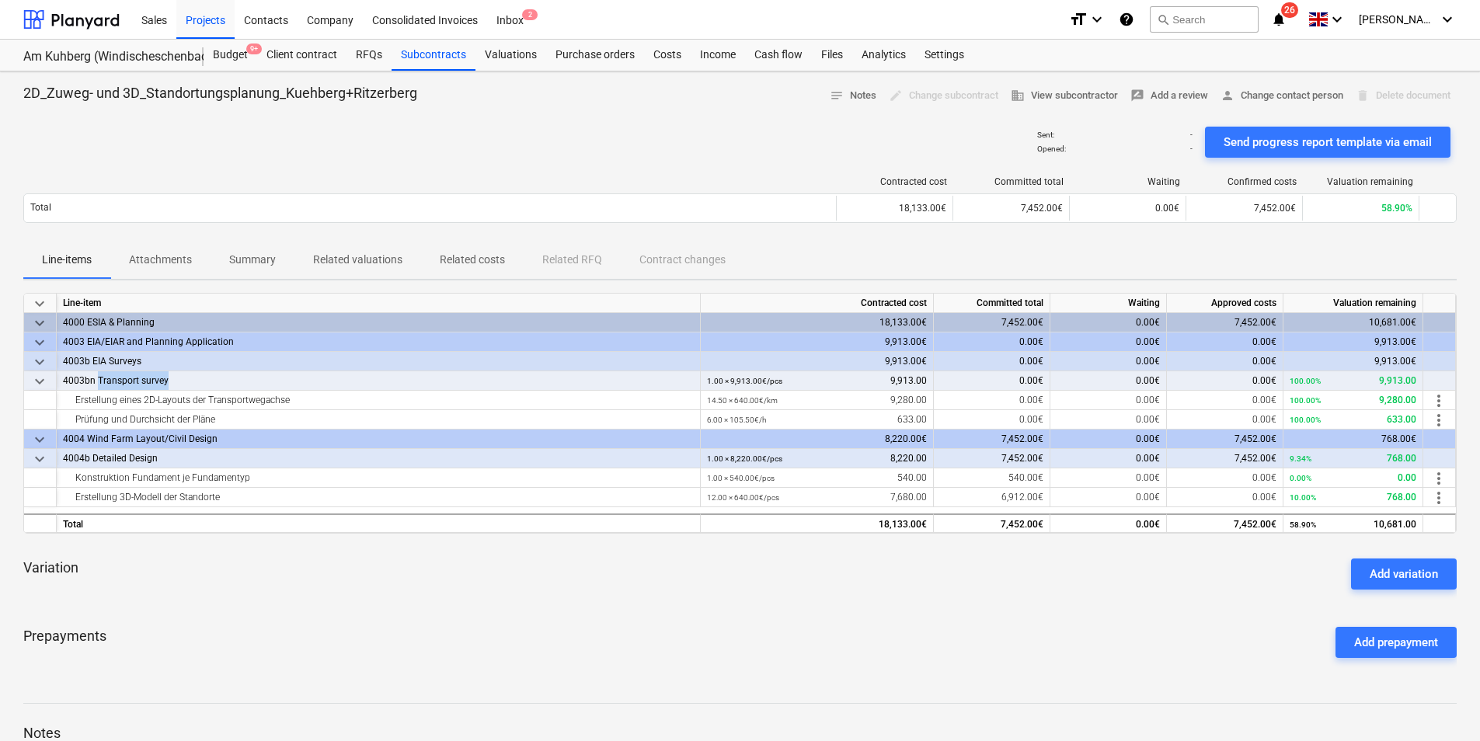
drag, startPoint x: 177, startPoint y: 380, endPoint x: 96, endPoint y: 380, distance: 81.6
click at [96, 380] on div "4003bn Transport survey" at bounding box center [378, 380] width 631 height 19
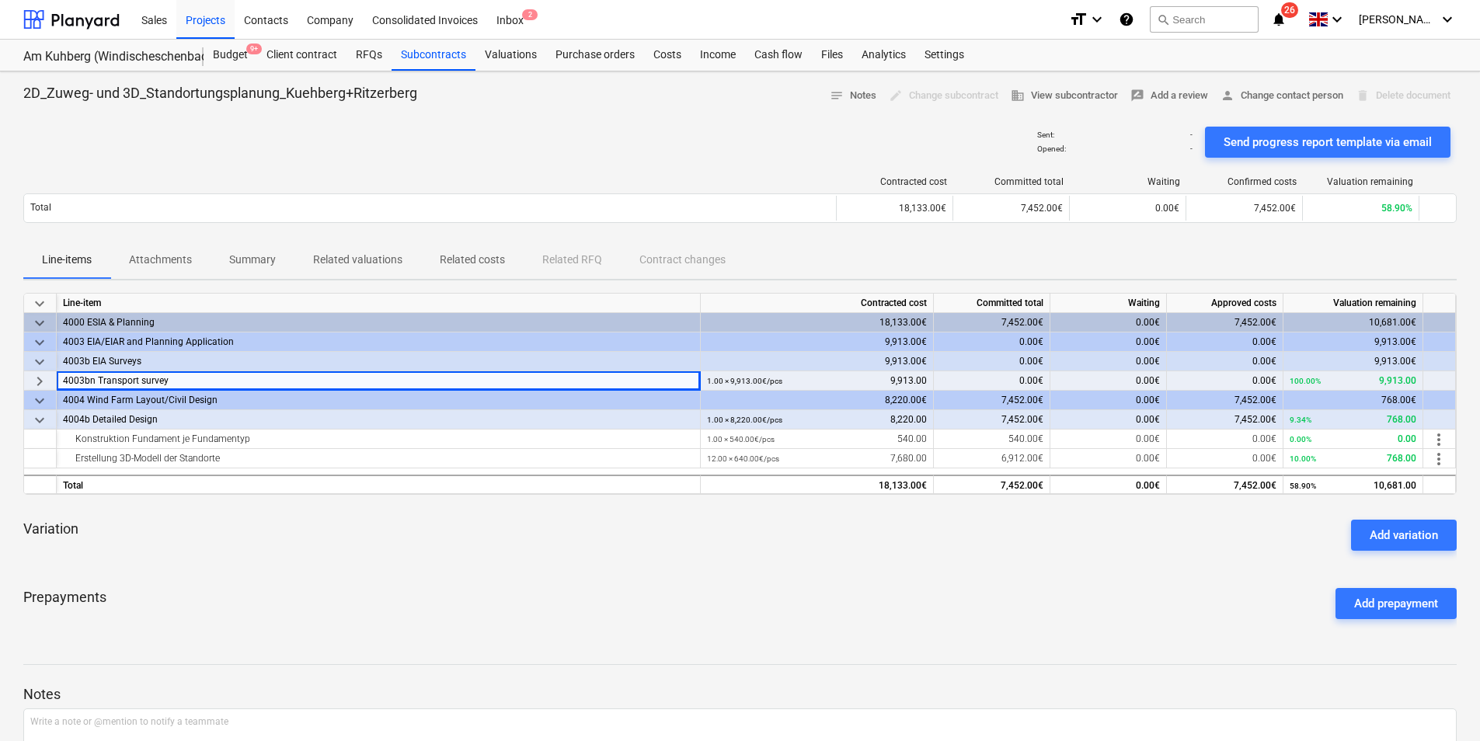
click at [108, 378] on div "4003bn Transport survey" at bounding box center [378, 380] width 631 height 19
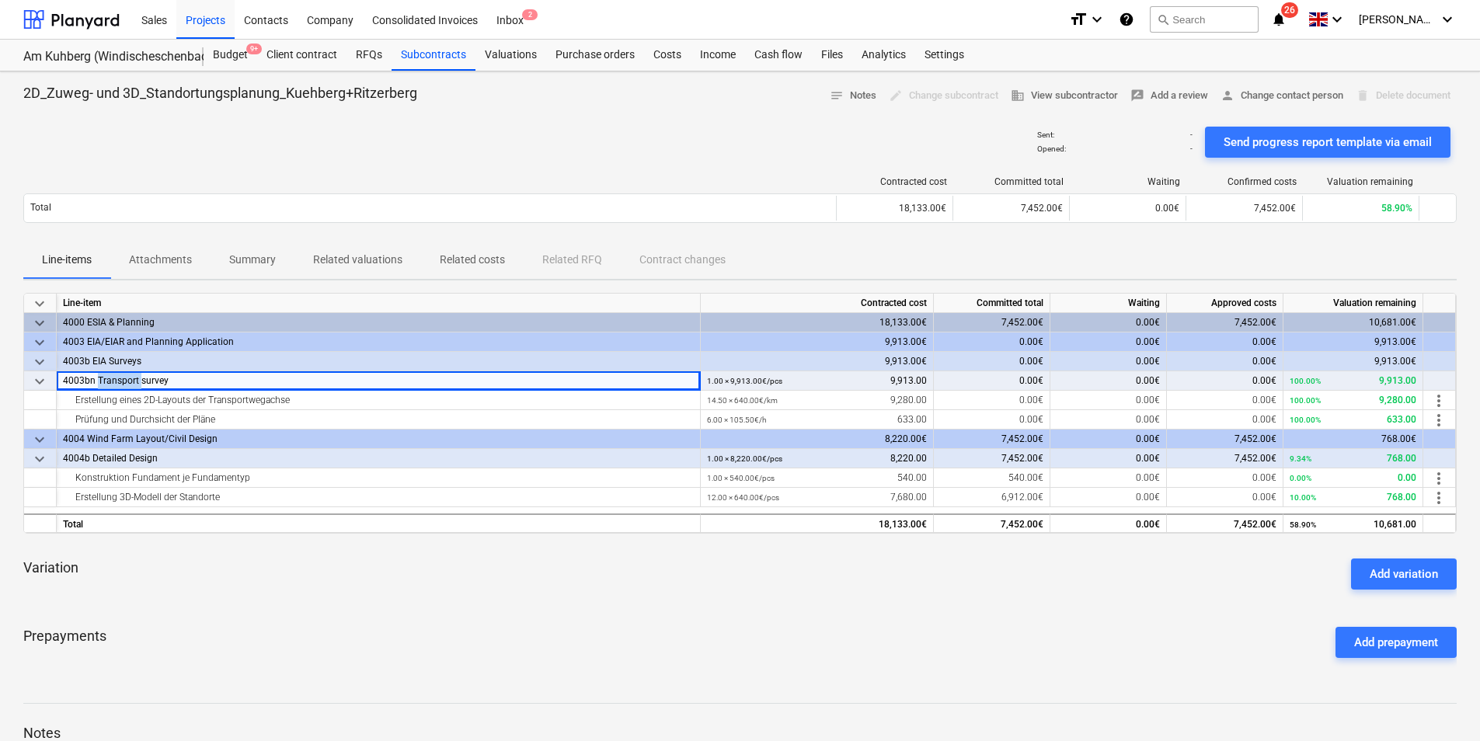
click at [108, 378] on div "4003bn Transport survey" at bounding box center [378, 380] width 631 height 19
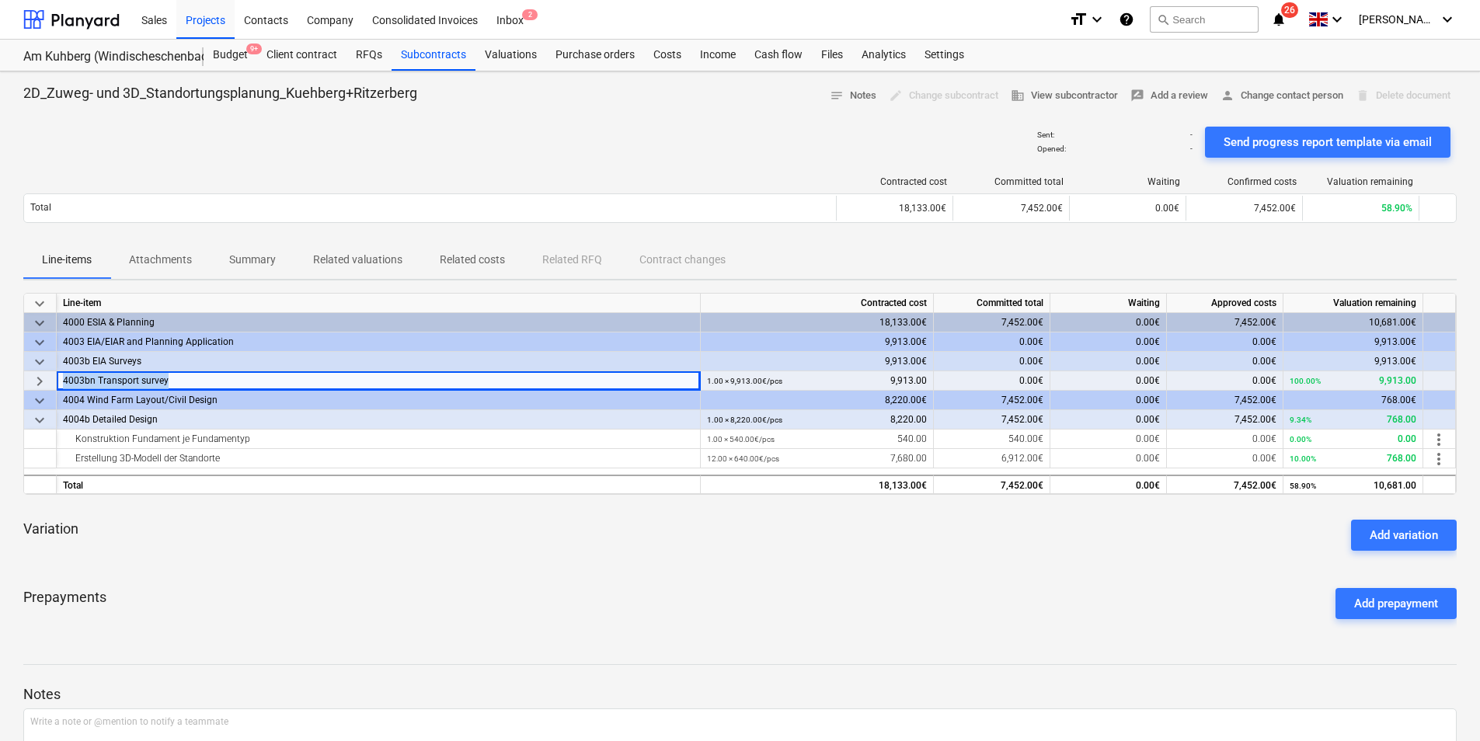
click at [109, 378] on div "4003bn Transport survey" at bounding box center [378, 380] width 631 height 19
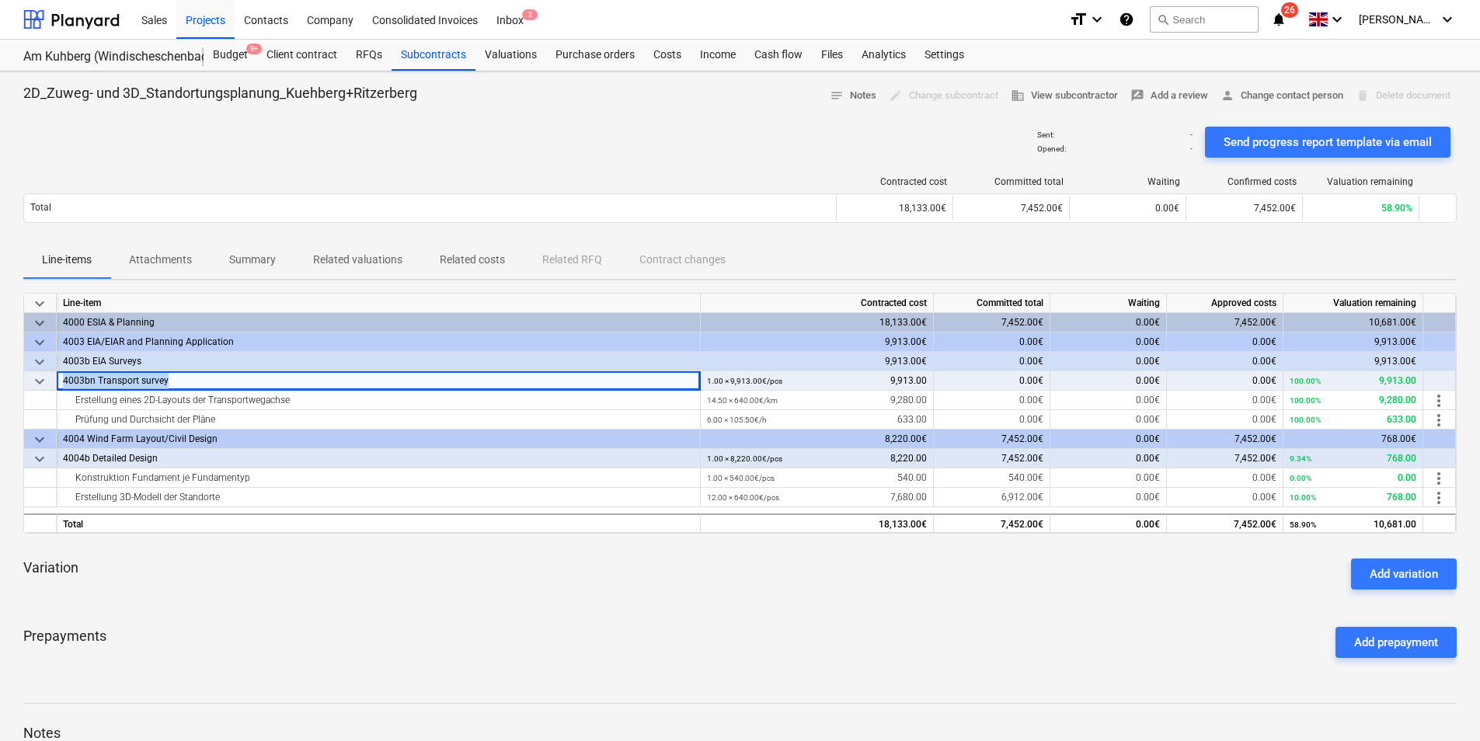
copy div "4003bn Transport survey"
click at [156, 461] on div "4004b Detailed Design" at bounding box center [378, 458] width 631 height 19
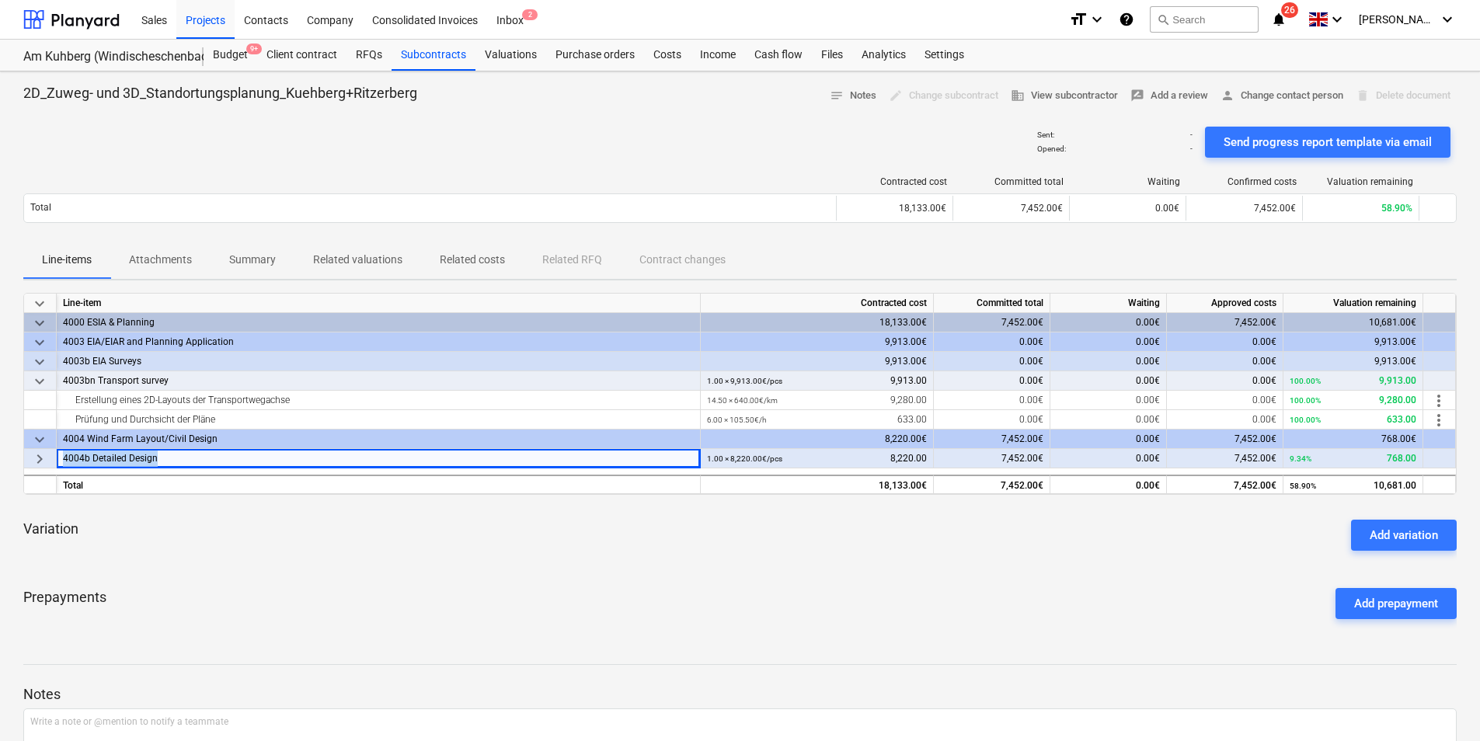
drag, startPoint x: 155, startPoint y: 461, endPoint x: 61, endPoint y: 458, distance: 94.1
click at [61, 458] on div "4004b Detailed Design" at bounding box center [379, 458] width 644 height 19
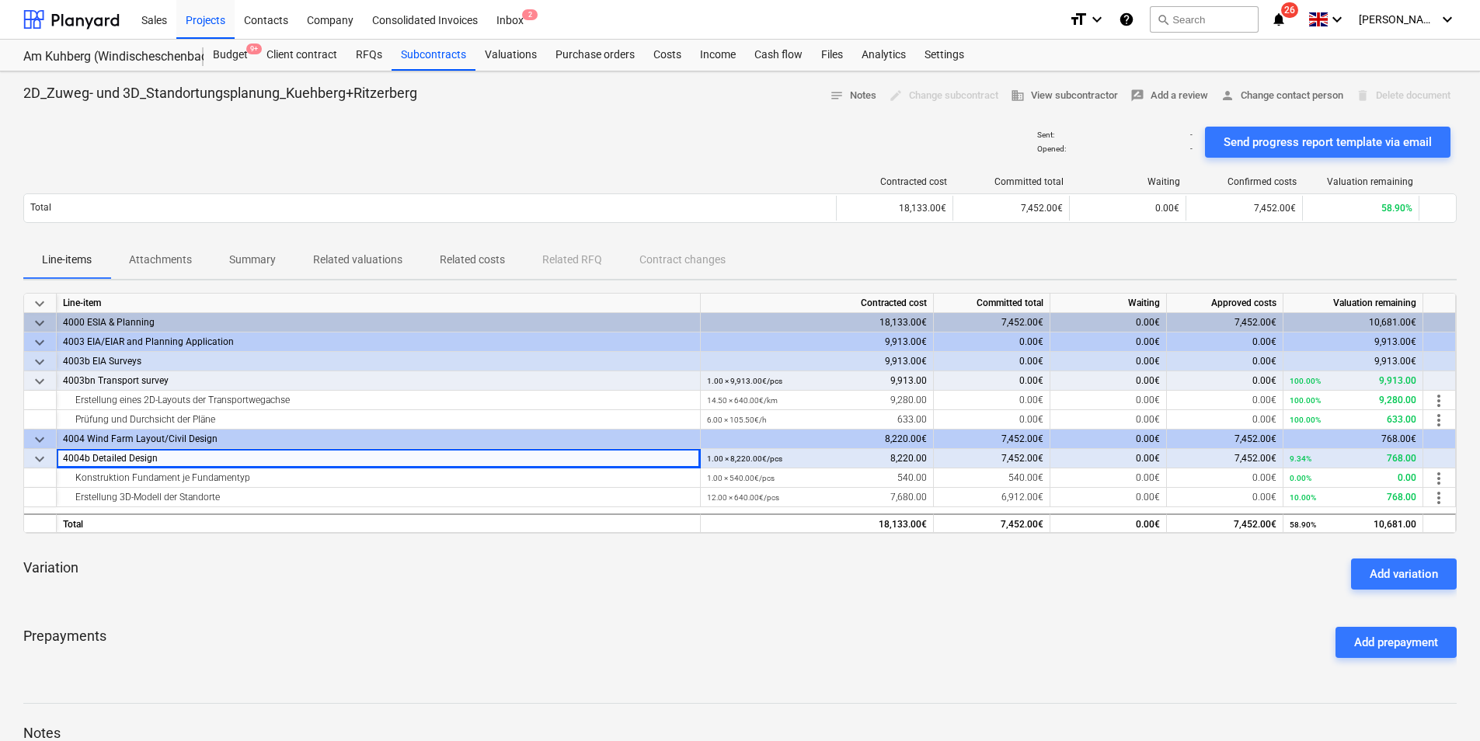
click at [72, 459] on div "4004b Detailed Design" at bounding box center [378, 458] width 631 height 19
